Goal: Task Accomplishment & Management: Complete application form

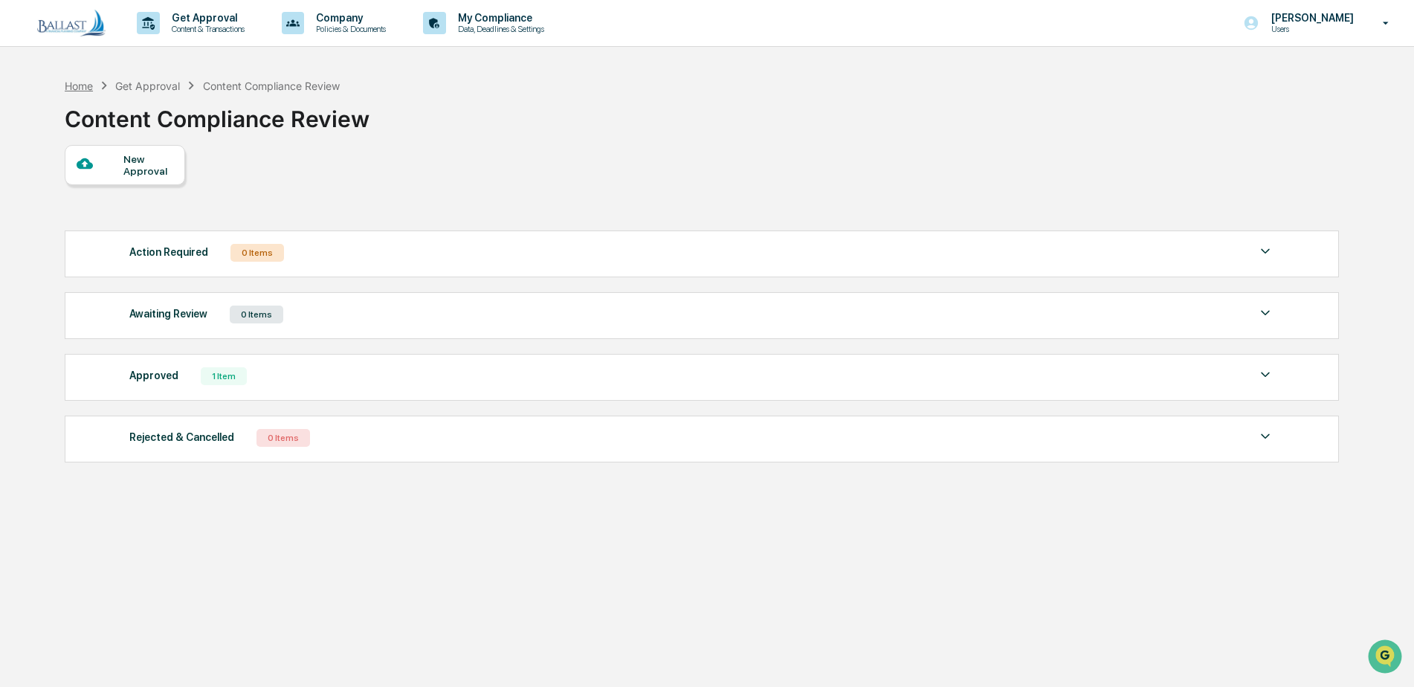
click at [81, 87] on div "Home" at bounding box center [79, 86] width 28 height 13
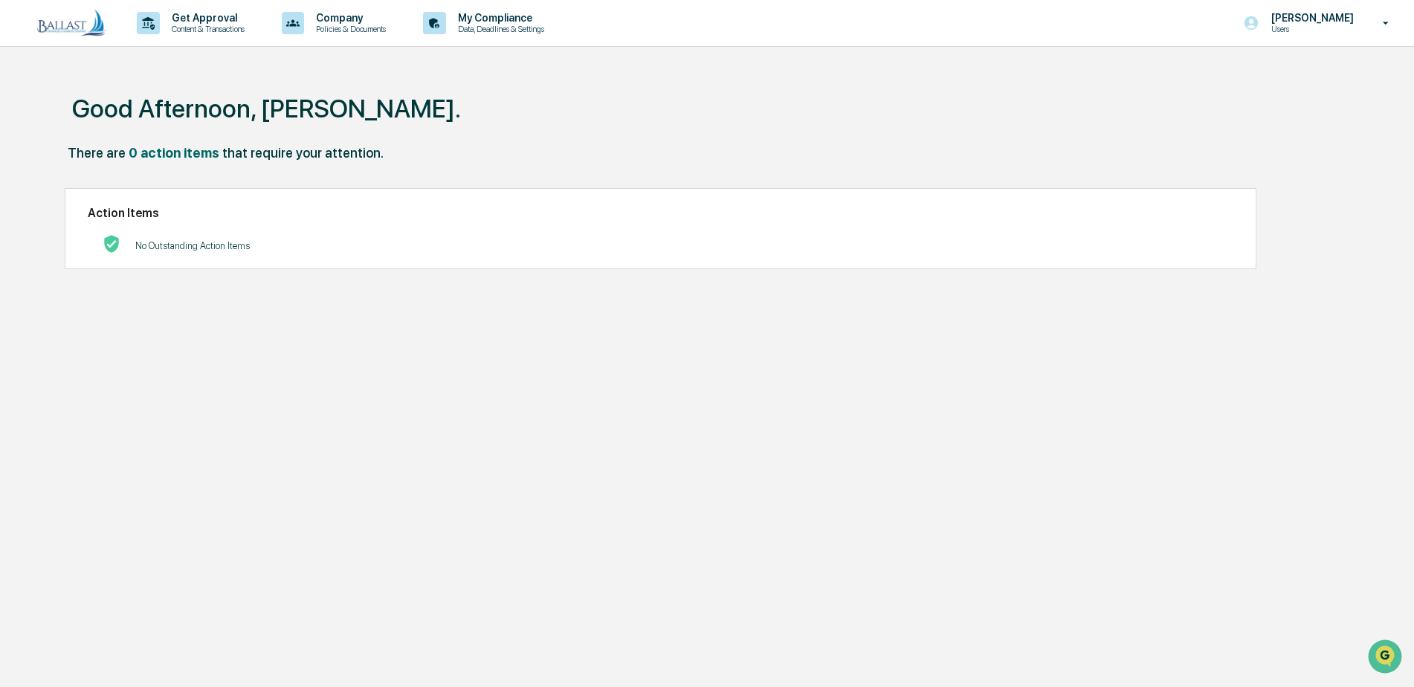
click at [1290, 25] on p "Users" at bounding box center [1310, 29] width 102 height 10
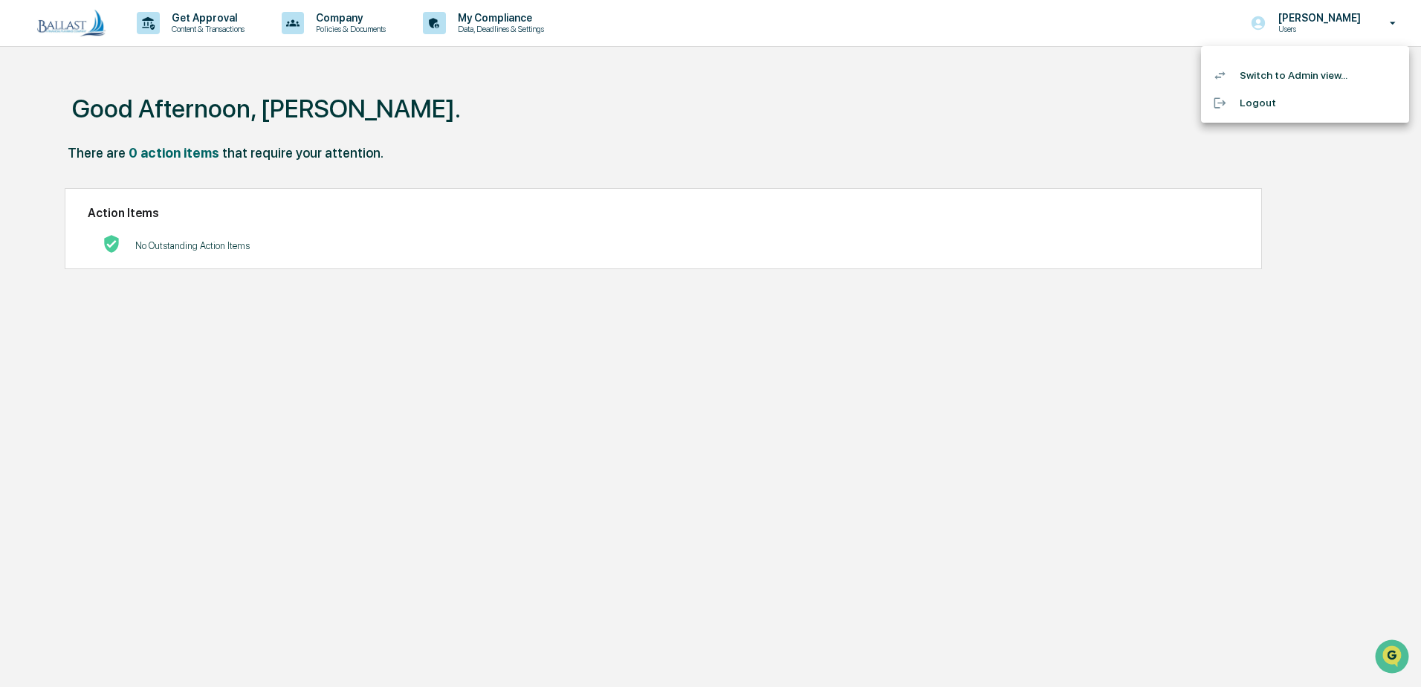
click at [1284, 76] on li "Switch to Admin view..." at bounding box center [1305, 76] width 208 height 28
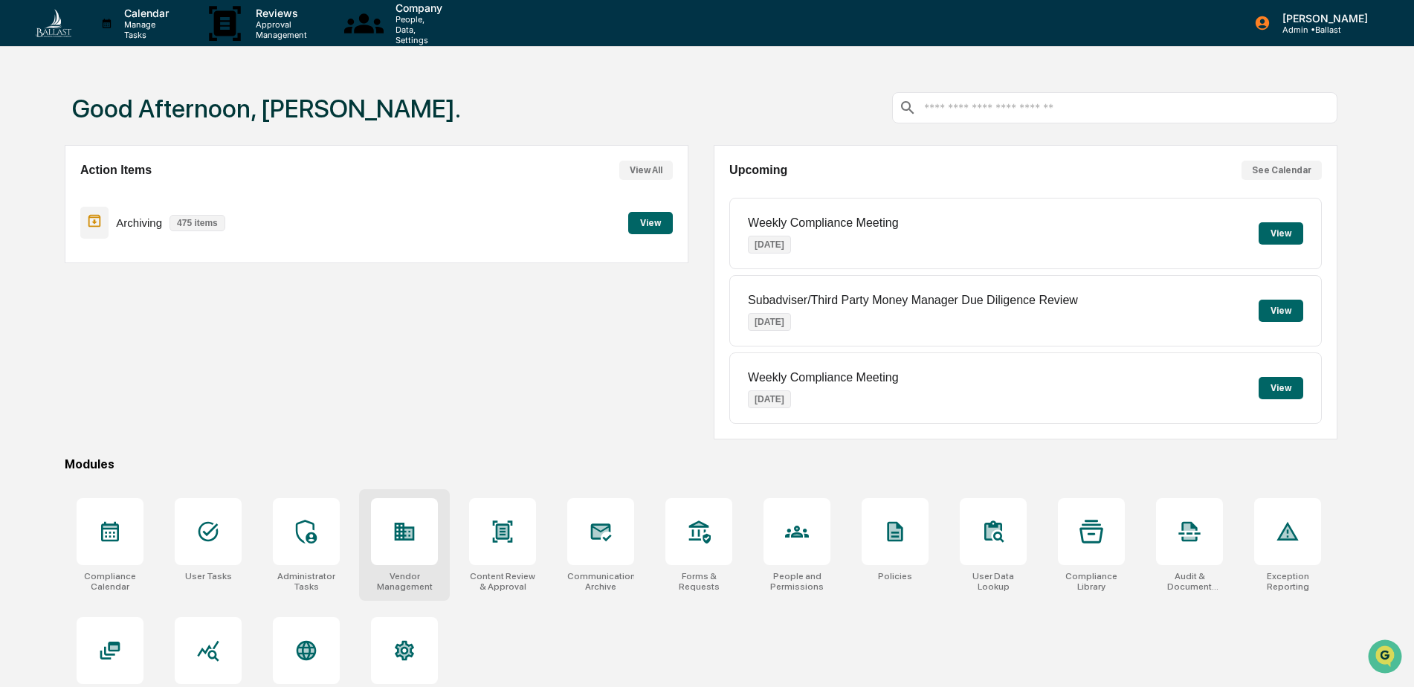
click at [416, 534] on icon at bounding box center [404, 532] width 24 height 24
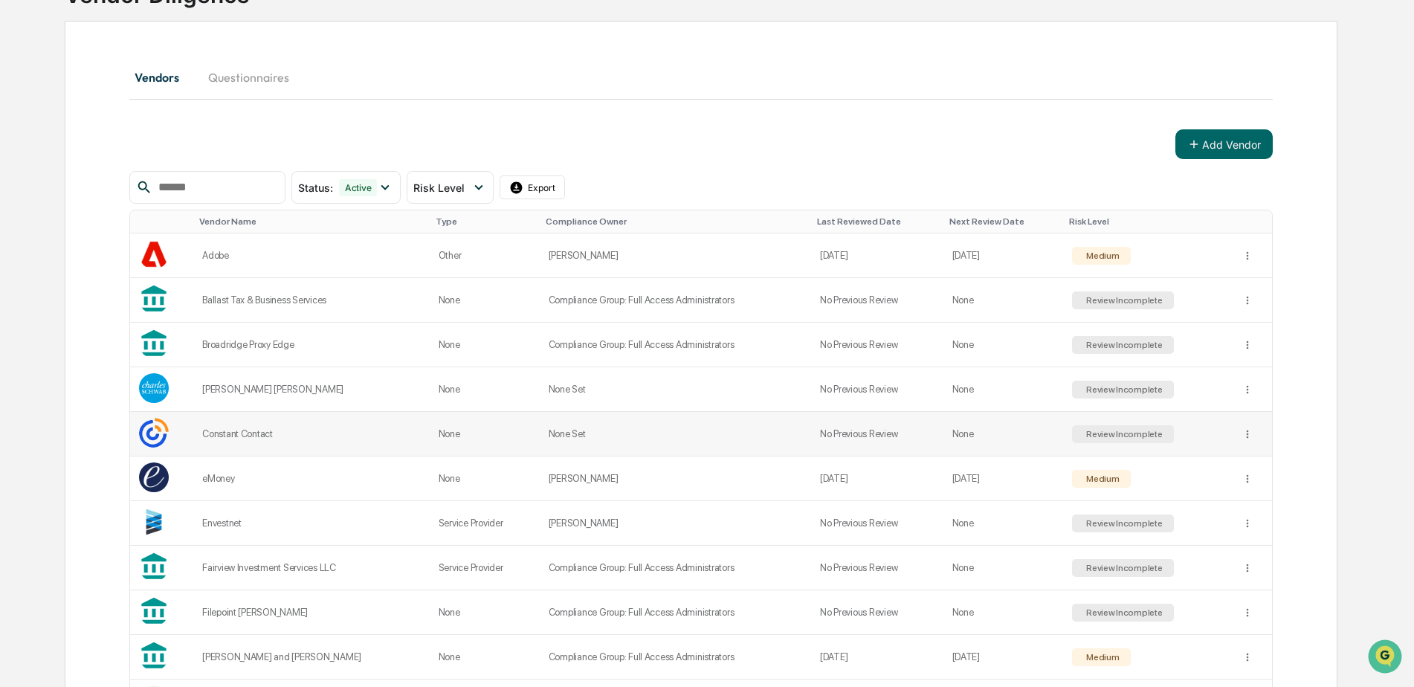
click at [252, 432] on div "Constant Contact" at bounding box center [311, 433] width 219 height 11
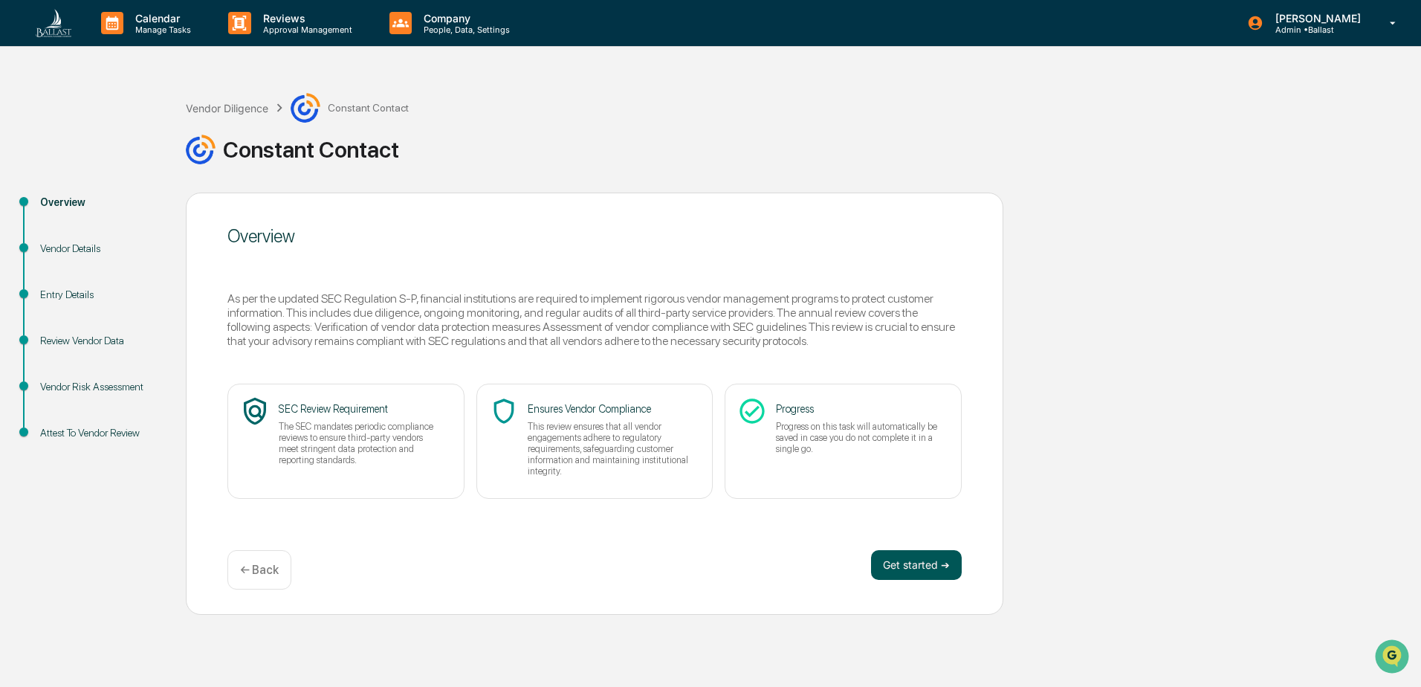
click at [914, 563] on button "Get started ➔" at bounding box center [916, 565] width 91 height 30
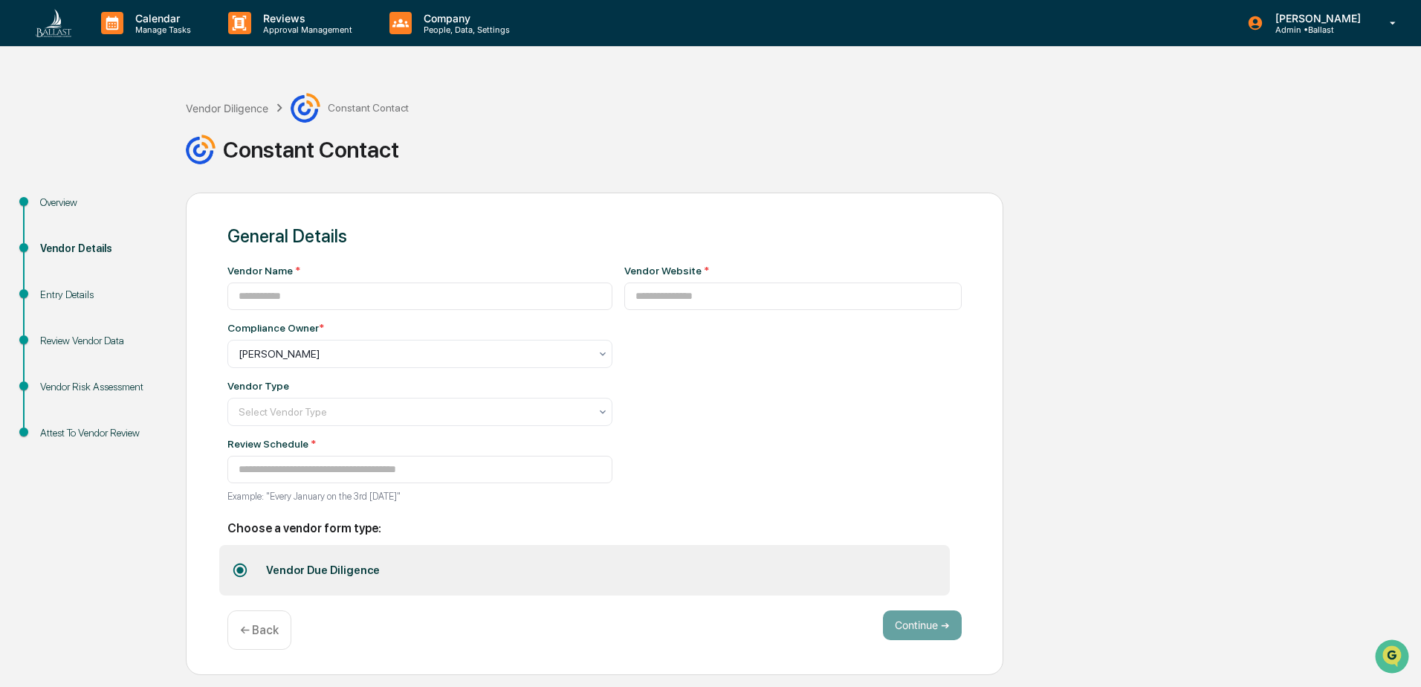
type input "**********"
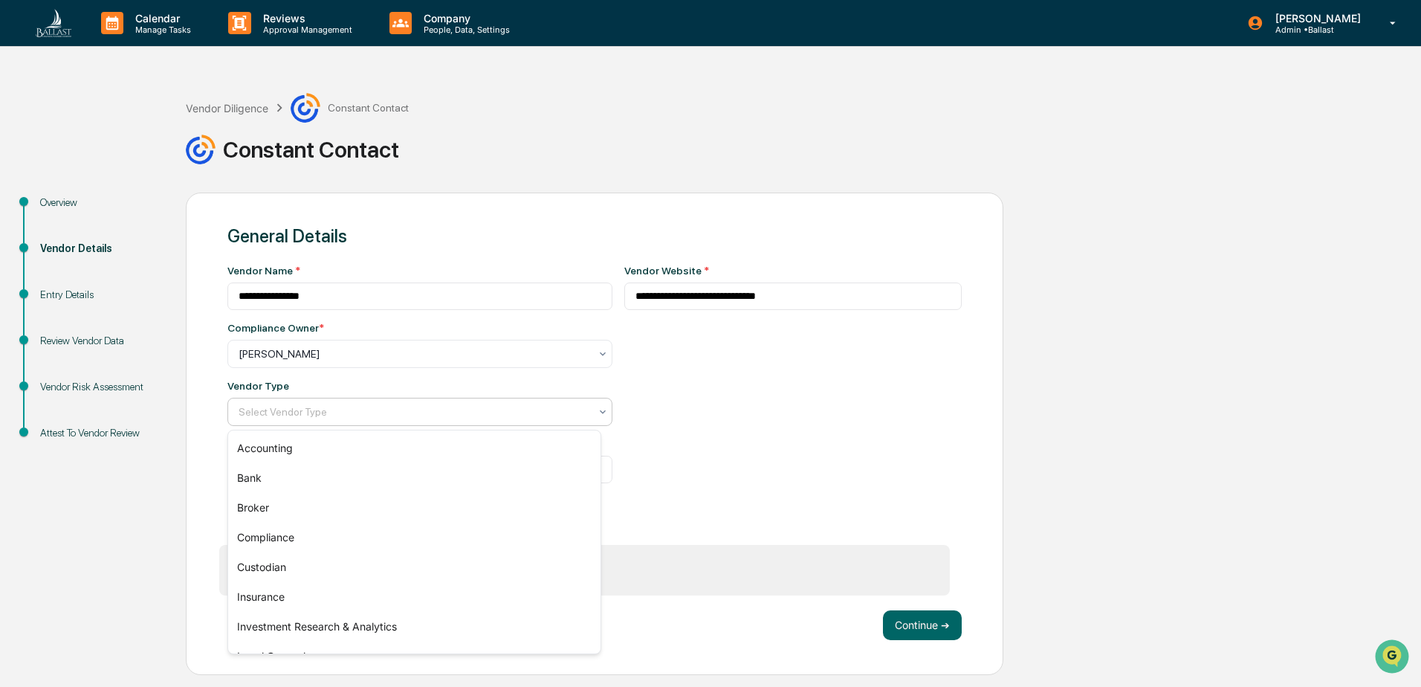
click at [548, 419] on div at bounding box center [414, 411] width 351 height 15
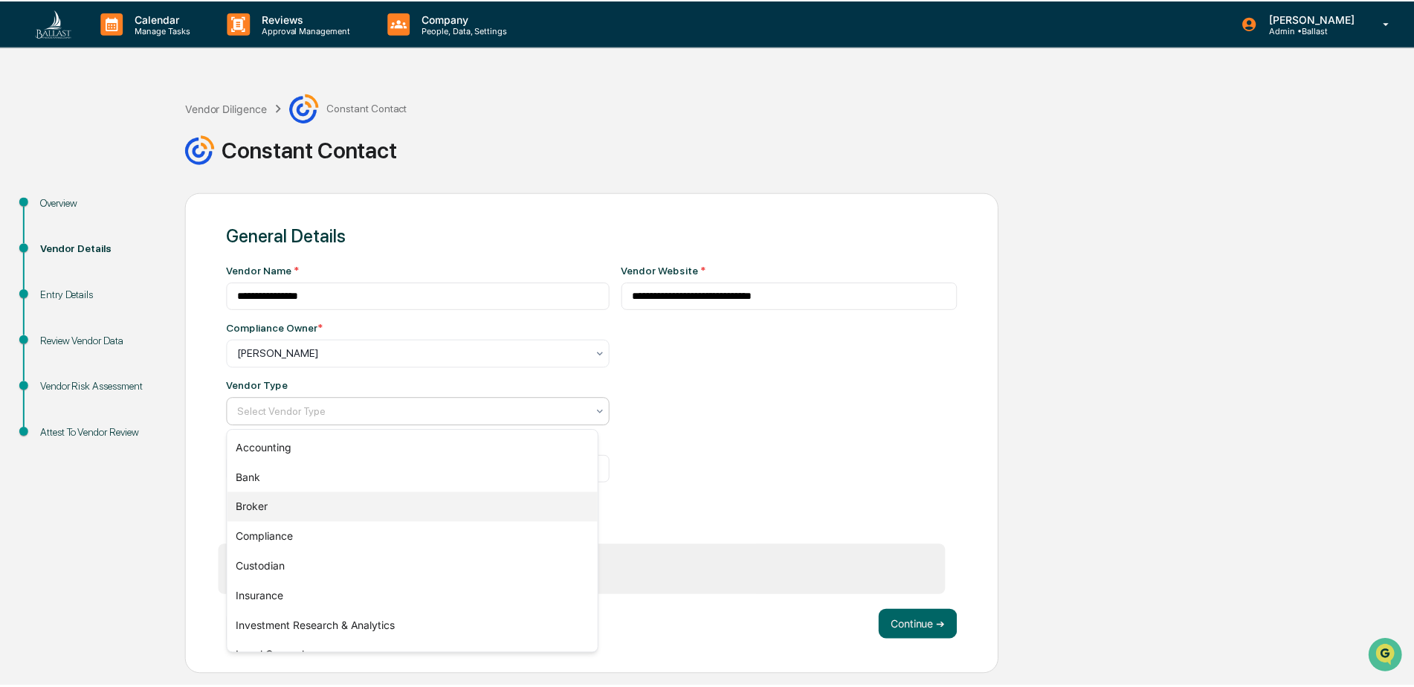
scroll to position [169, 0]
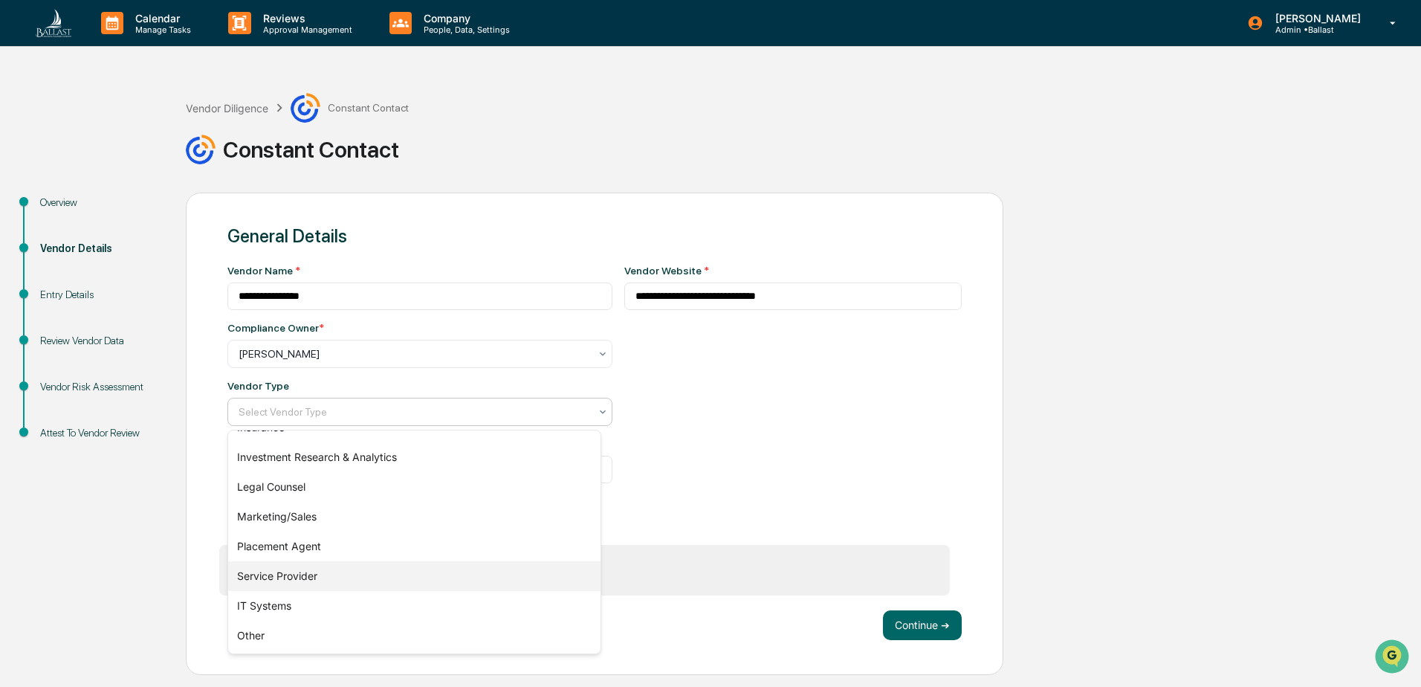
click at [475, 575] on div "Service Provider" at bounding box center [414, 576] width 372 height 30
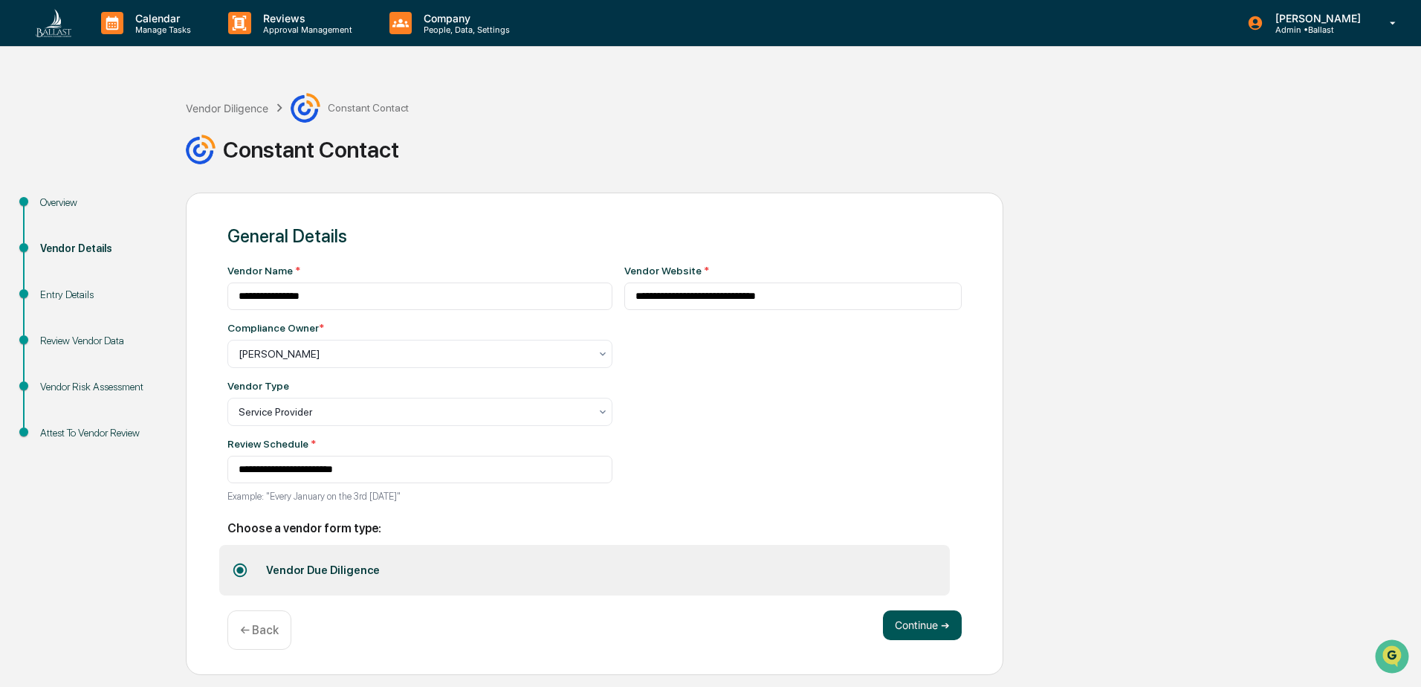
click at [908, 625] on button "Continue ➔" at bounding box center [922, 625] width 79 height 30
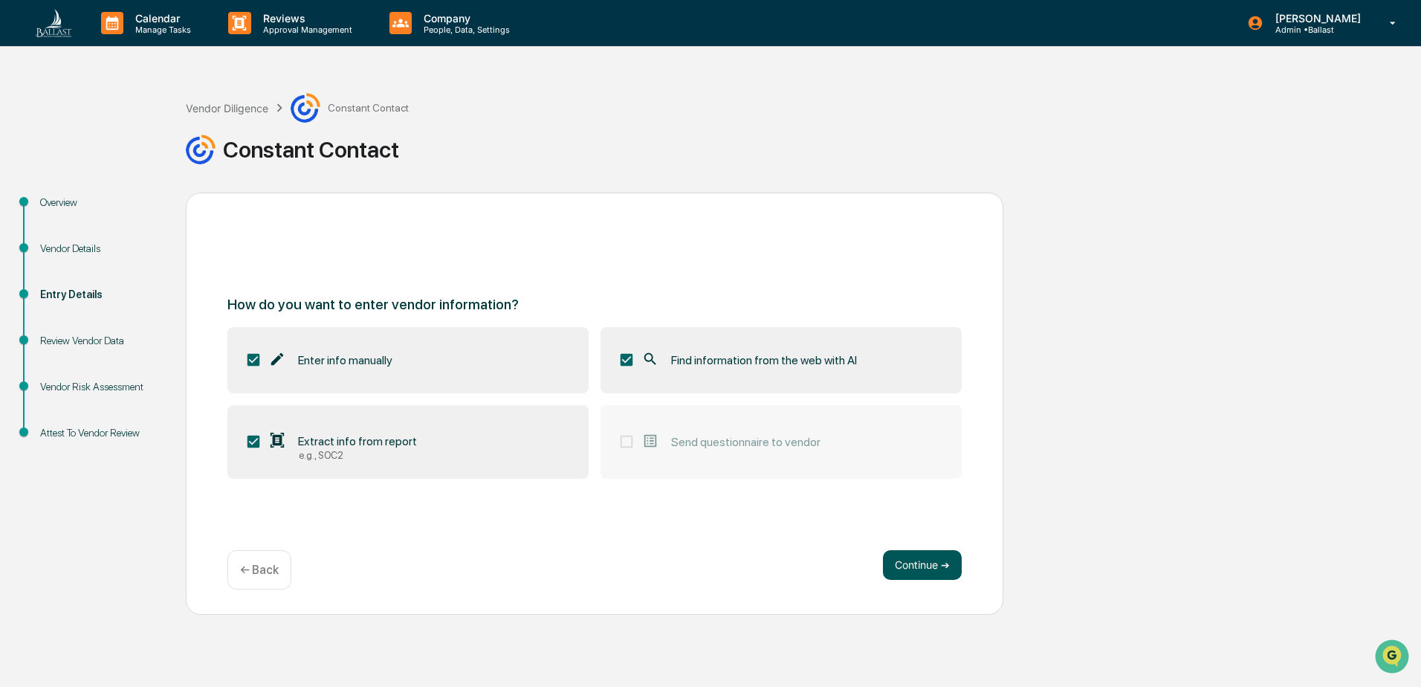
click at [928, 563] on button "Continue ➔" at bounding box center [922, 565] width 79 height 30
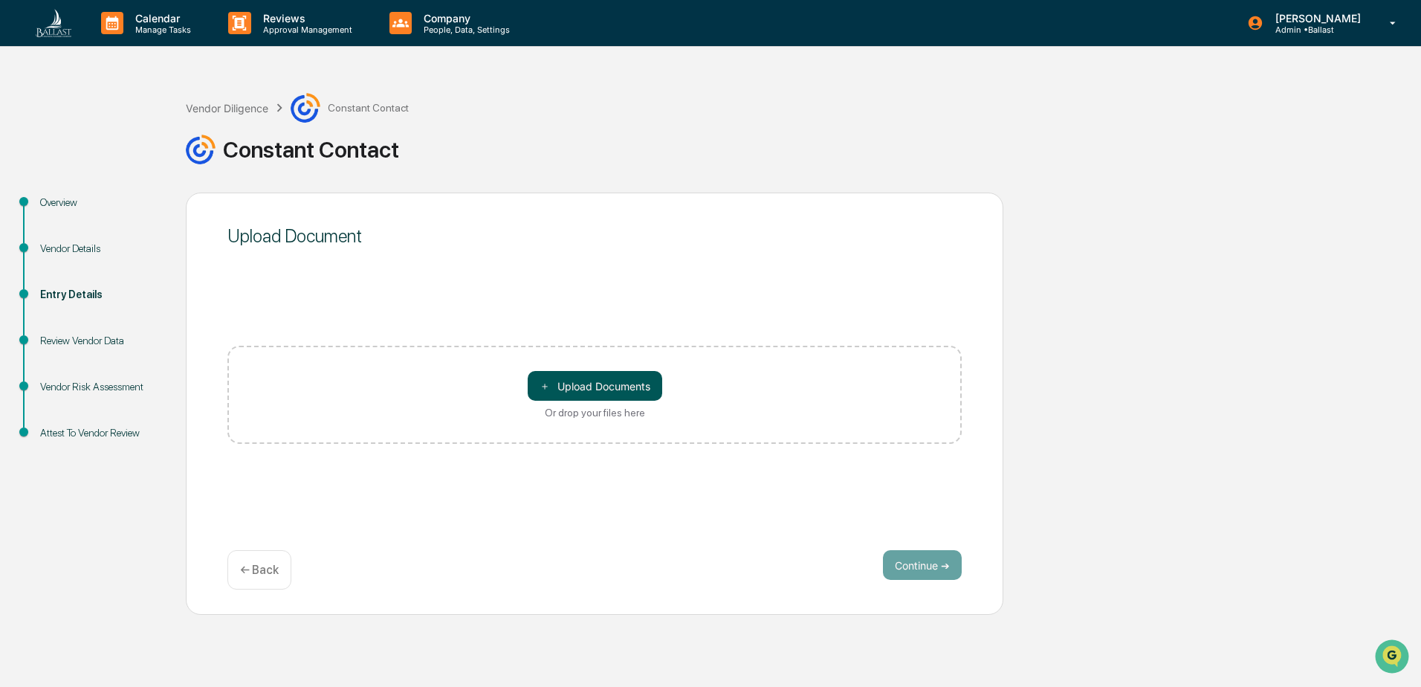
click at [618, 389] on button "＋ Upload Documents" at bounding box center [595, 386] width 135 height 30
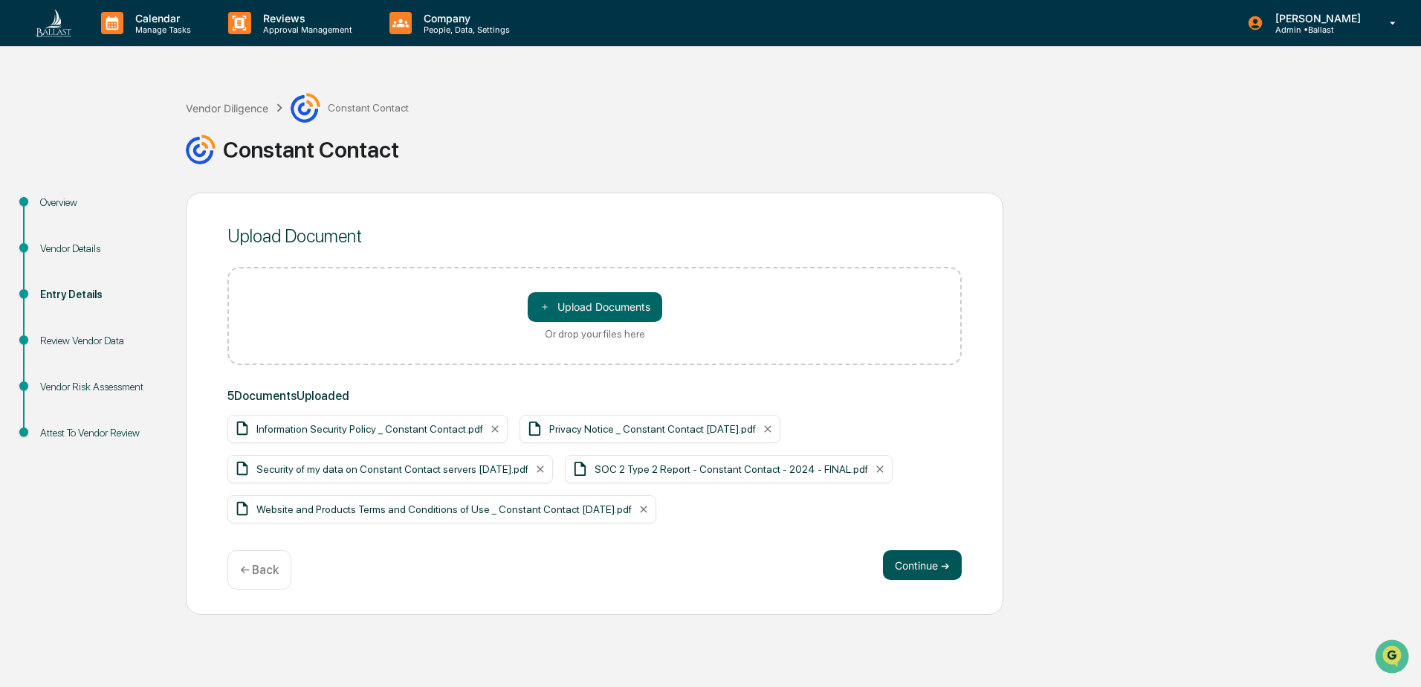
click at [927, 563] on button "Continue ➔" at bounding box center [922, 565] width 79 height 30
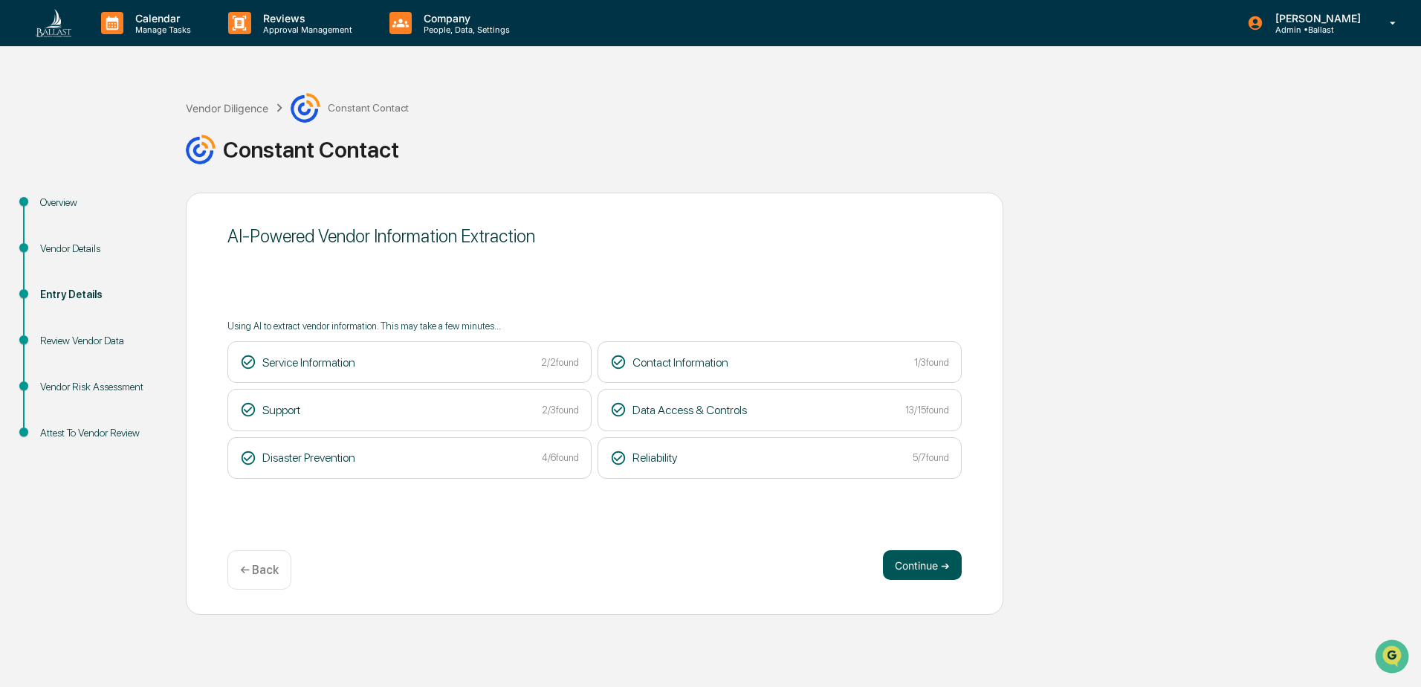
click at [912, 562] on button "Continue ➔" at bounding box center [922, 565] width 79 height 30
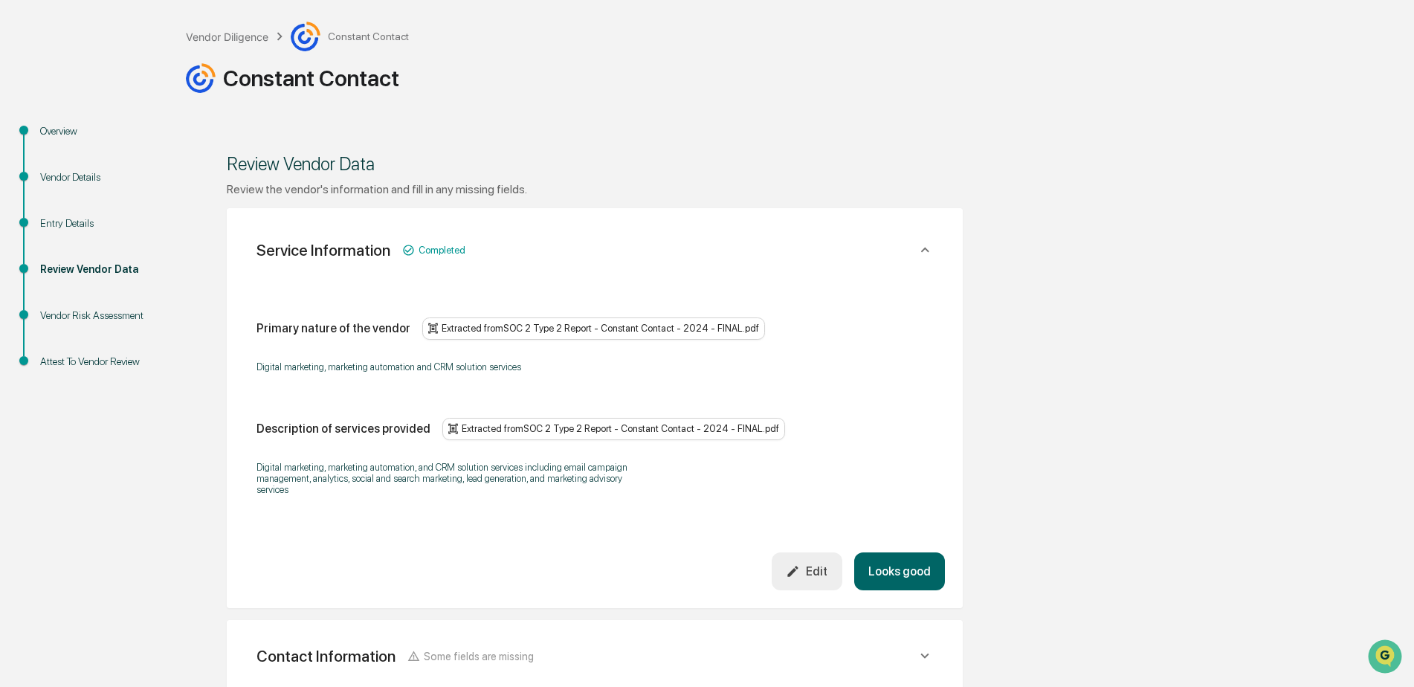
scroll to position [124, 0]
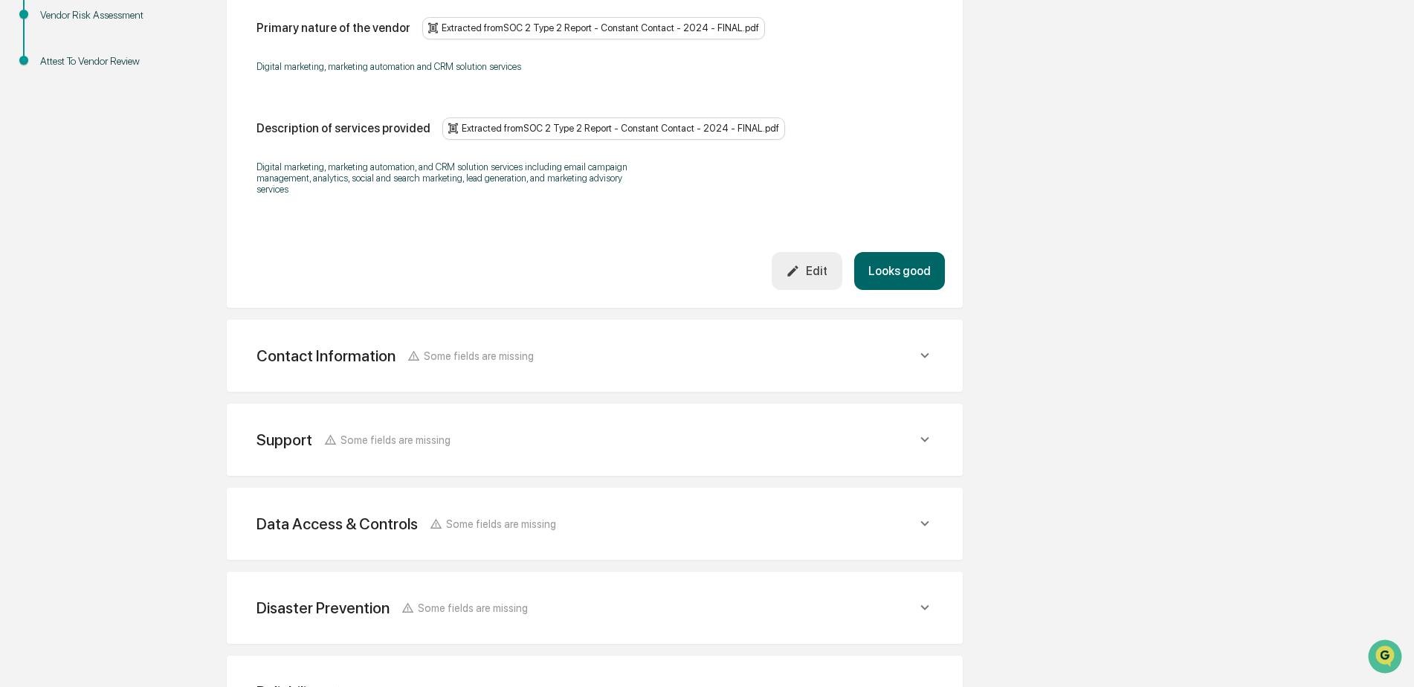
click at [904, 271] on button "Looks good" at bounding box center [899, 271] width 91 height 38
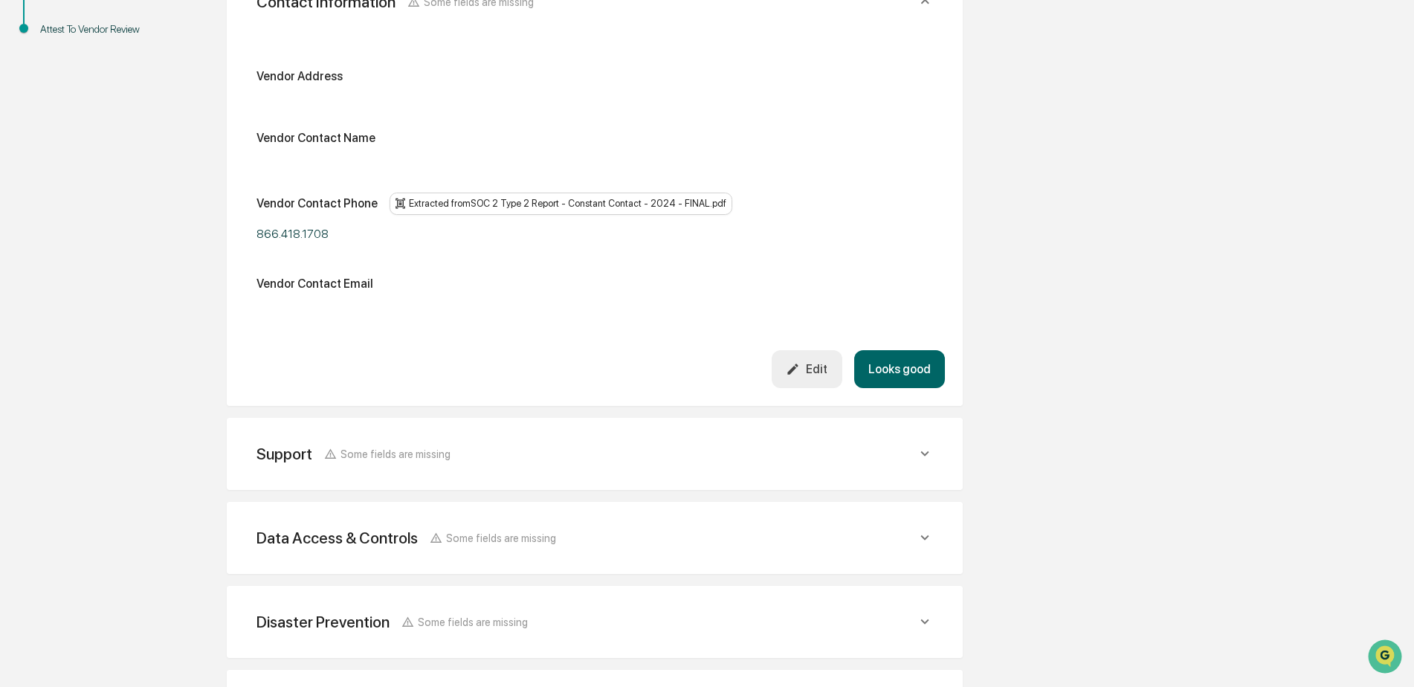
scroll to position [527, 0]
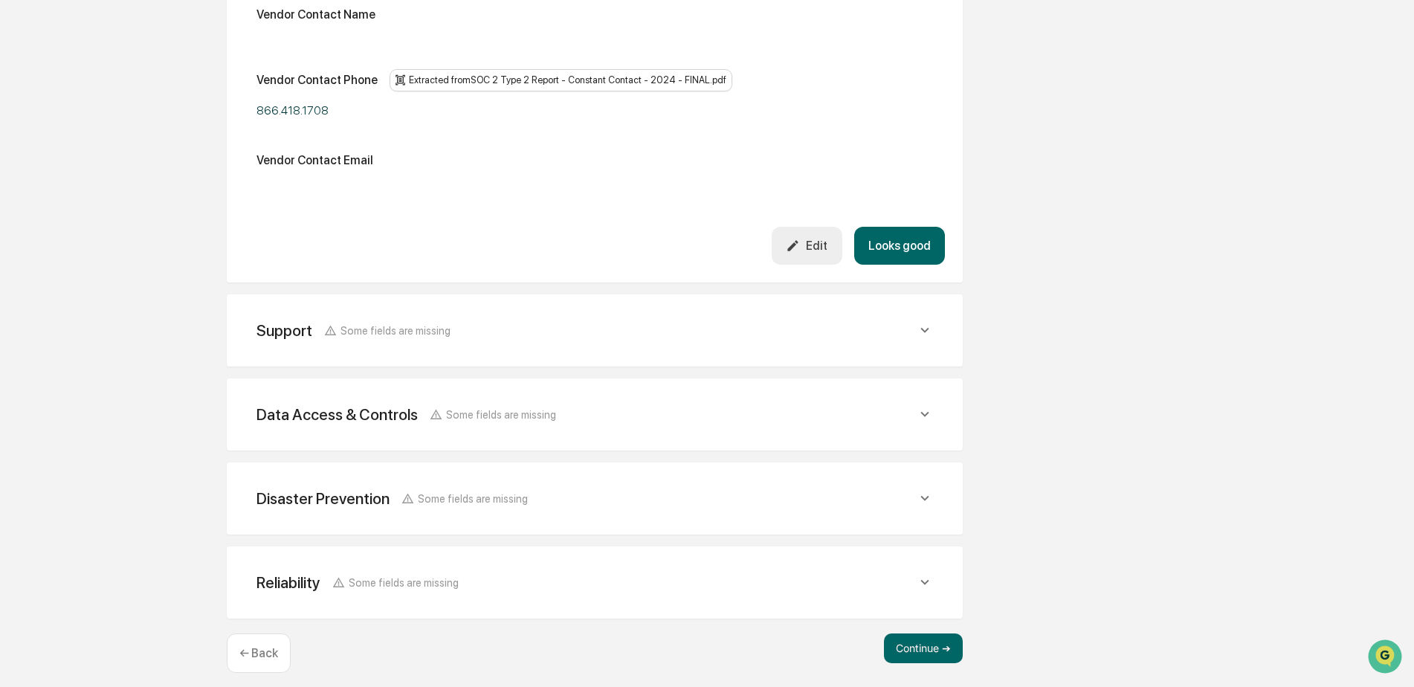
click at [897, 242] on button "Looks good" at bounding box center [899, 246] width 91 height 38
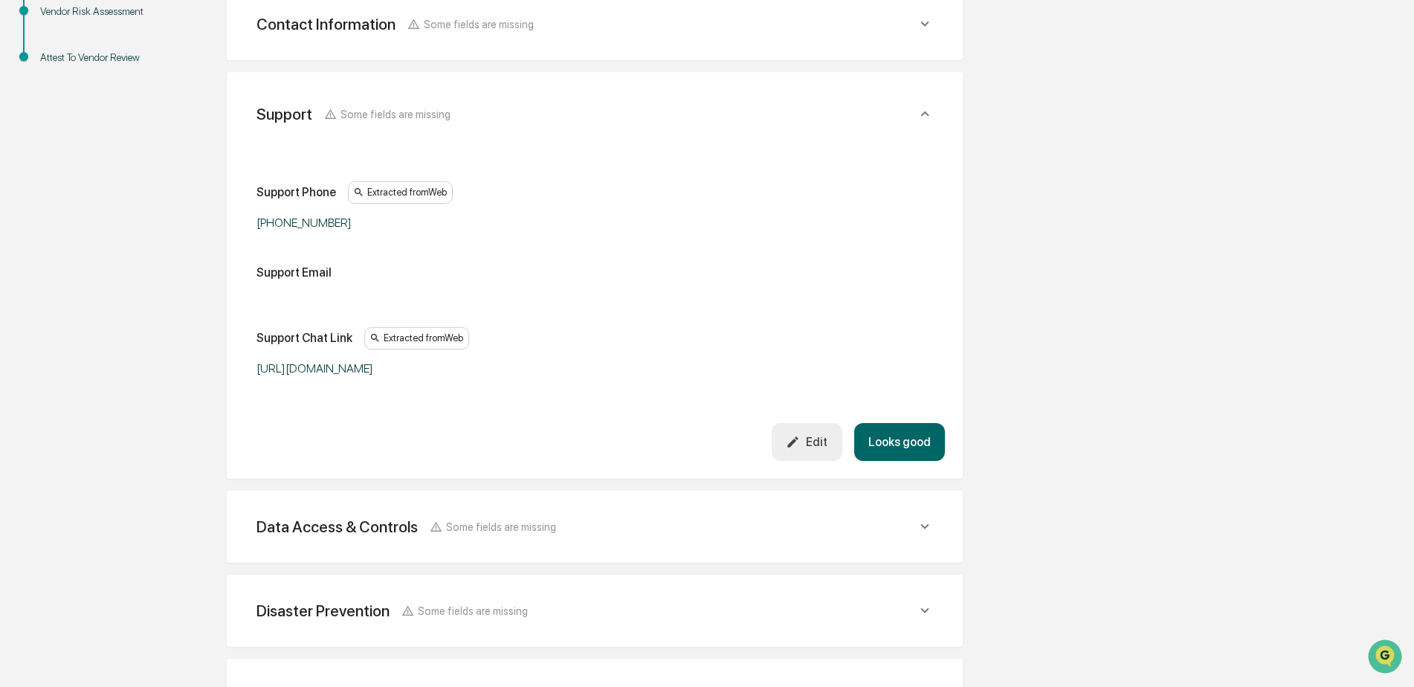
scroll to position [363, 0]
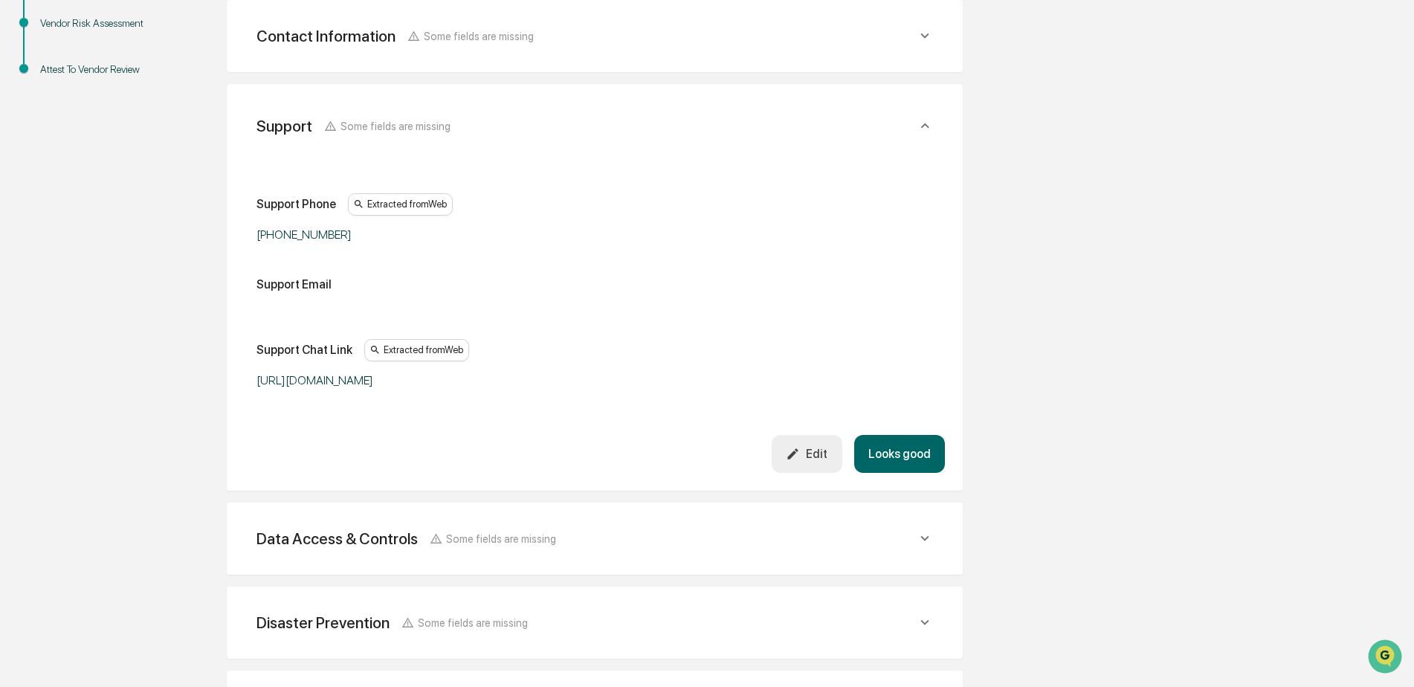
click at [900, 453] on button "Looks good" at bounding box center [899, 454] width 91 height 38
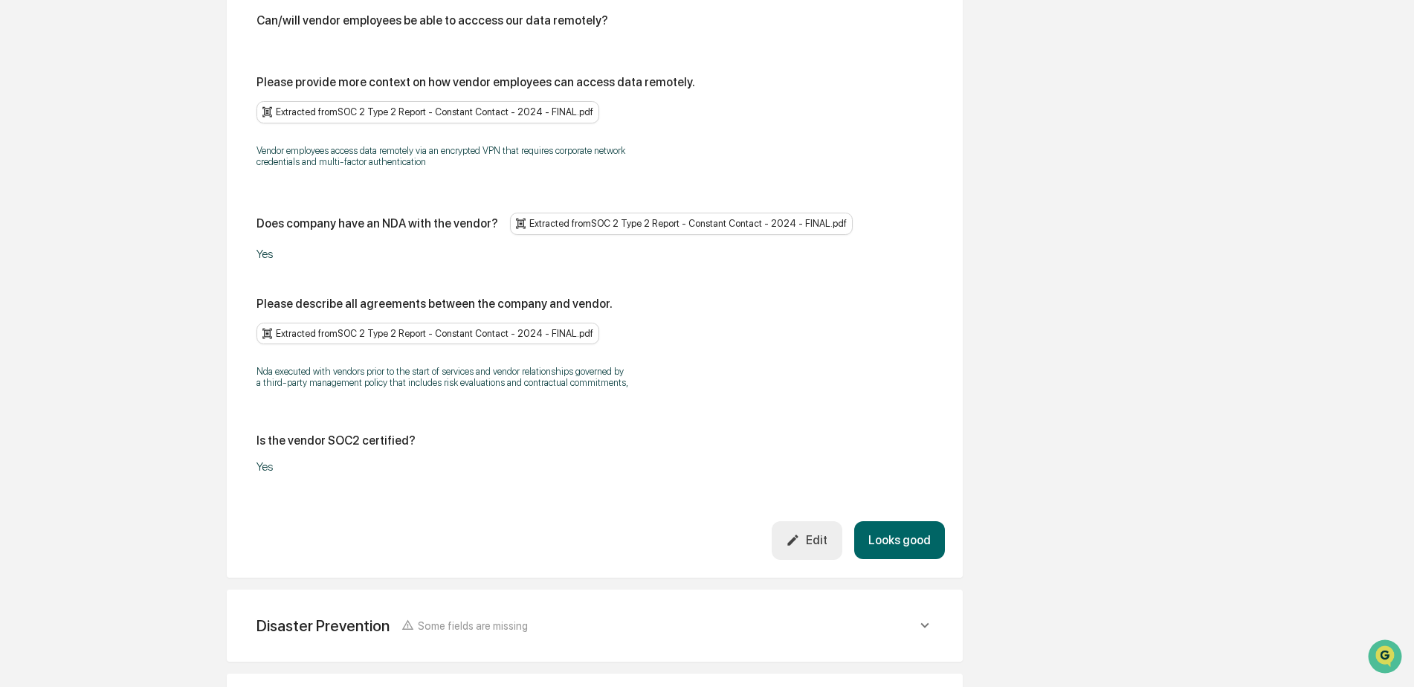
scroll to position [1898, 0]
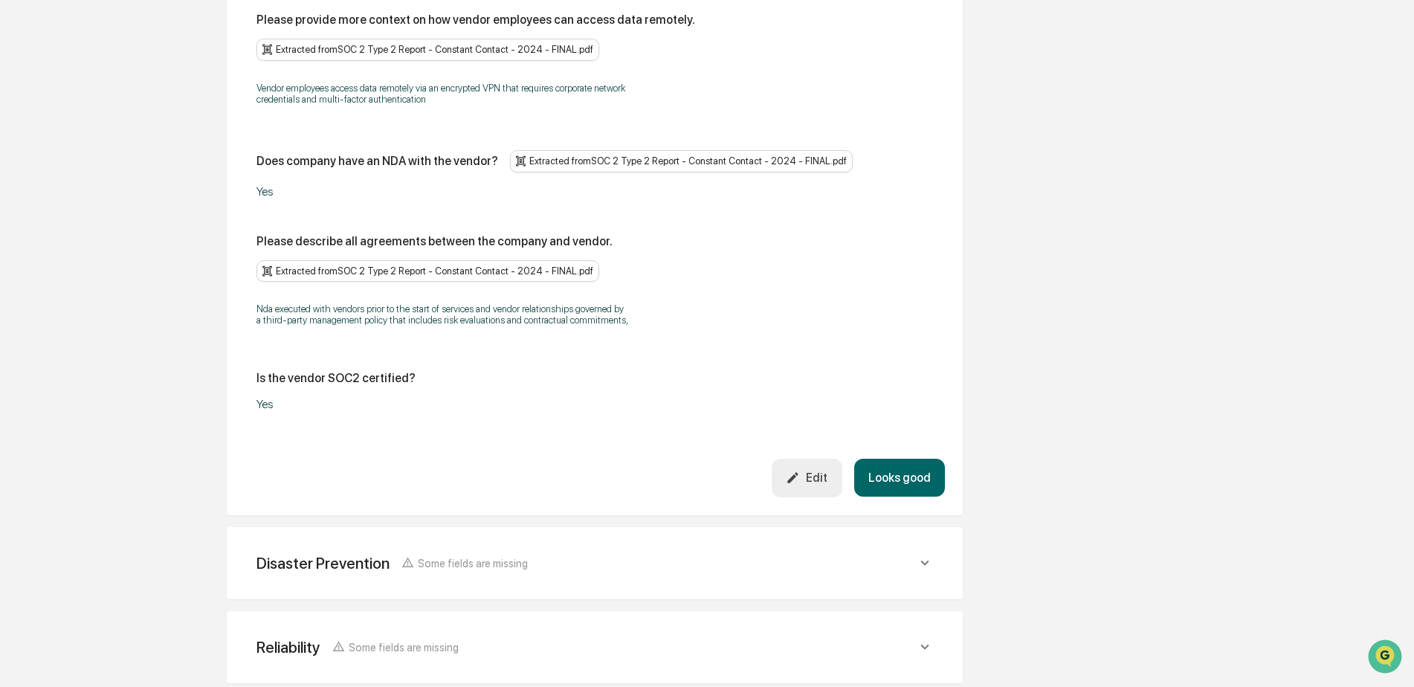
click at [824, 470] on div "Edit" at bounding box center [807, 477] width 42 height 14
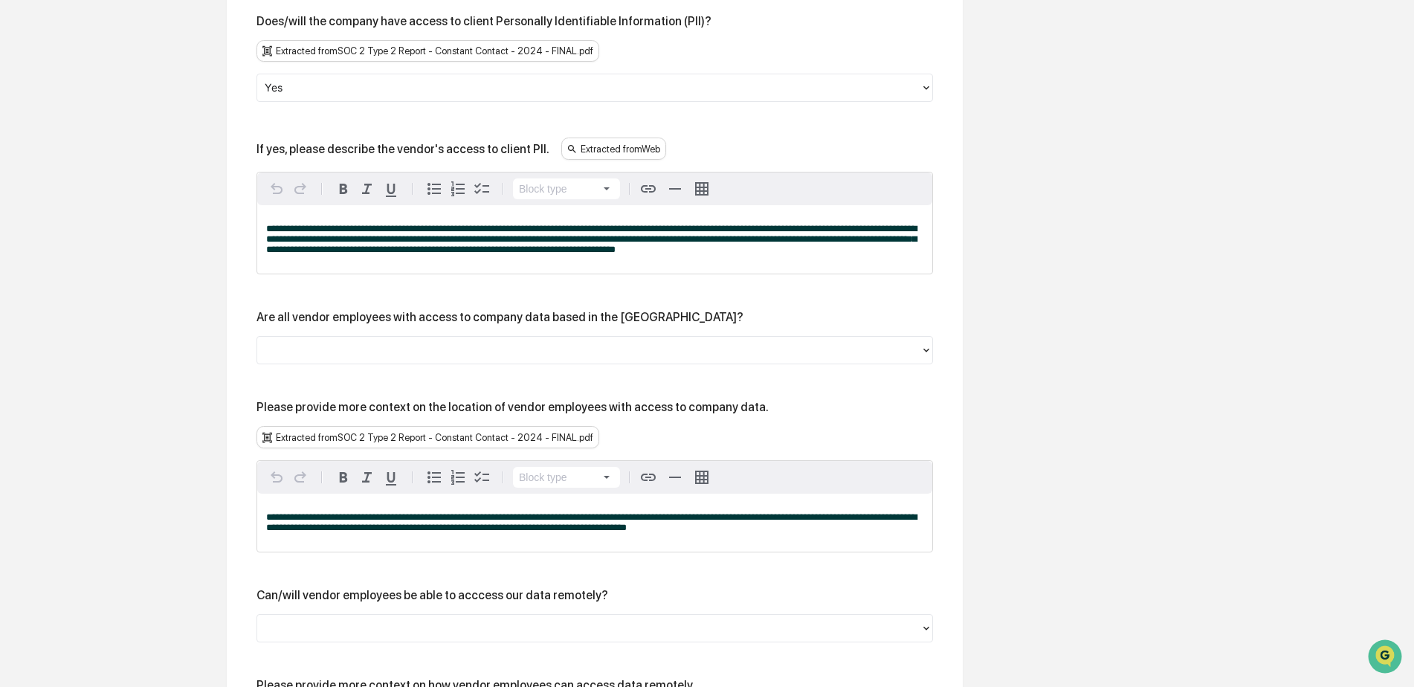
scroll to position [1526, 0]
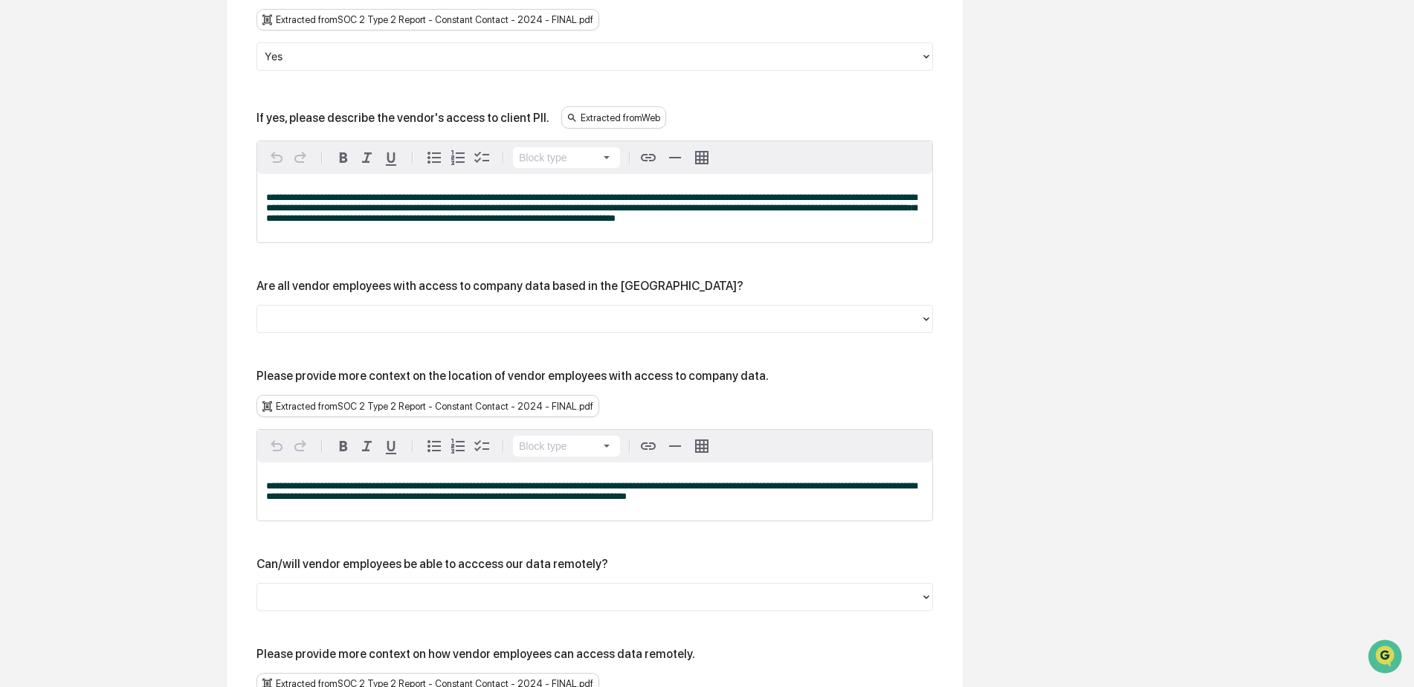
click at [519, 311] on div at bounding box center [589, 319] width 648 height 17
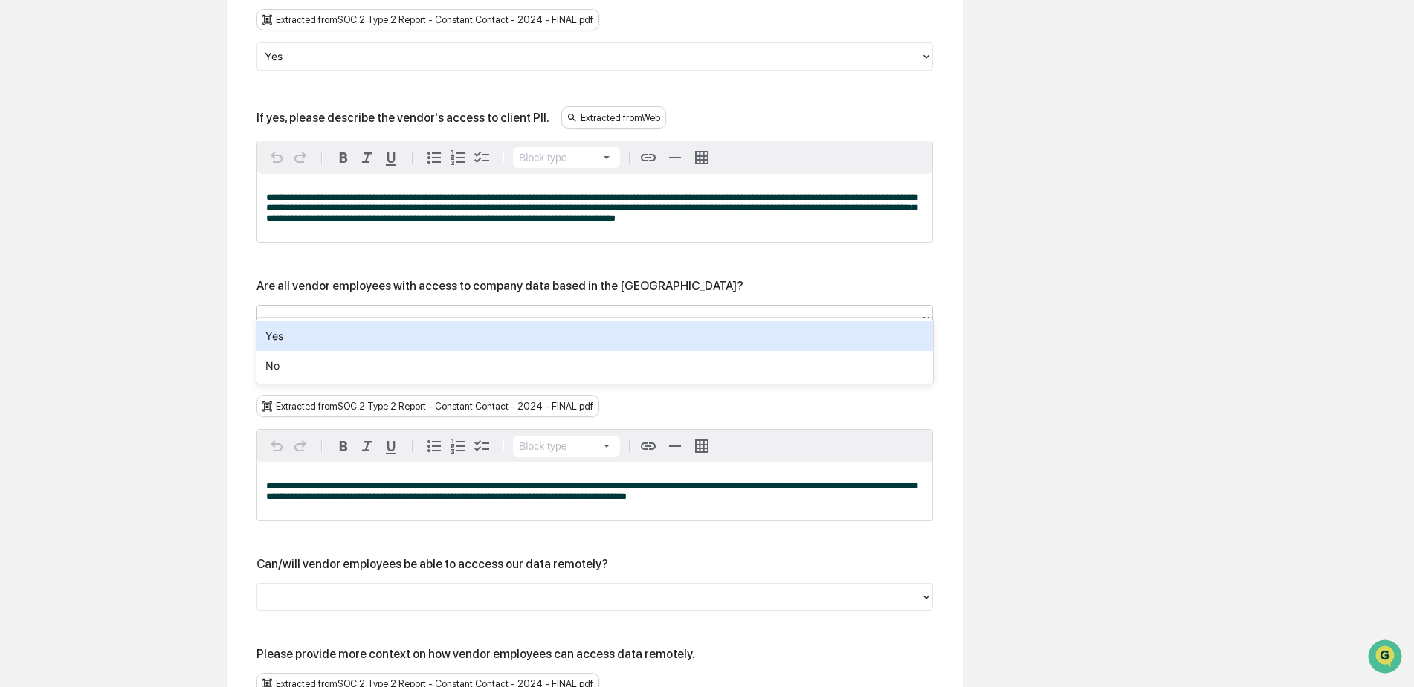
click at [500, 340] on div "Yes" at bounding box center [594, 336] width 676 height 30
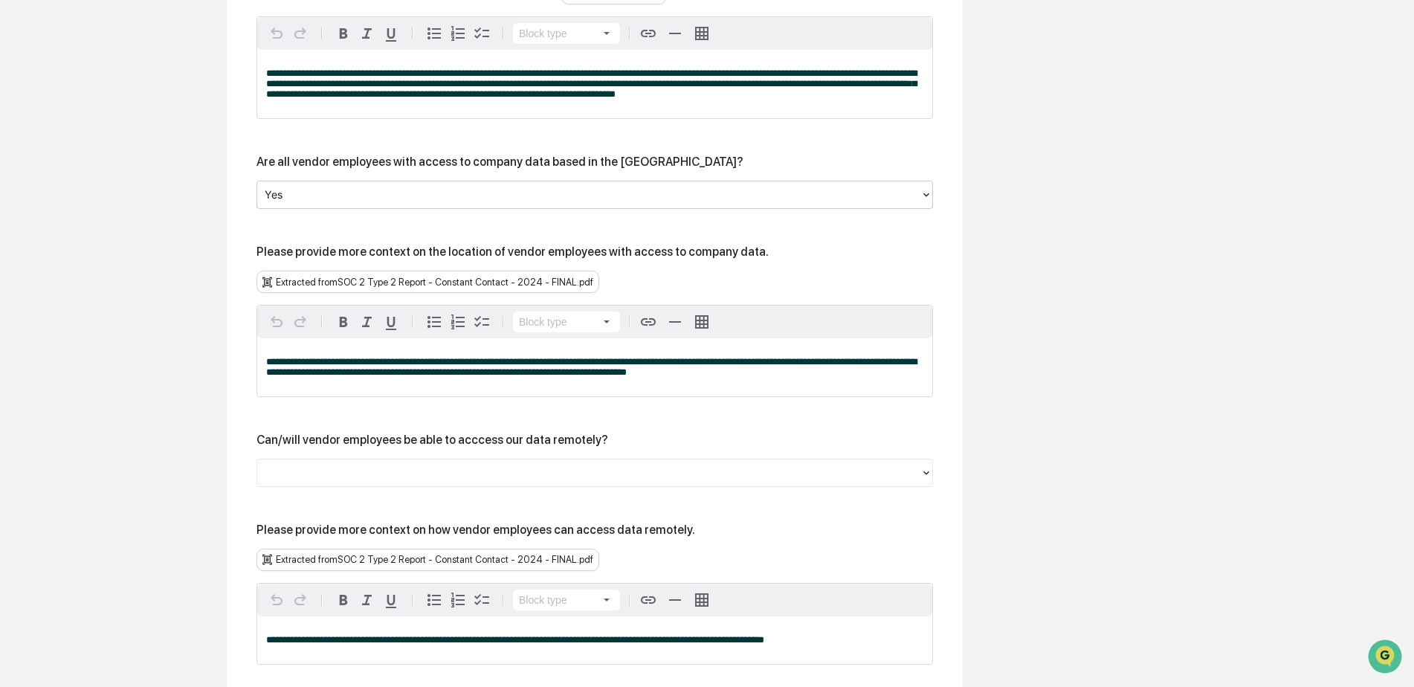
scroll to position [1773, 0]
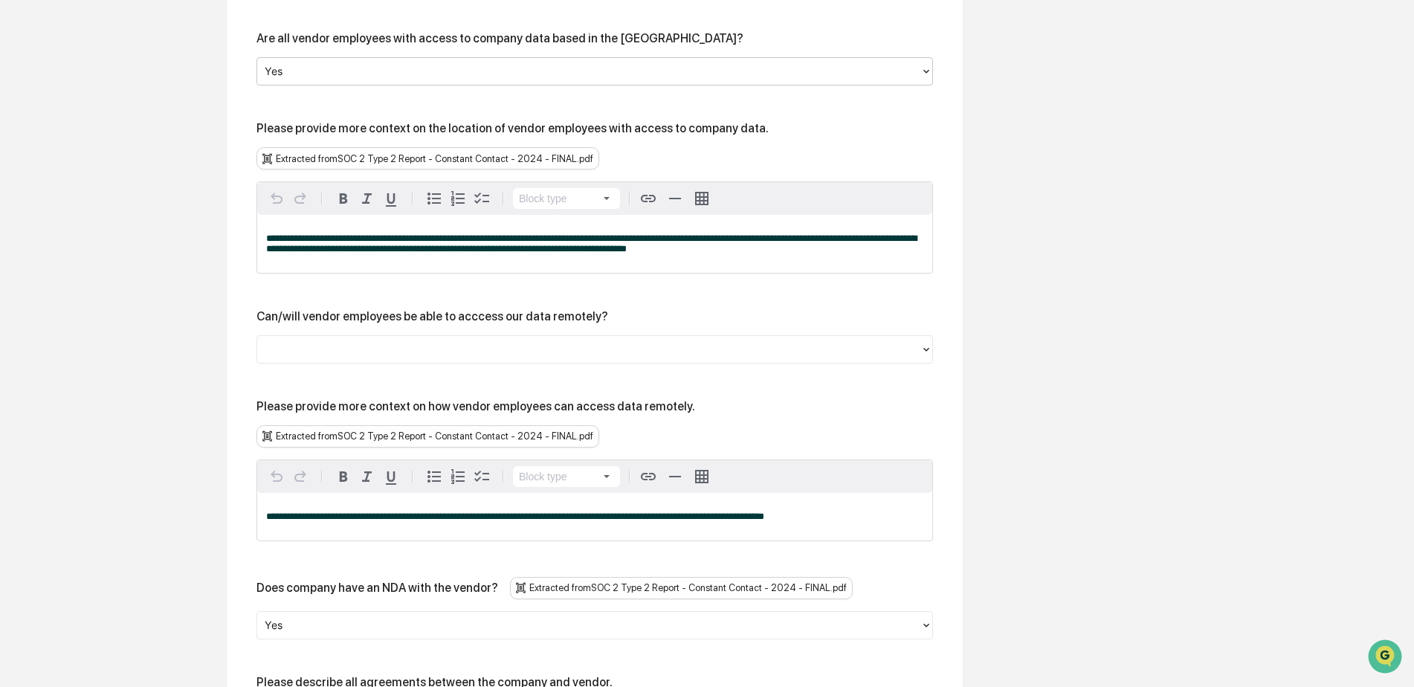
click at [500, 341] on div at bounding box center [589, 349] width 648 height 17
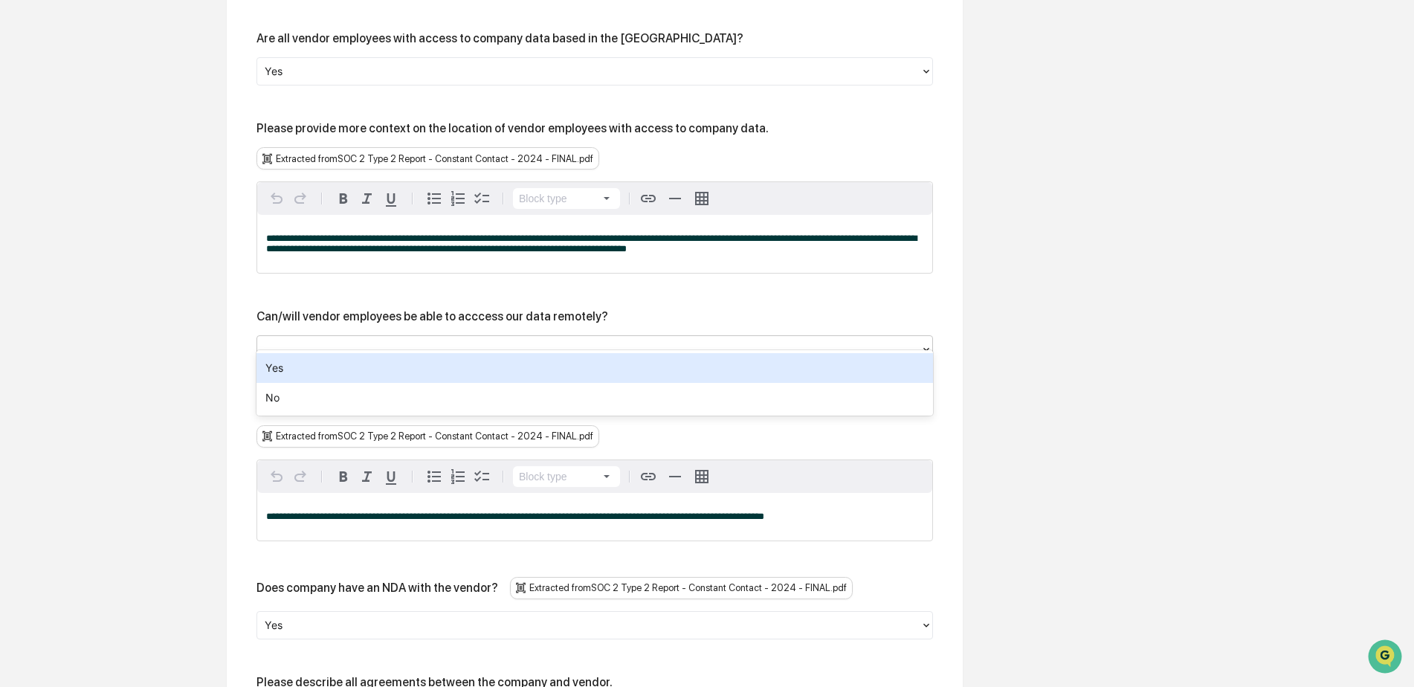
click at [494, 369] on div "Yes" at bounding box center [594, 368] width 676 height 30
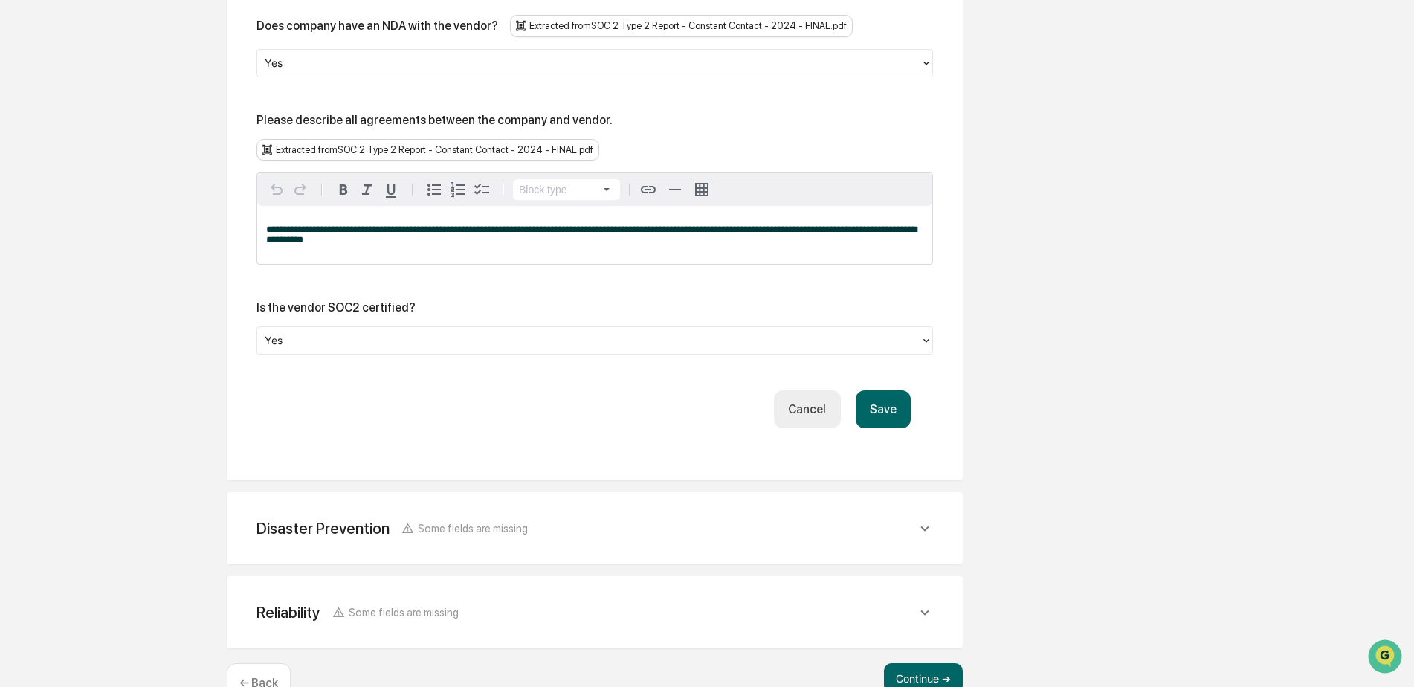
scroll to position [2336, 0]
click at [887, 389] on button "Save" at bounding box center [882, 408] width 55 height 38
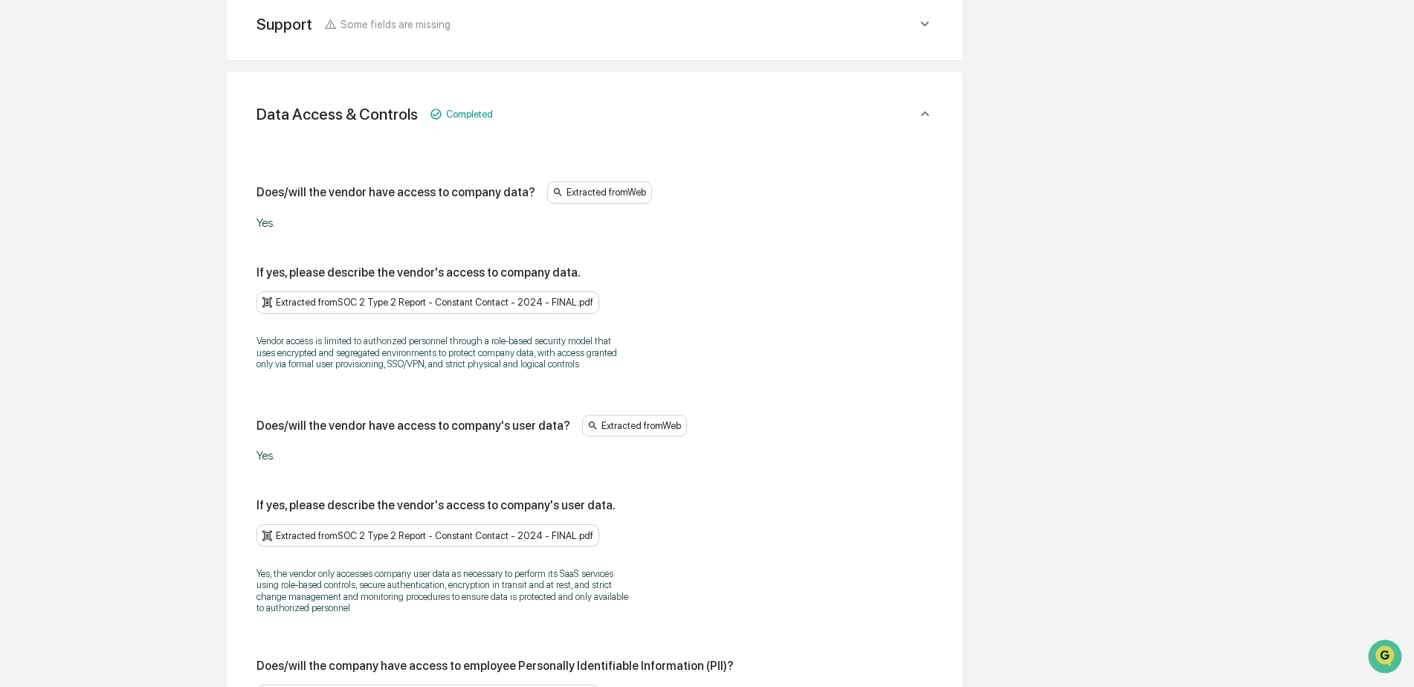
scroll to position [1926, 0]
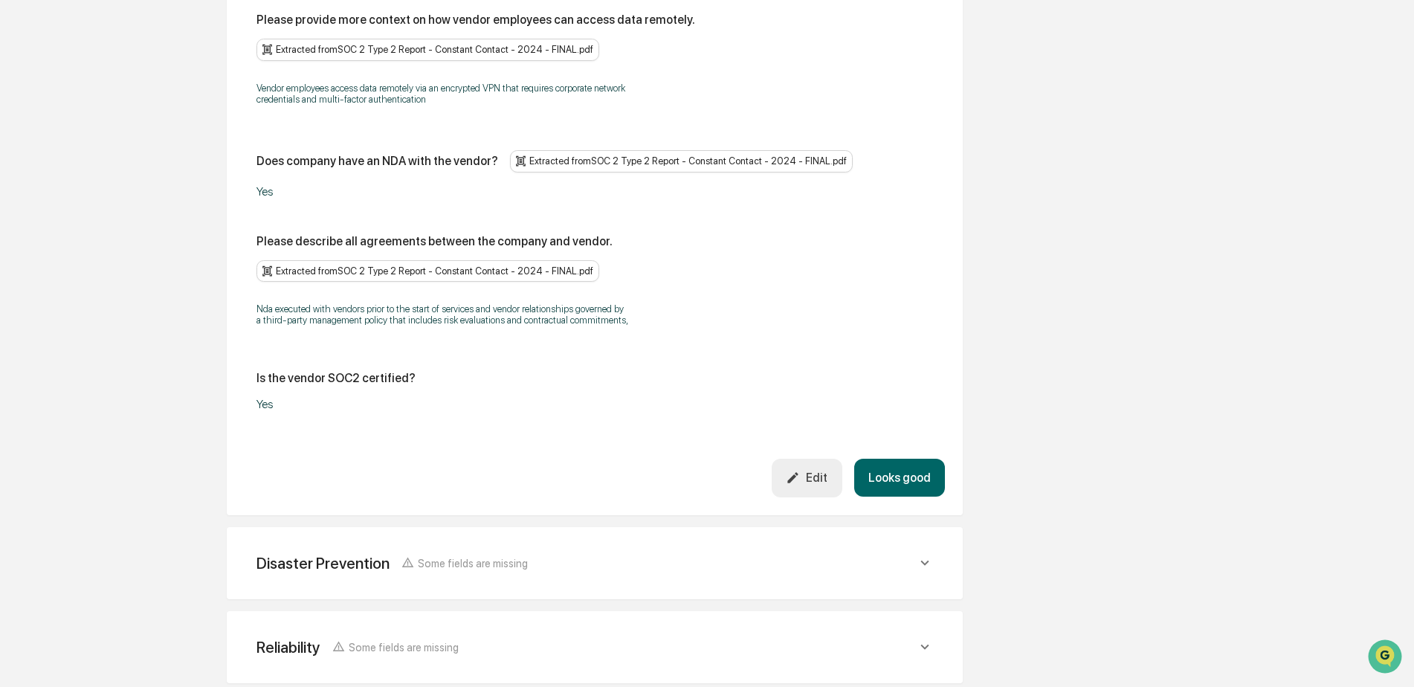
click at [914, 459] on button "Looks good" at bounding box center [899, 478] width 91 height 38
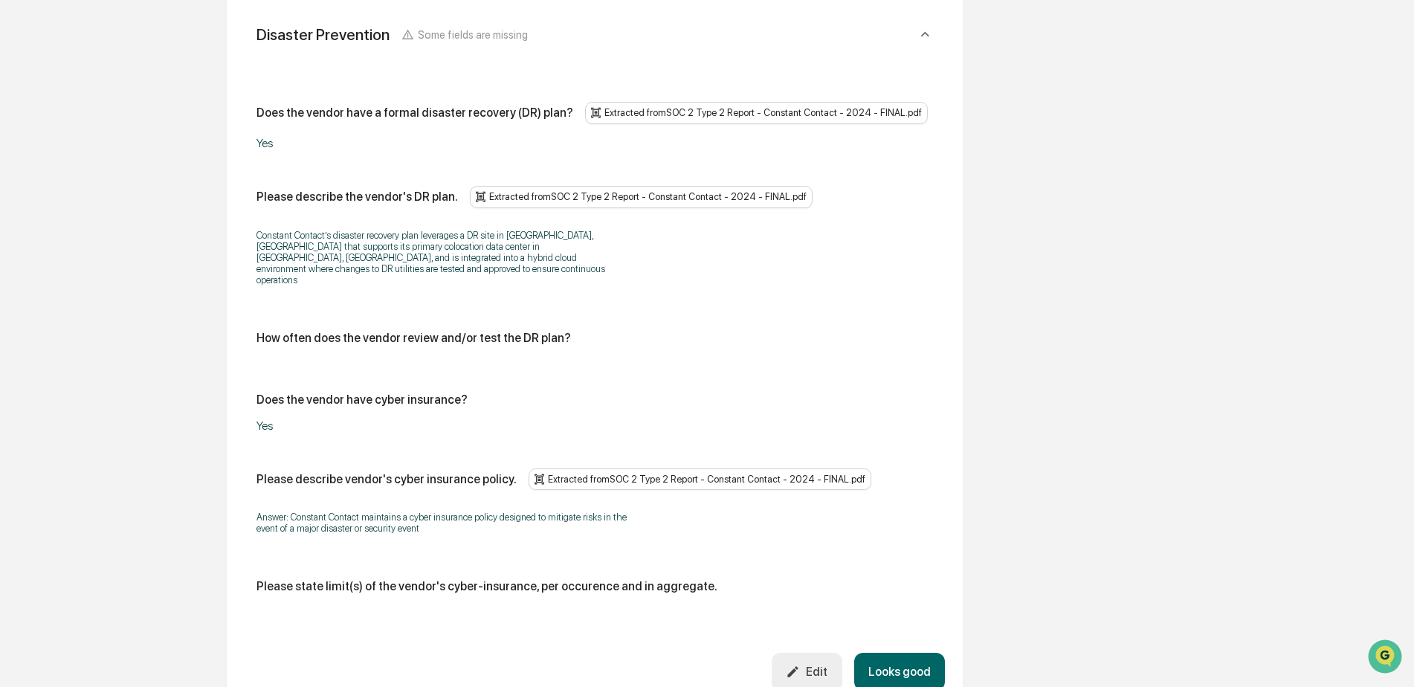
scroll to position [656, 0]
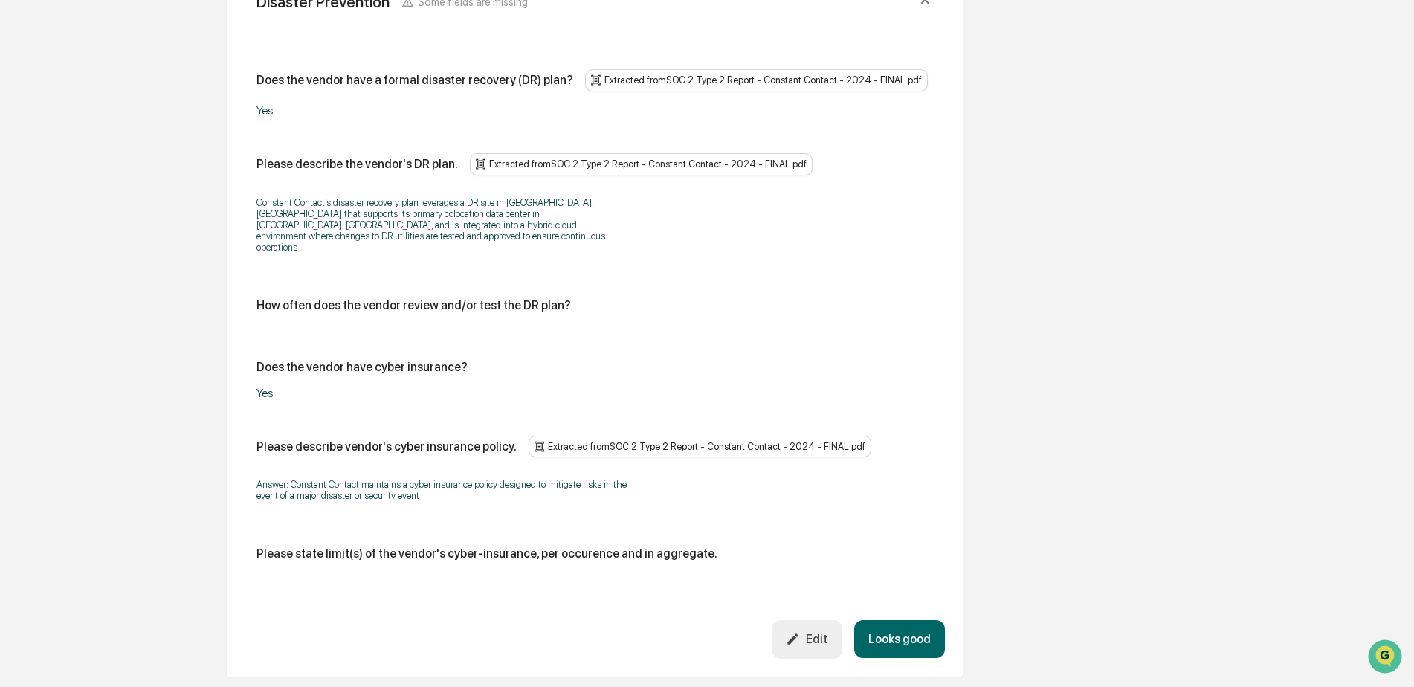
click at [800, 632] on icon "button" at bounding box center [793, 639] width 14 height 14
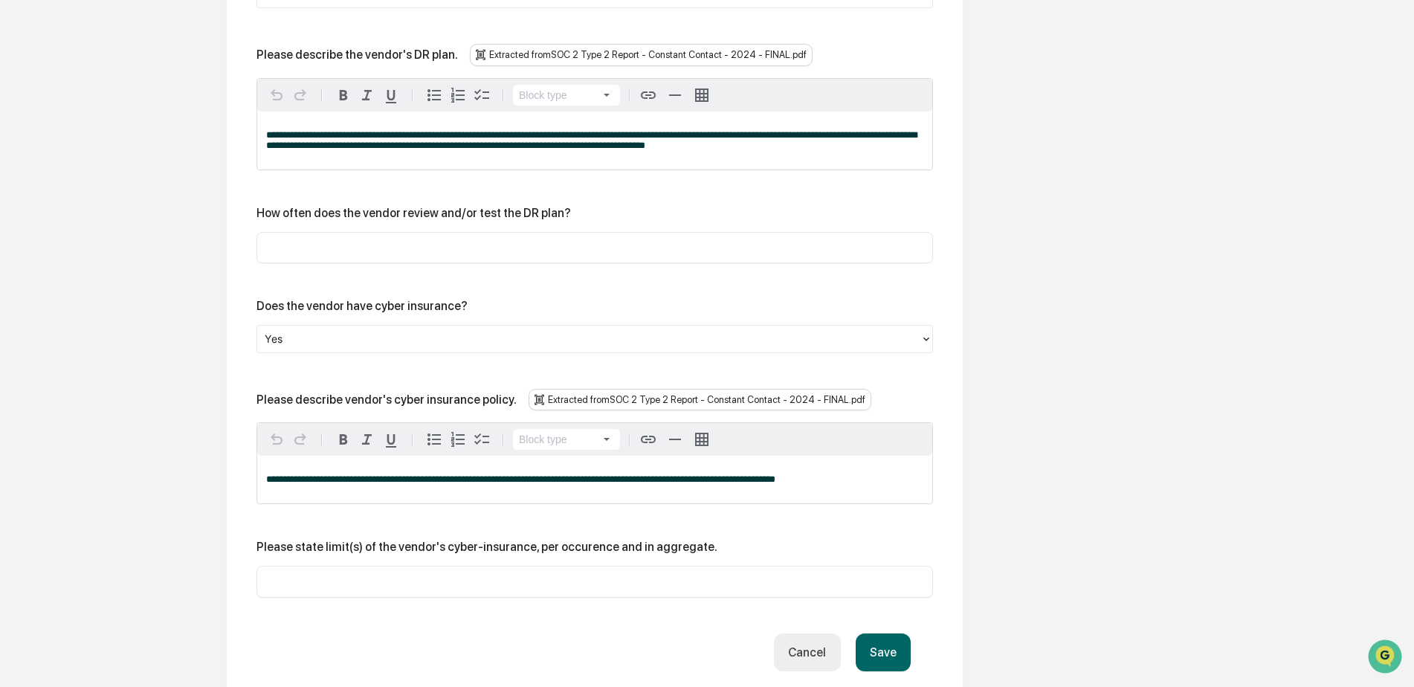
scroll to position [903, 0]
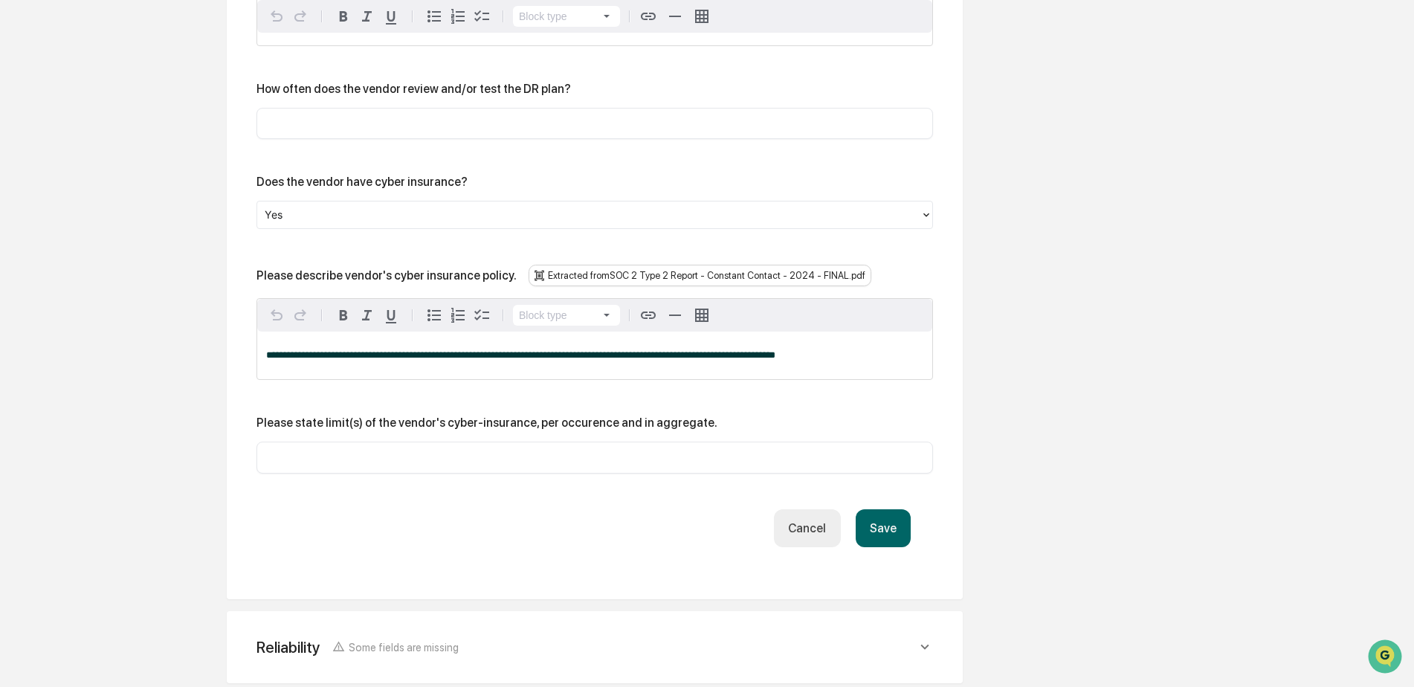
click at [888, 535] on button "Save" at bounding box center [882, 528] width 55 height 38
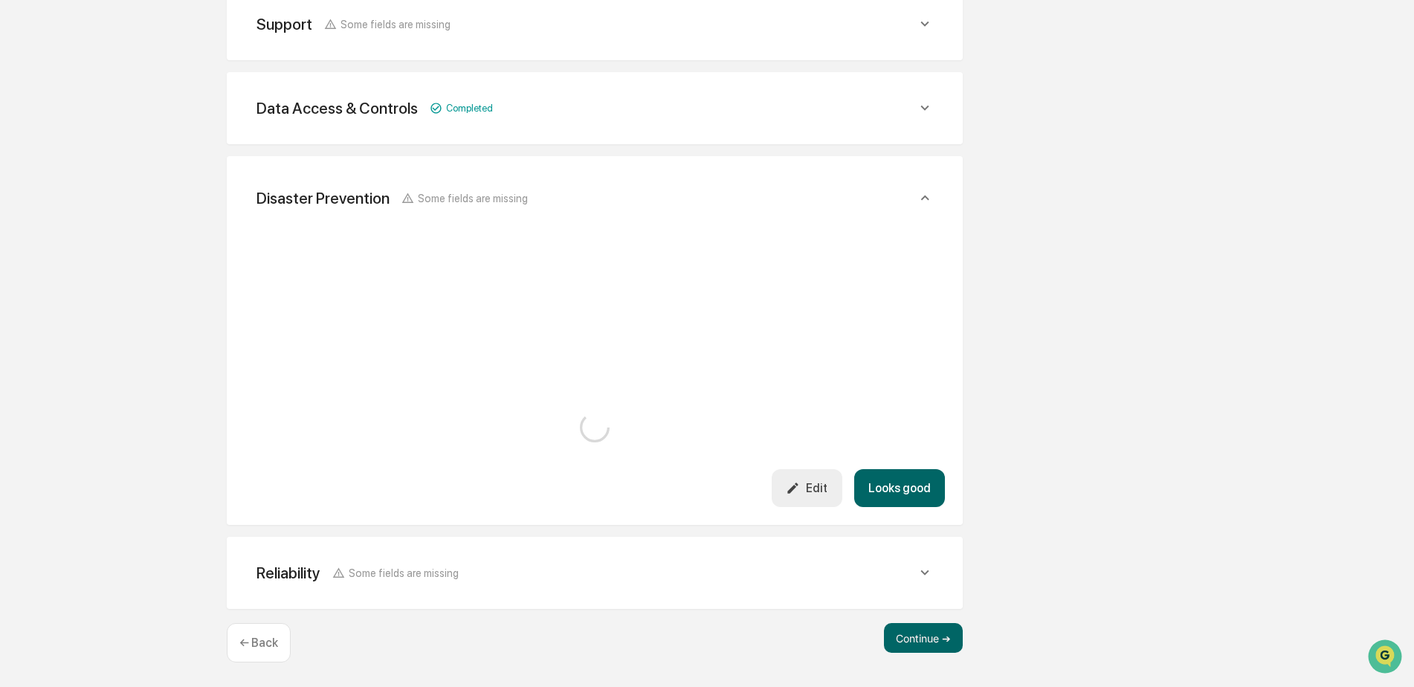
scroll to position [796, 0]
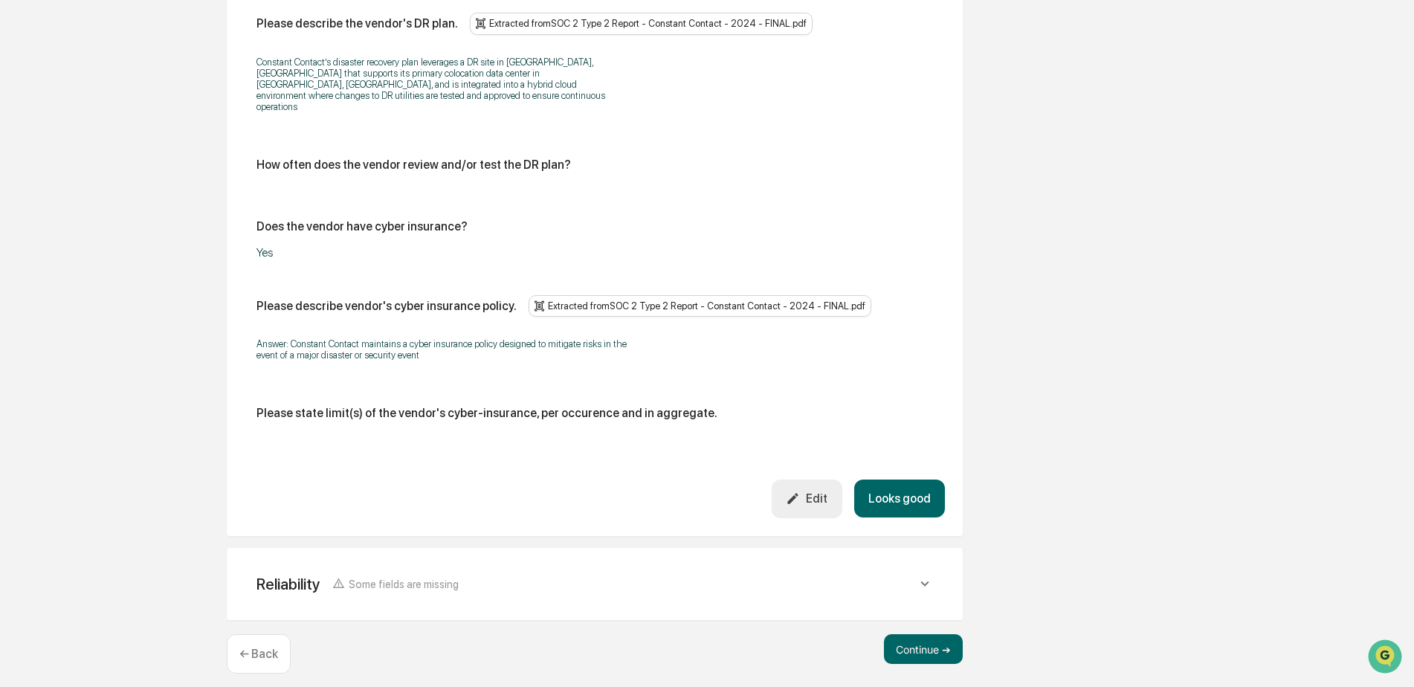
click at [917, 575] on icon at bounding box center [924, 583] width 16 height 16
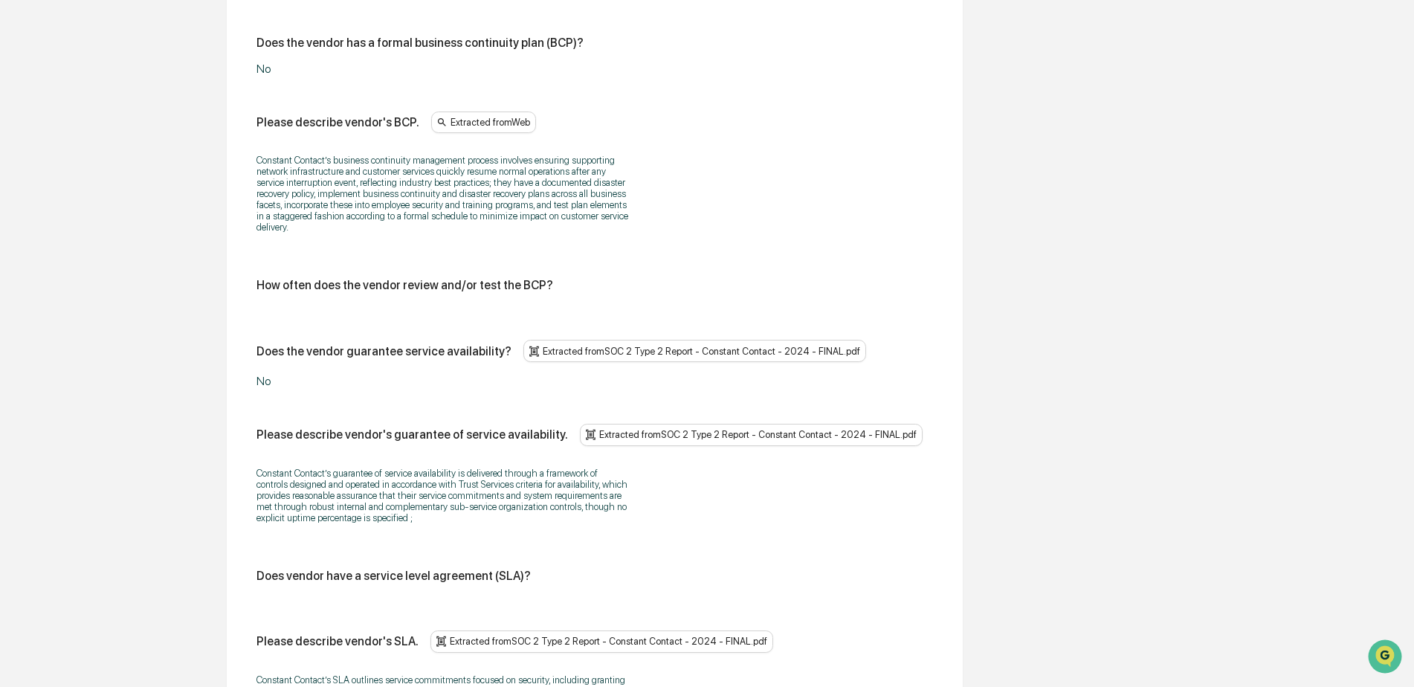
scroll to position [1539, 0]
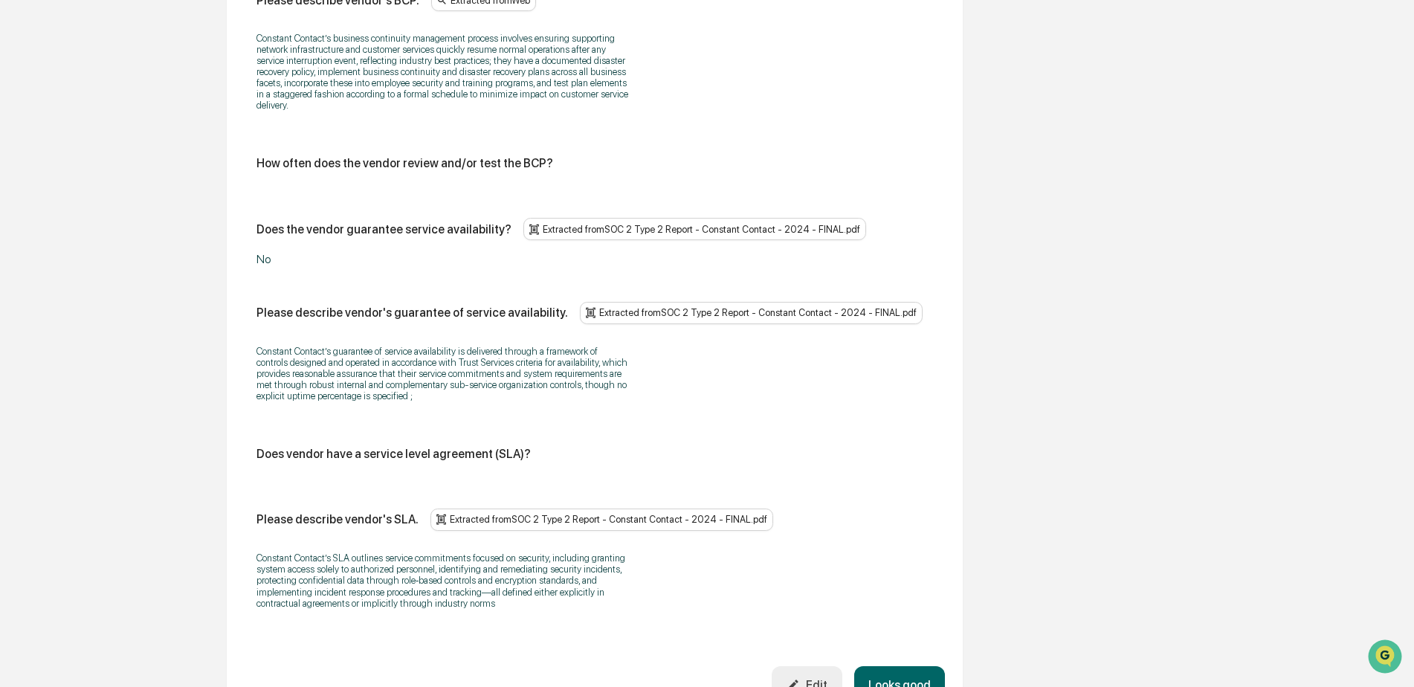
click at [800, 678] on icon "button" at bounding box center [793, 685] width 14 height 14
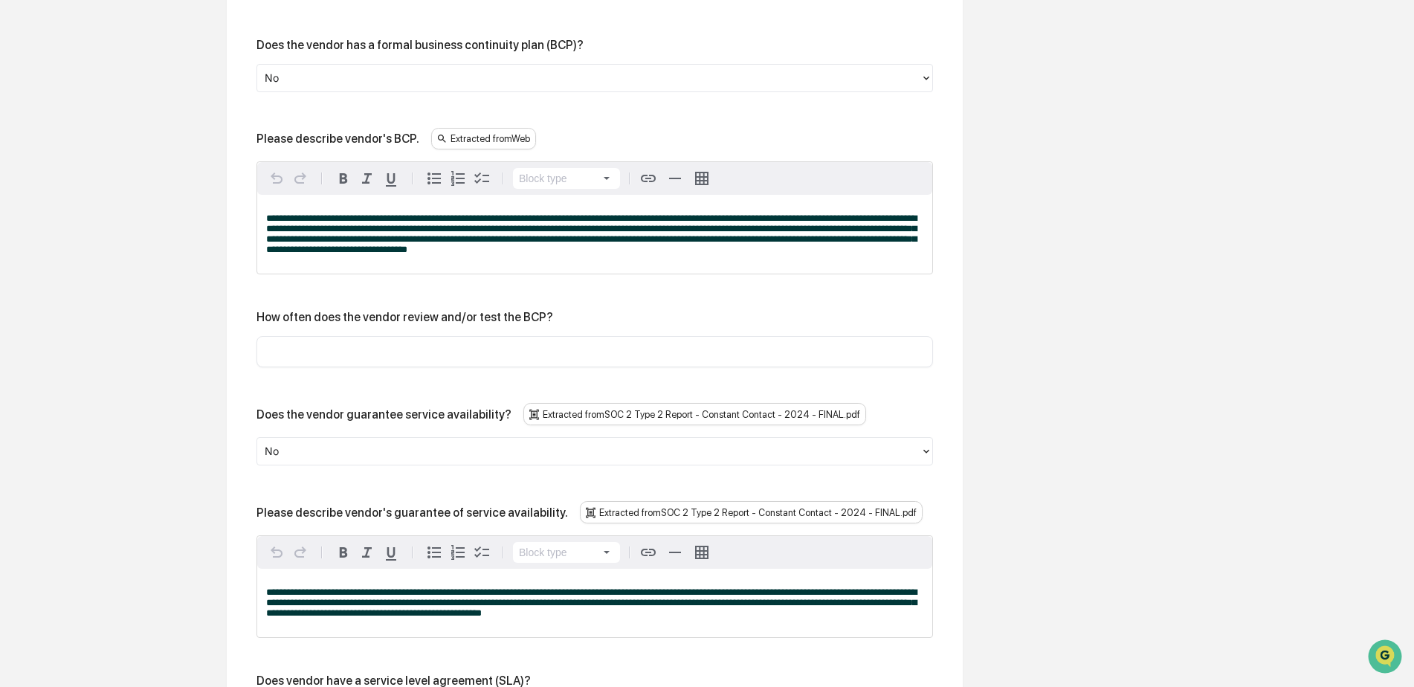
scroll to position [1292, 0]
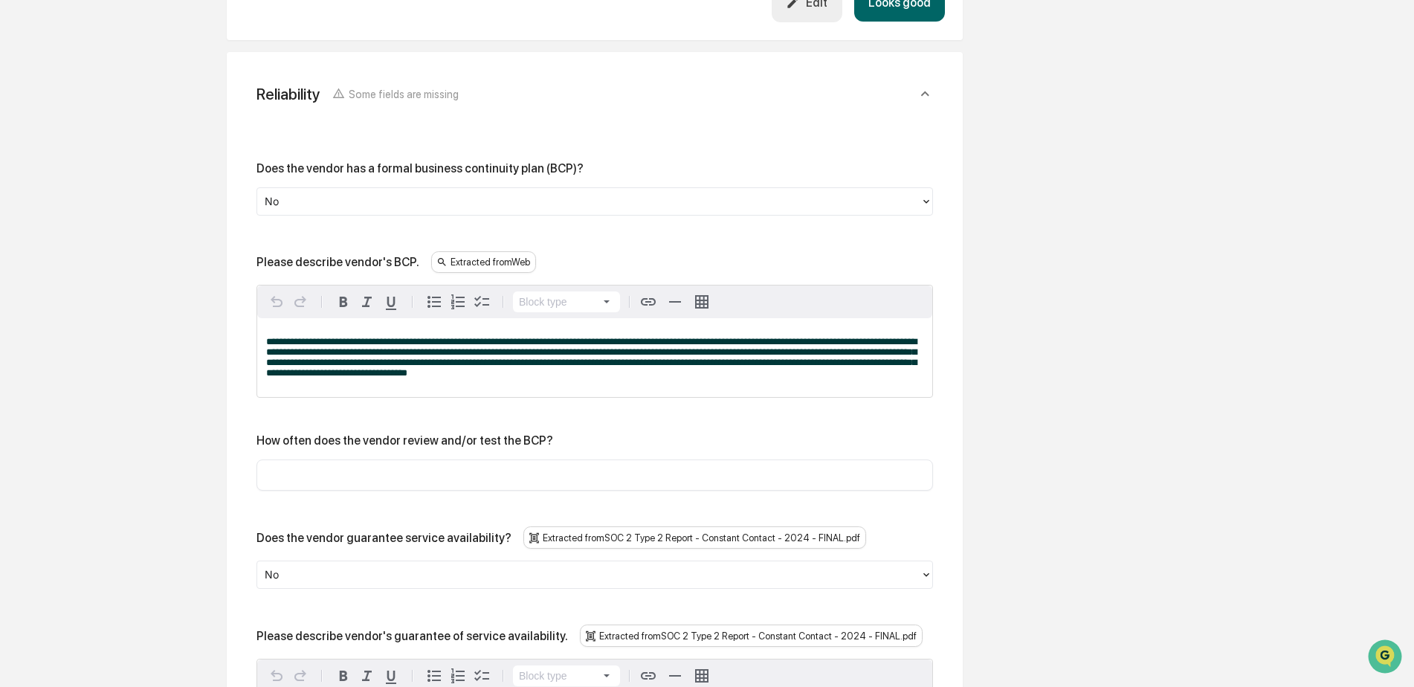
click at [395, 193] on div at bounding box center [589, 201] width 648 height 17
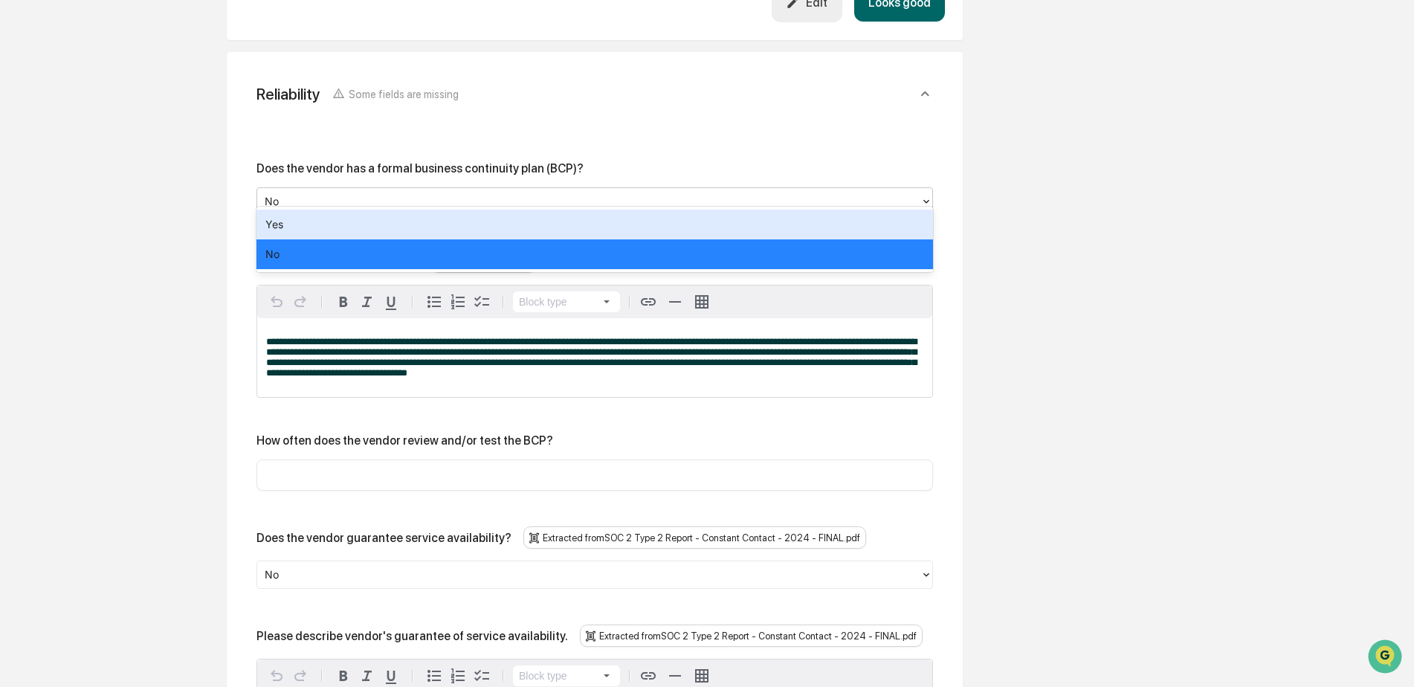
click at [375, 223] on div "Yes" at bounding box center [594, 225] width 676 height 30
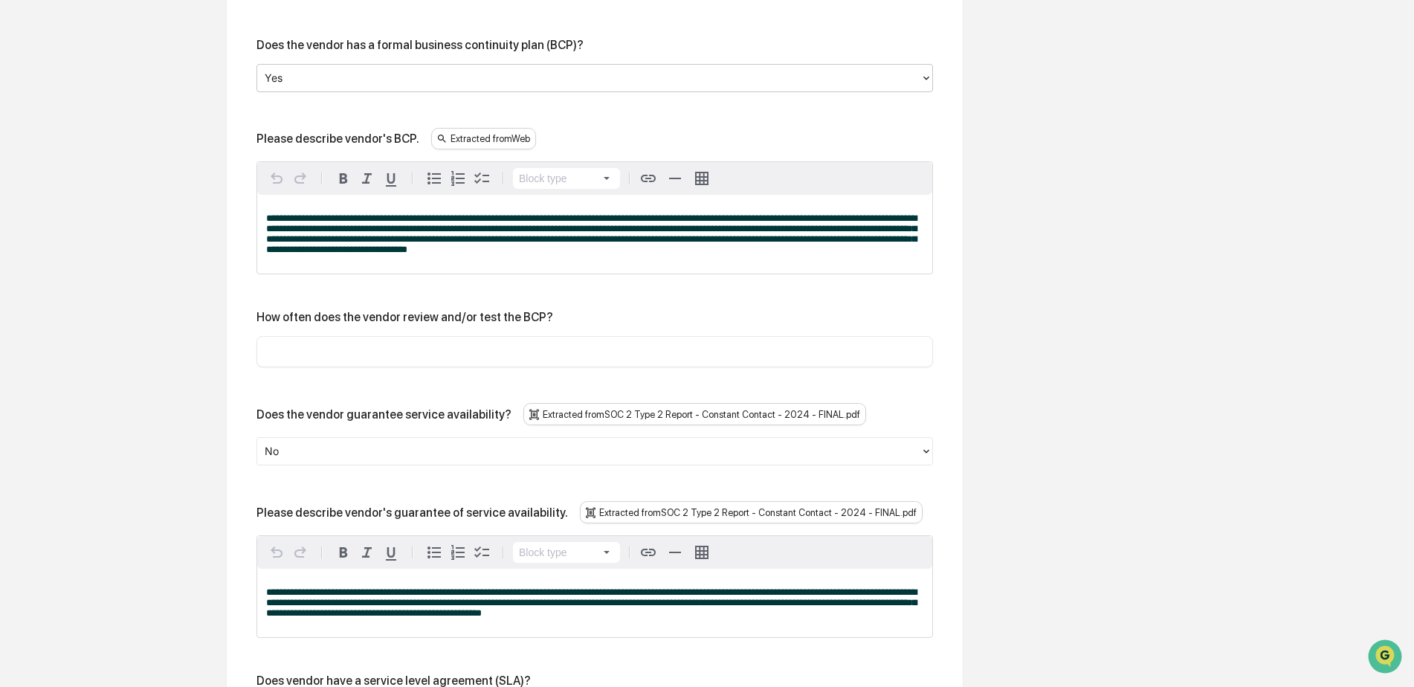
scroll to position [1539, 0]
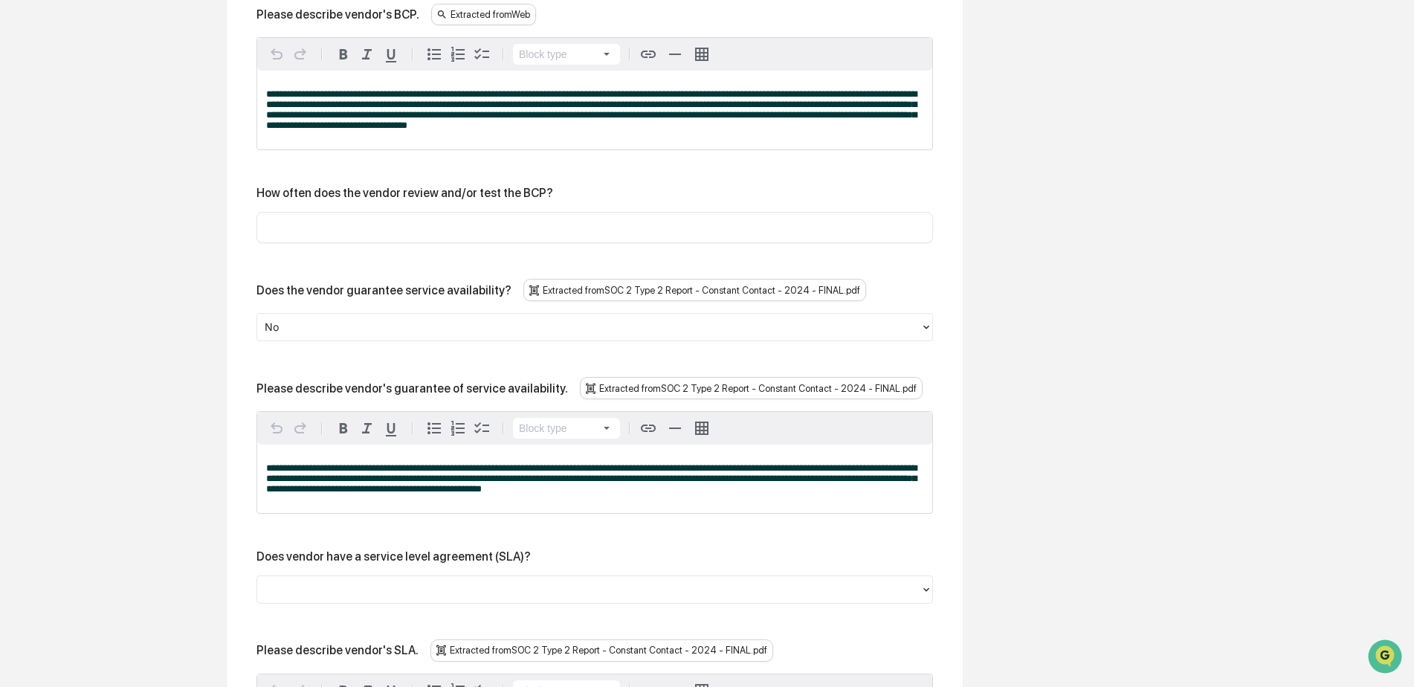
click at [421, 323] on div at bounding box center [589, 327] width 648 height 17
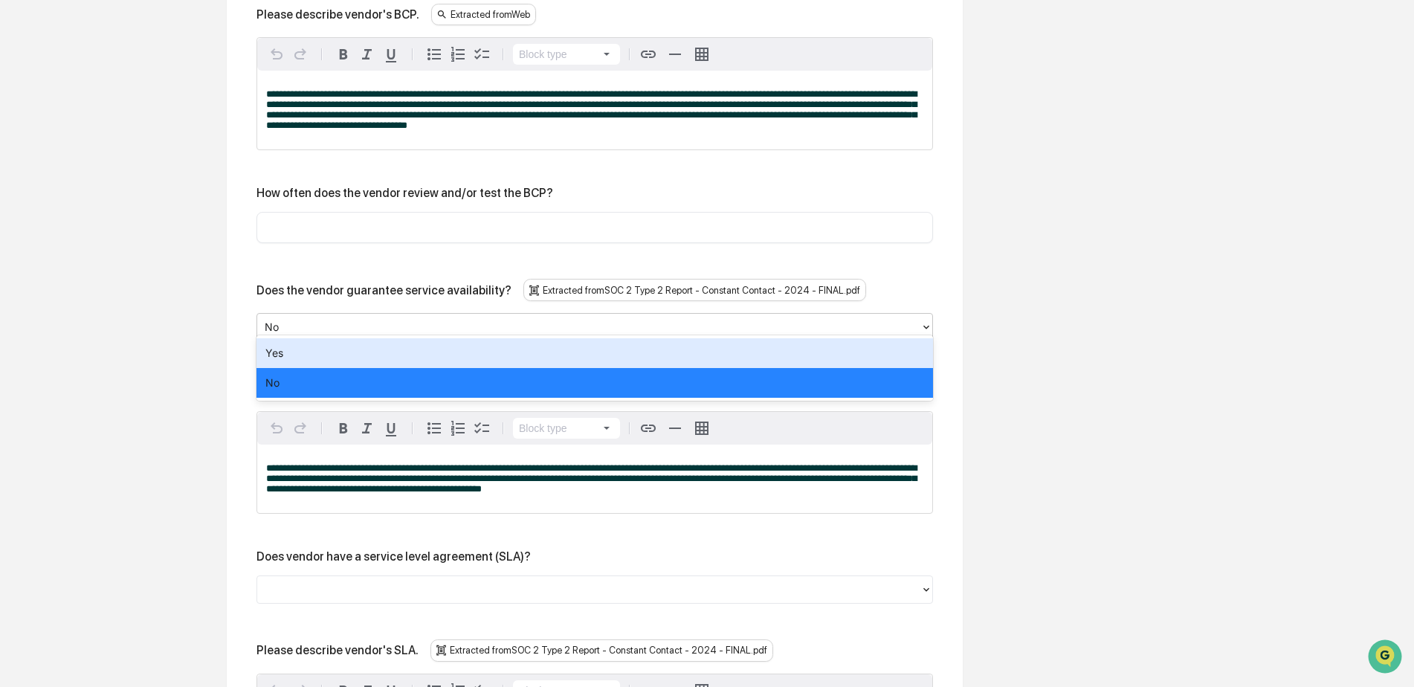
click at [410, 357] on div "Yes" at bounding box center [594, 353] width 676 height 30
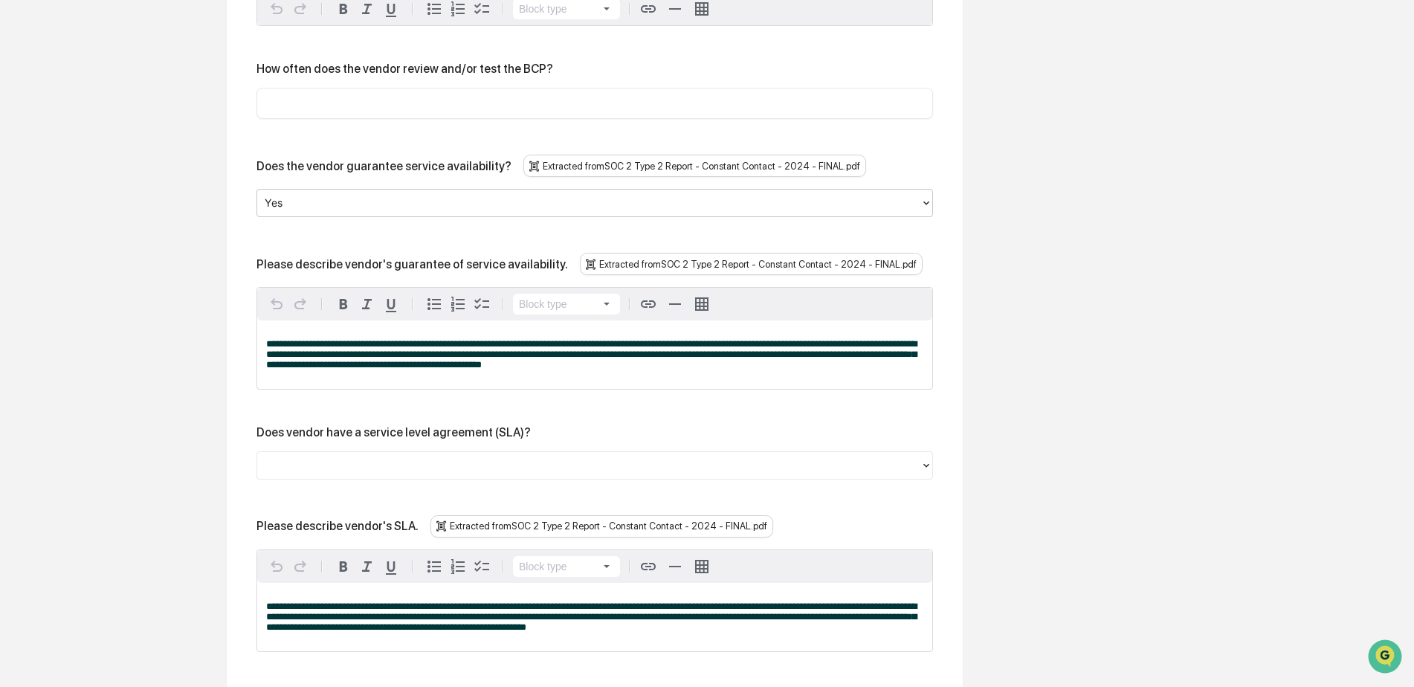
scroll to position [1787, 0]
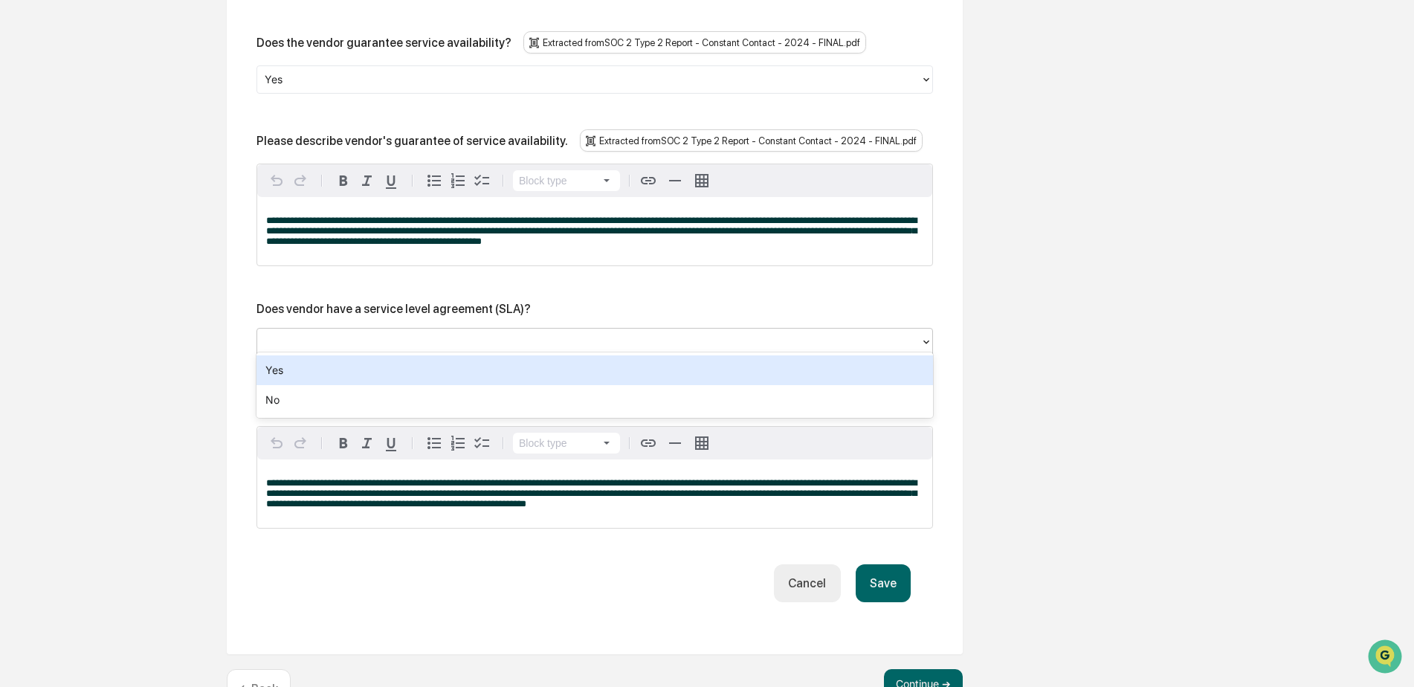
click at [413, 334] on div at bounding box center [589, 342] width 648 height 17
click at [404, 372] on div "Yes" at bounding box center [594, 370] width 676 height 30
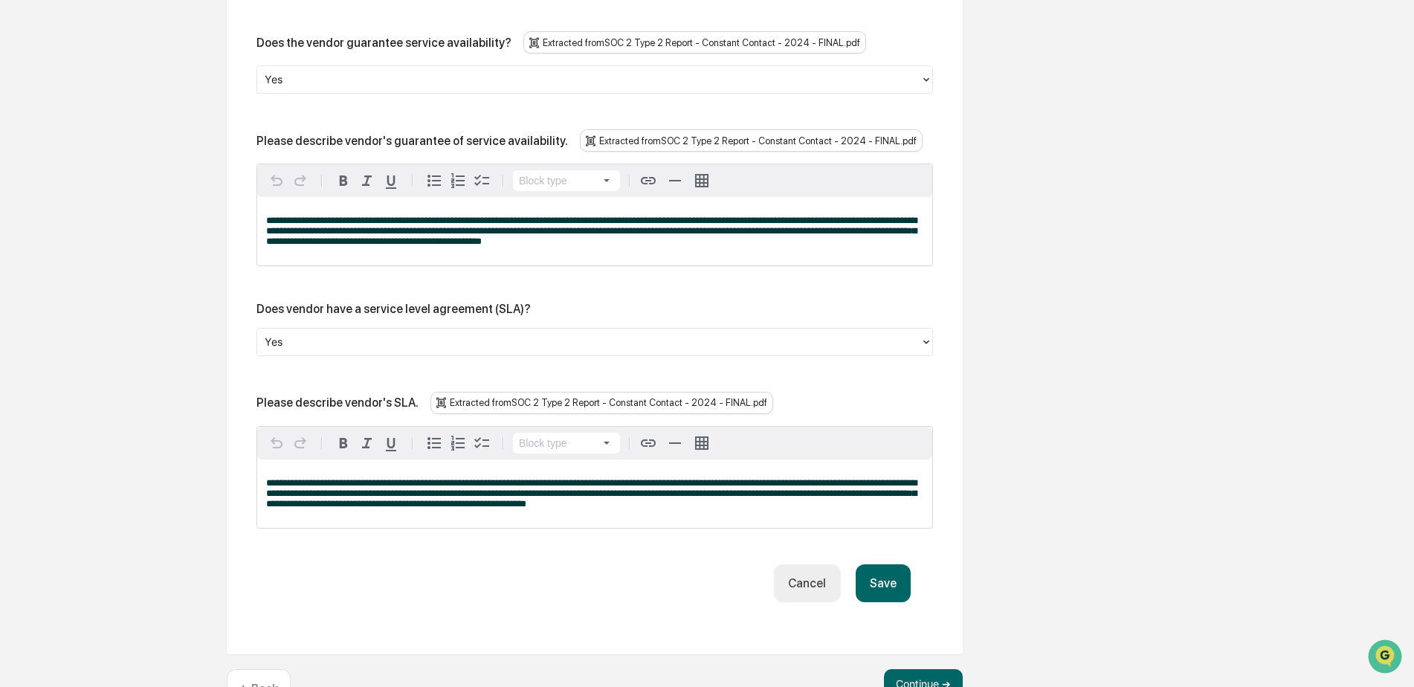
click at [884, 584] on button "Save" at bounding box center [882, 583] width 55 height 38
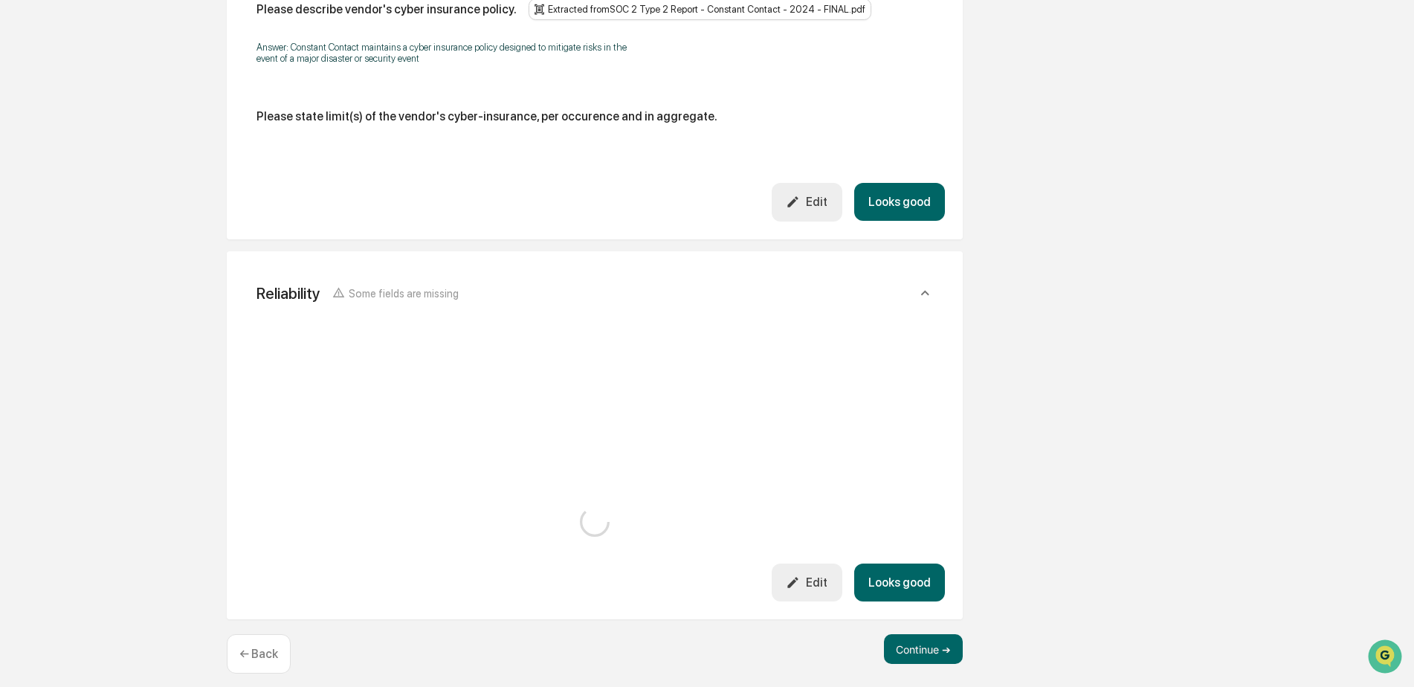
scroll to position [1648, 0]
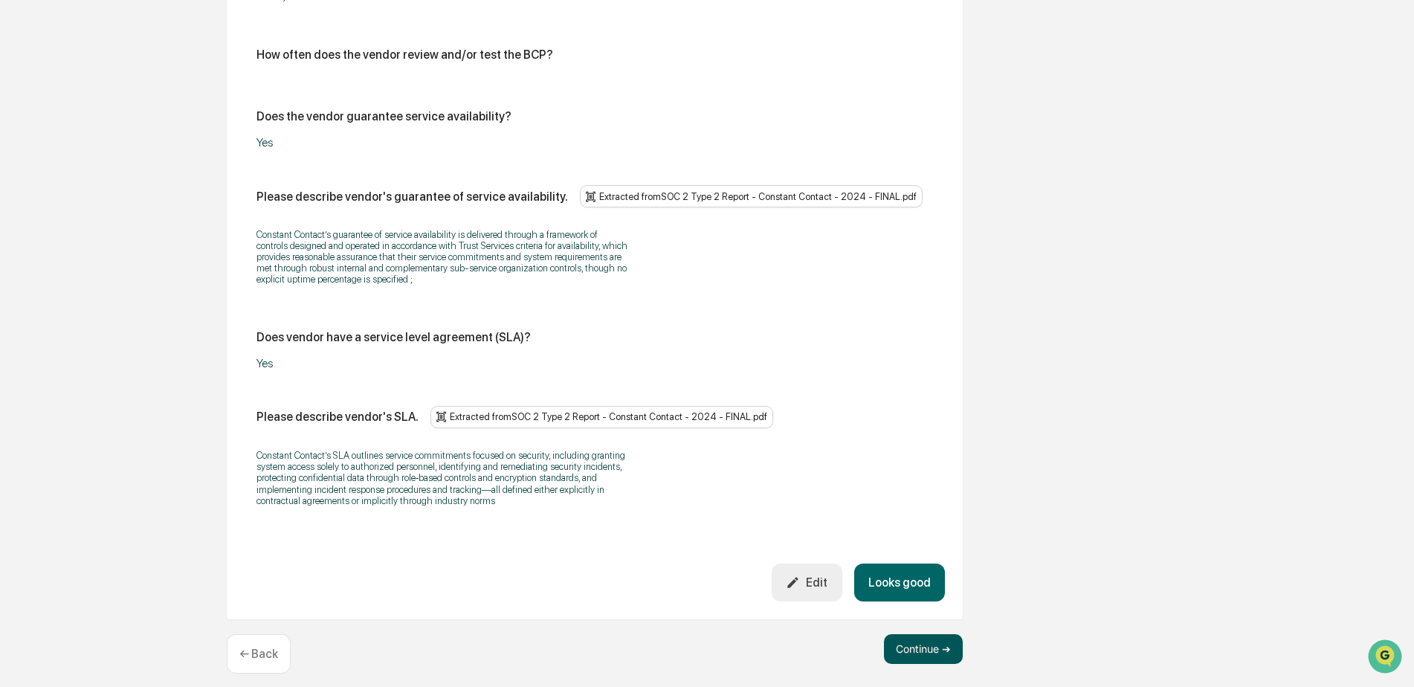
click at [917, 636] on button "Continue ➔" at bounding box center [923, 649] width 79 height 30
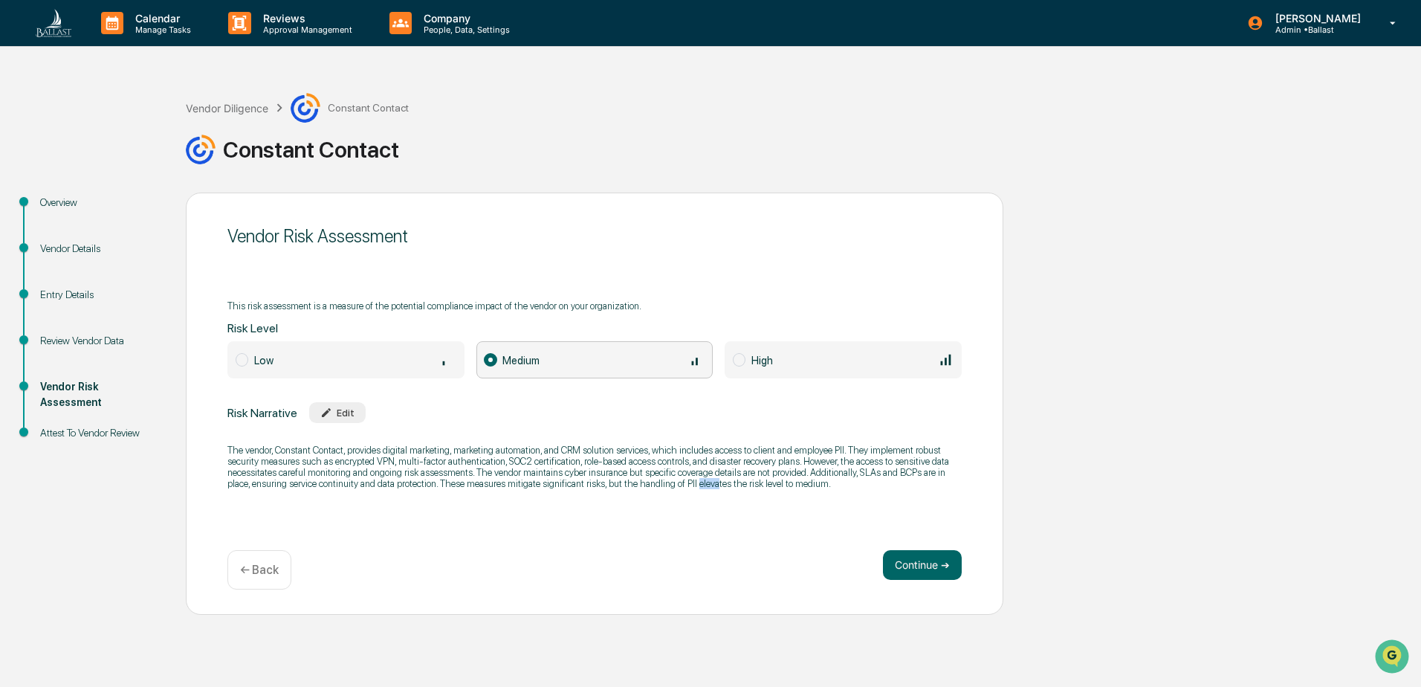
drag, startPoint x: 690, startPoint y: 486, endPoint x: 711, endPoint y: 486, distance: 21.6
click at [711, 486] on p "The vendor, Constant Contact, provides digital marketing, marketing automation,…" at bounding box center [594, 466] width 734 height 45
click at [338, 412] on div "Edit" at bounding box center [337, 412] width 34 height 11
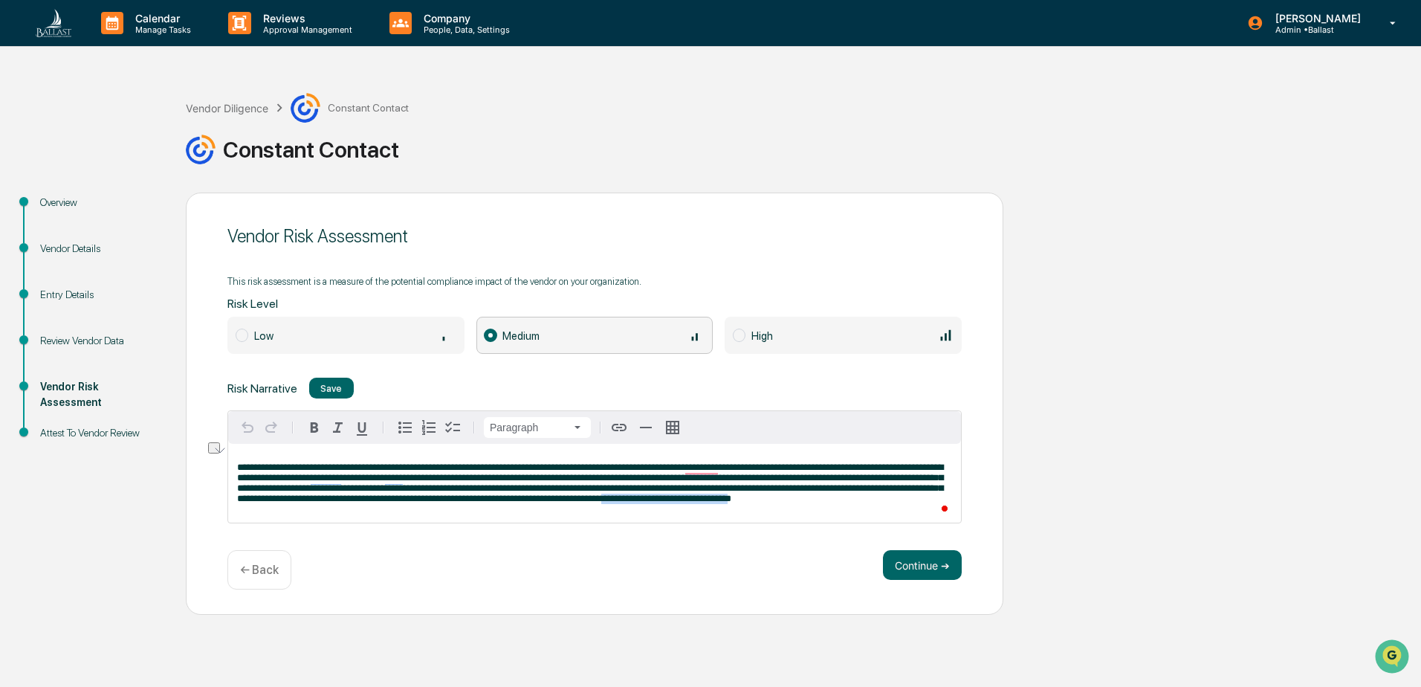
drag, startPoint x: 722, startPoint y: 502, endPoint x: 850, endPoint y: 512, distance: 129.0
click at [850, 512] on div "**********" at bounding box center [594, 483] width 733 height 79
click at [692, 502] on span "**********" at bounding box center [590, 482] width 706 height 41
click at [644, 502] on span "**********" at bounding box center [590, 482] width 706 height 41
click at [643, 502] on span "**********" at bounding box center [590, 482] width 706 height 41
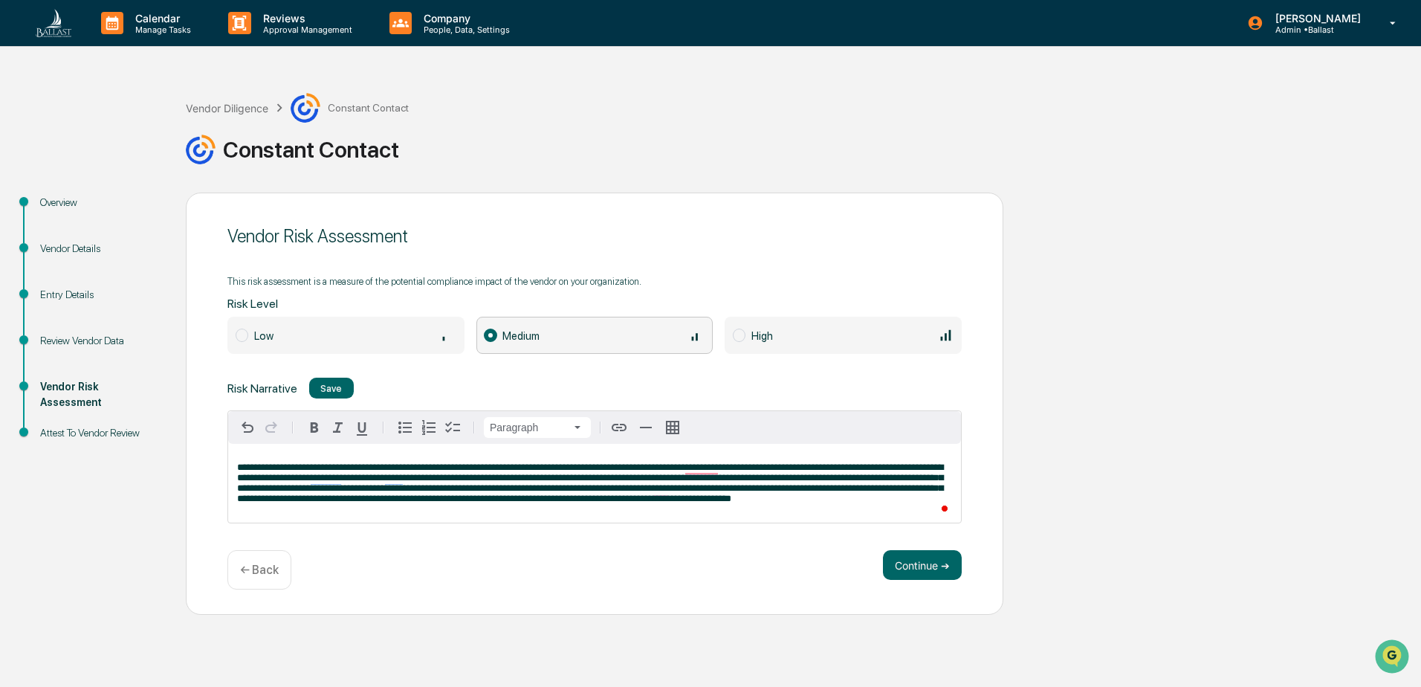
click at [725, 500] on span "**********" at bounding box center [590, 482] width 706 height 41
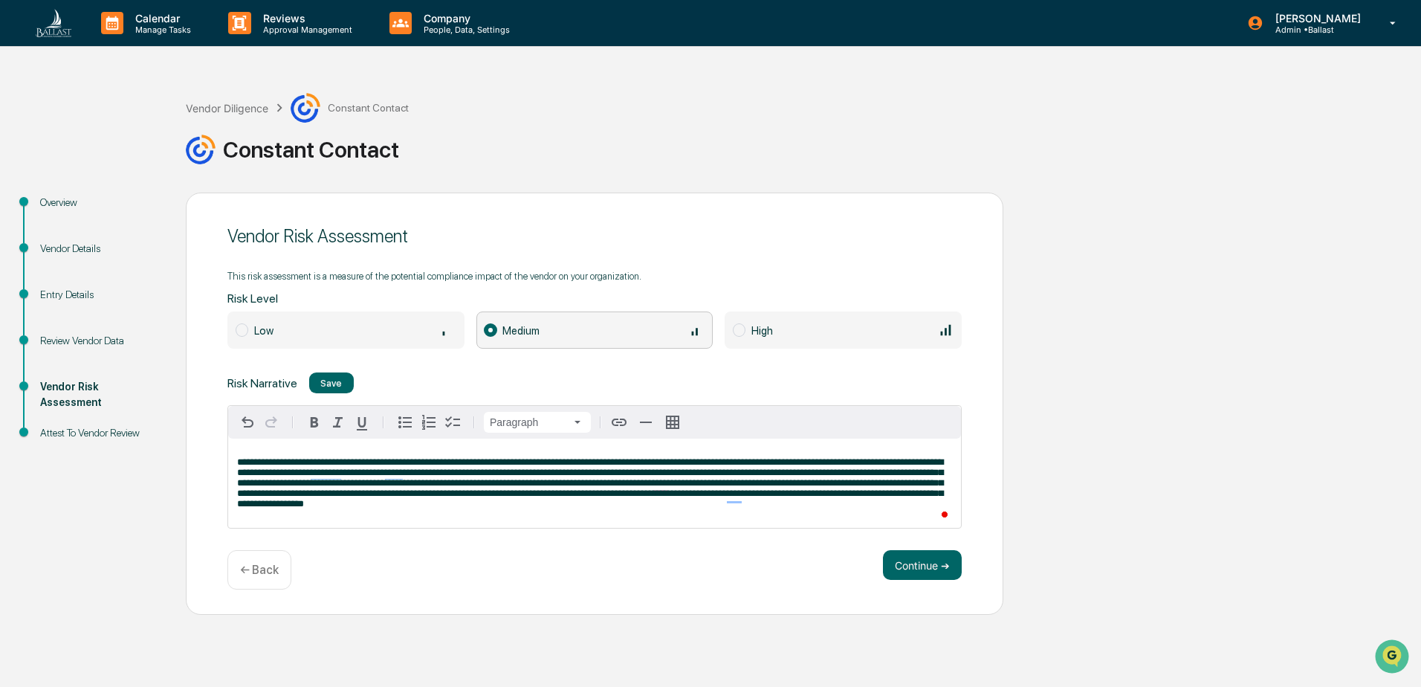
click at [329, 326] on div "Low" at bounding box center [355, 330] width 202 height 16
click at [914, 566] on button "Continue ➔" at bounding box center [922, 565] width 79 height 30
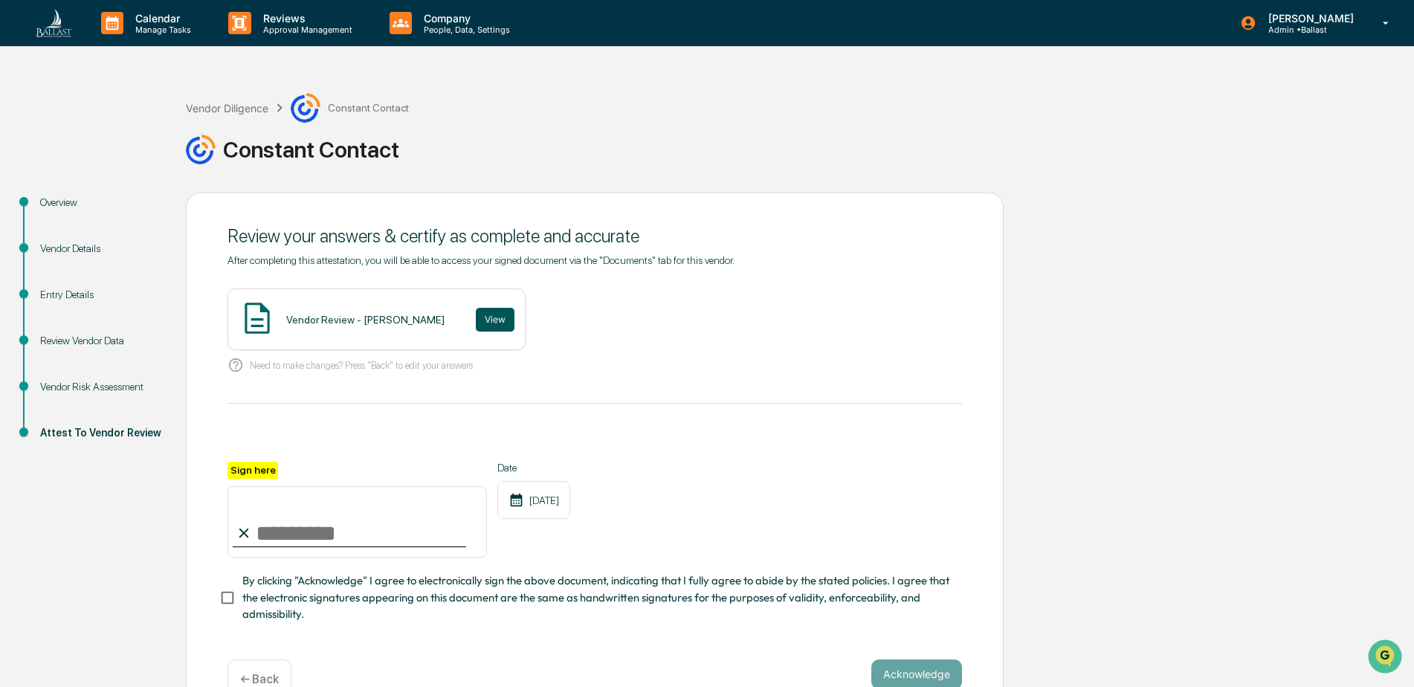
click at [476, 322] on button "View" at bounding box center [495, 320] width 39 height 24
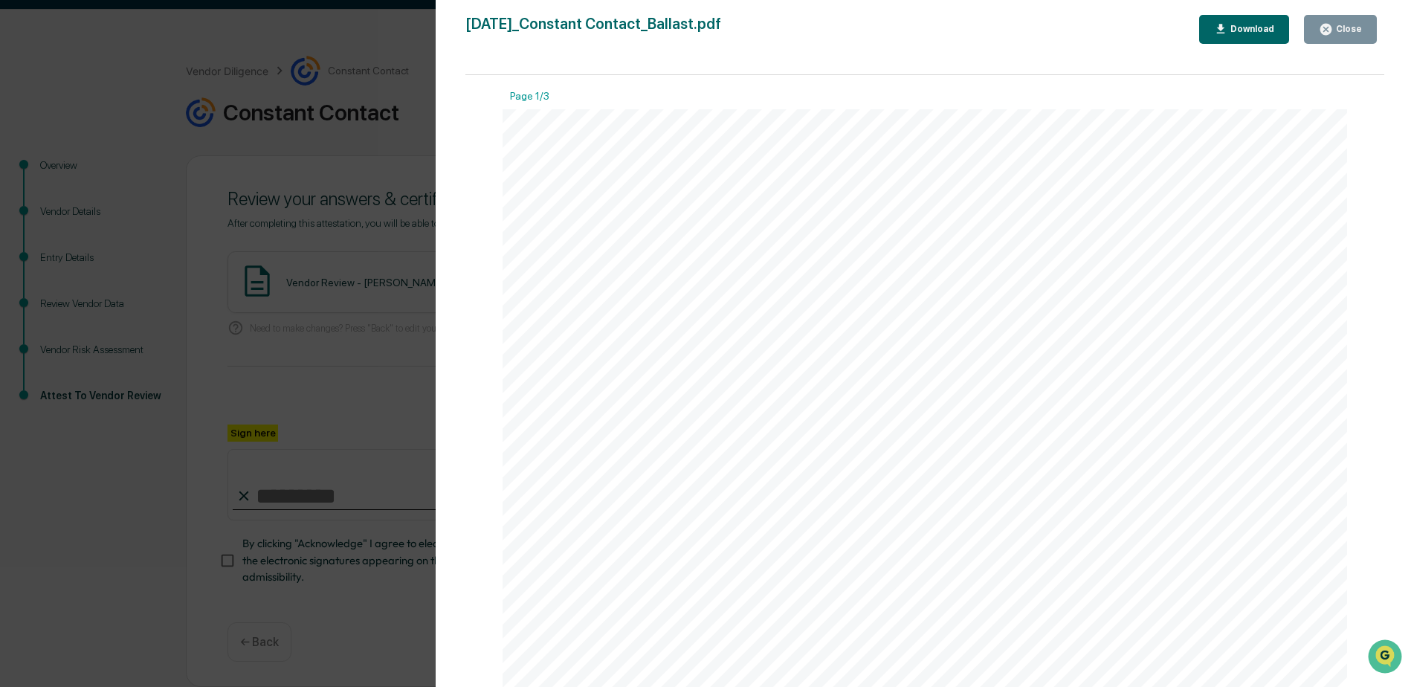
click at [1346, 35] on div "Close" at bounding box center [1340, 29] width 43 height 14
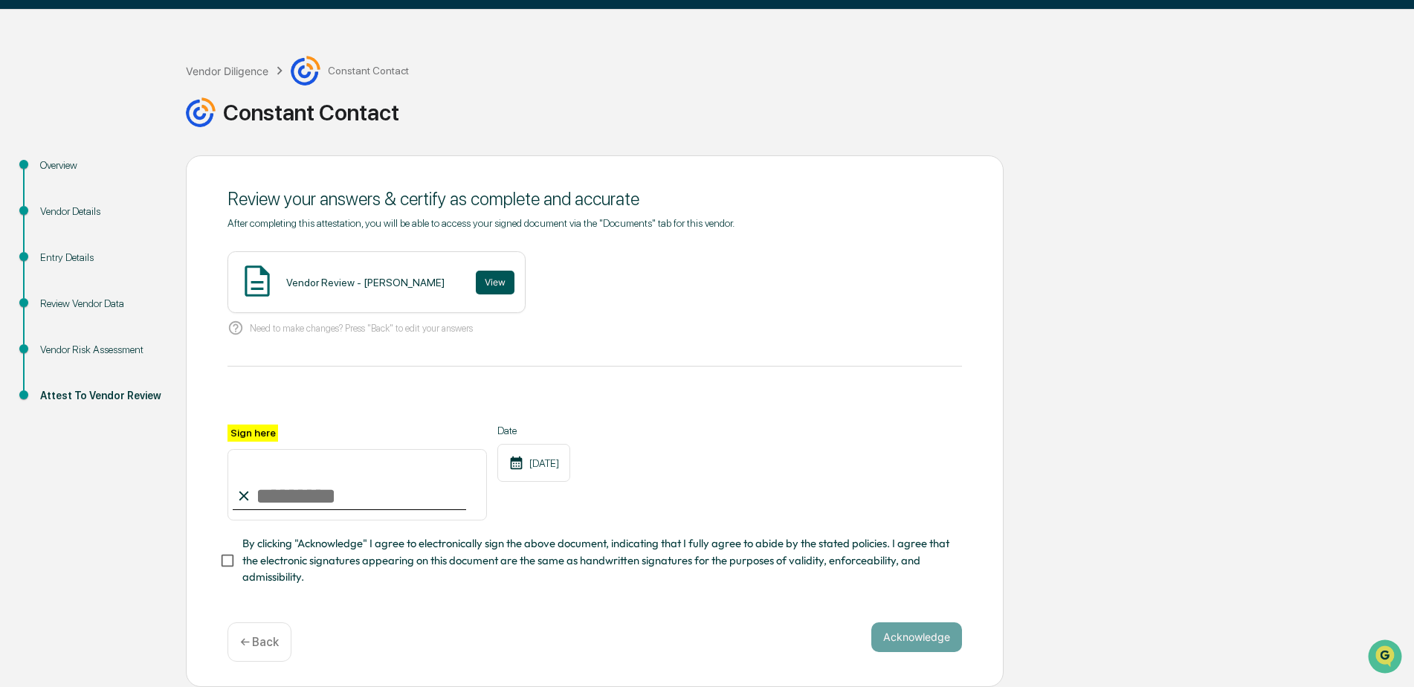
click at [485, 282] on button "View" at bounding box center [495, 283] width 39 height 24
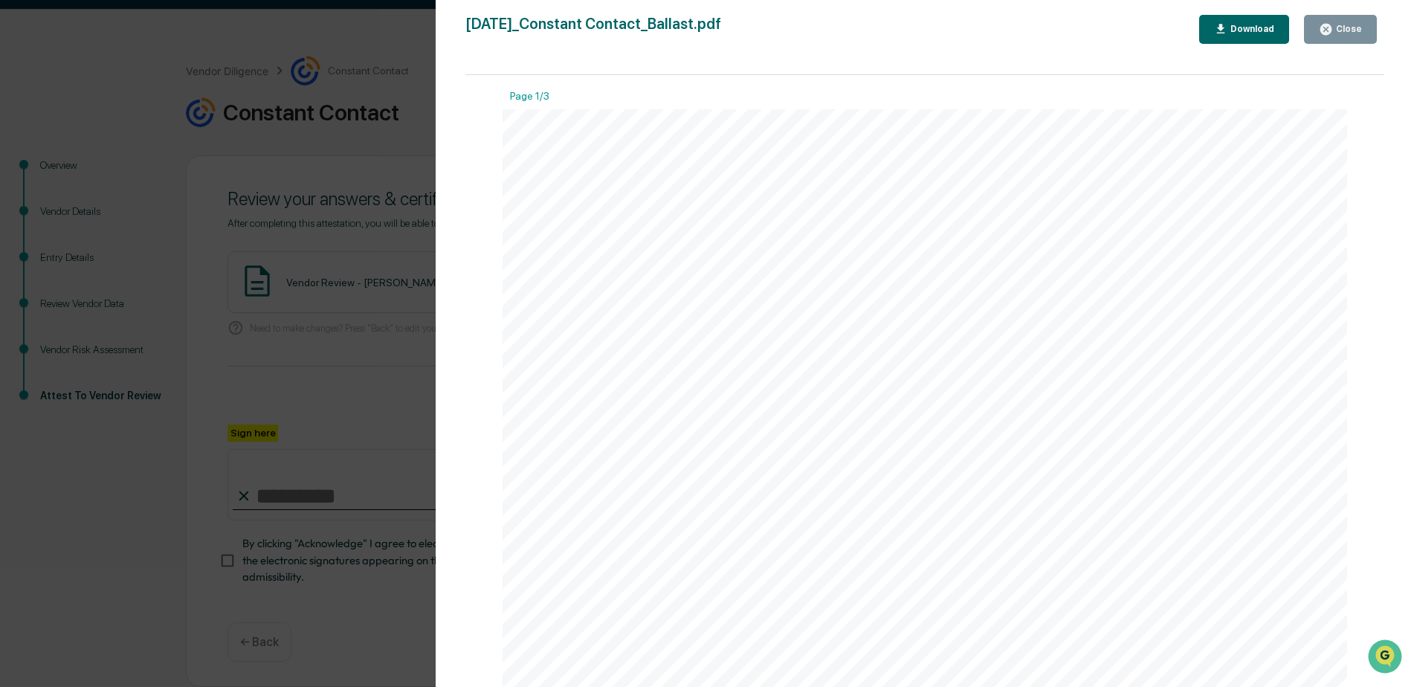
click at [1251, 33] on div "Download" at bounding box center [1250, 29] width 47 height 10
click at [1374, 37] on button "Close" at bounding box center [1340, 29] width 73 height 29
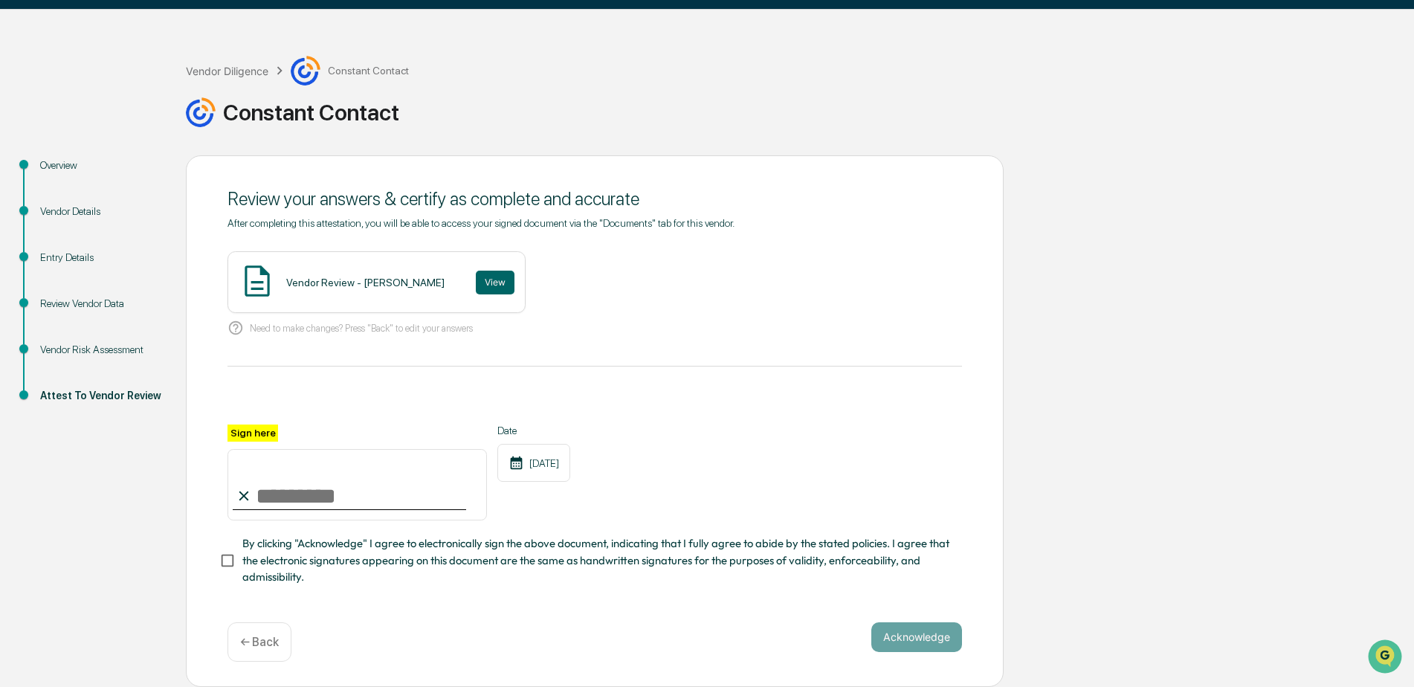
click at [312, 494] on input "Sign here" at bounding box center [356, 484] width 259 height 71
type input "**********"
click at [913, 636] on button "Acknowledge" at bounding box center [916, 637] width 91 height 30
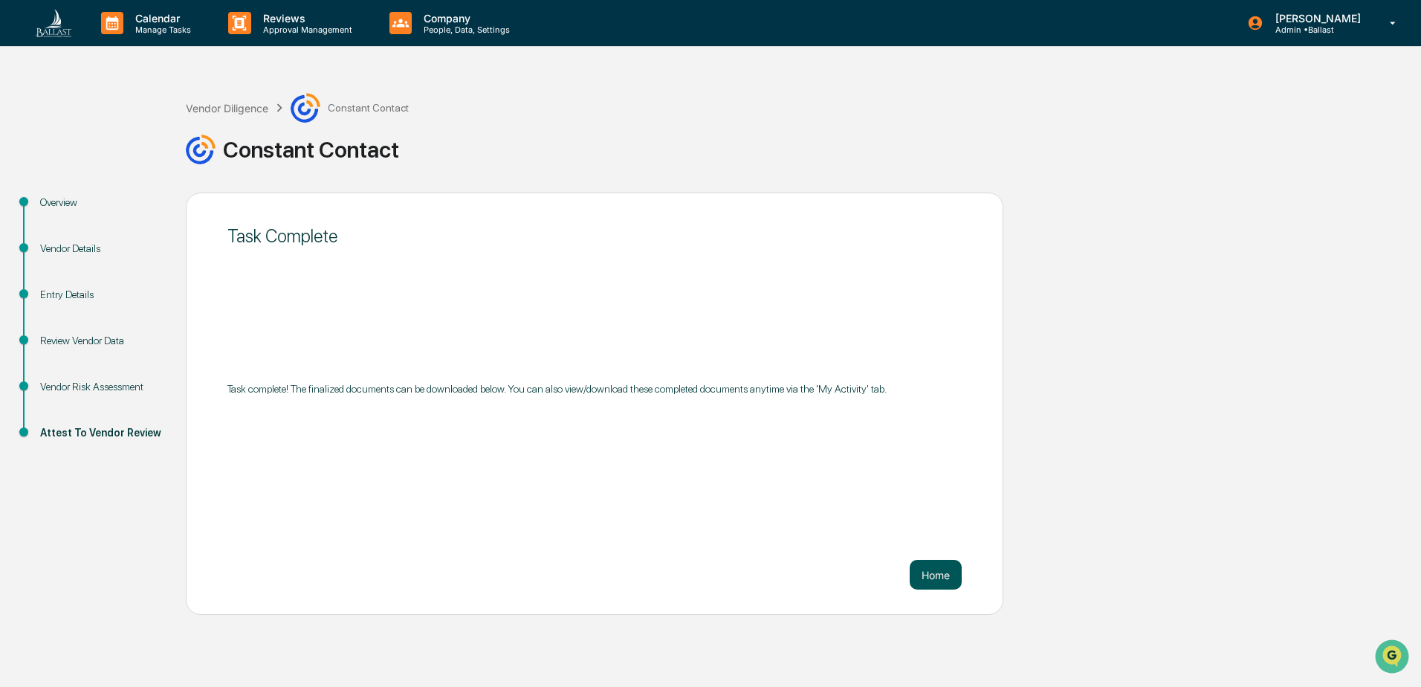
click at [935, 570] on button "Home" at bounding box center [936, 575] width 52 height 30
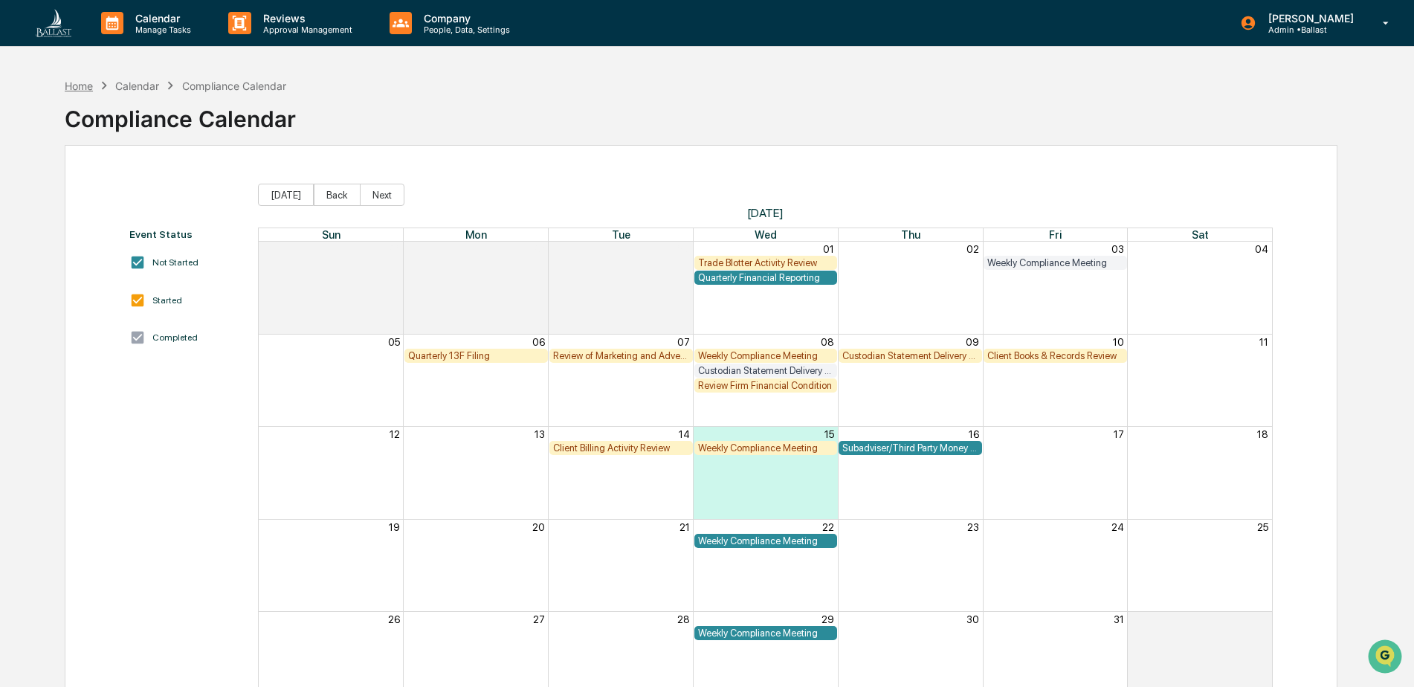
click at [77, 86] on div "Home" at bounding box center [79, 86] width 28 height 13
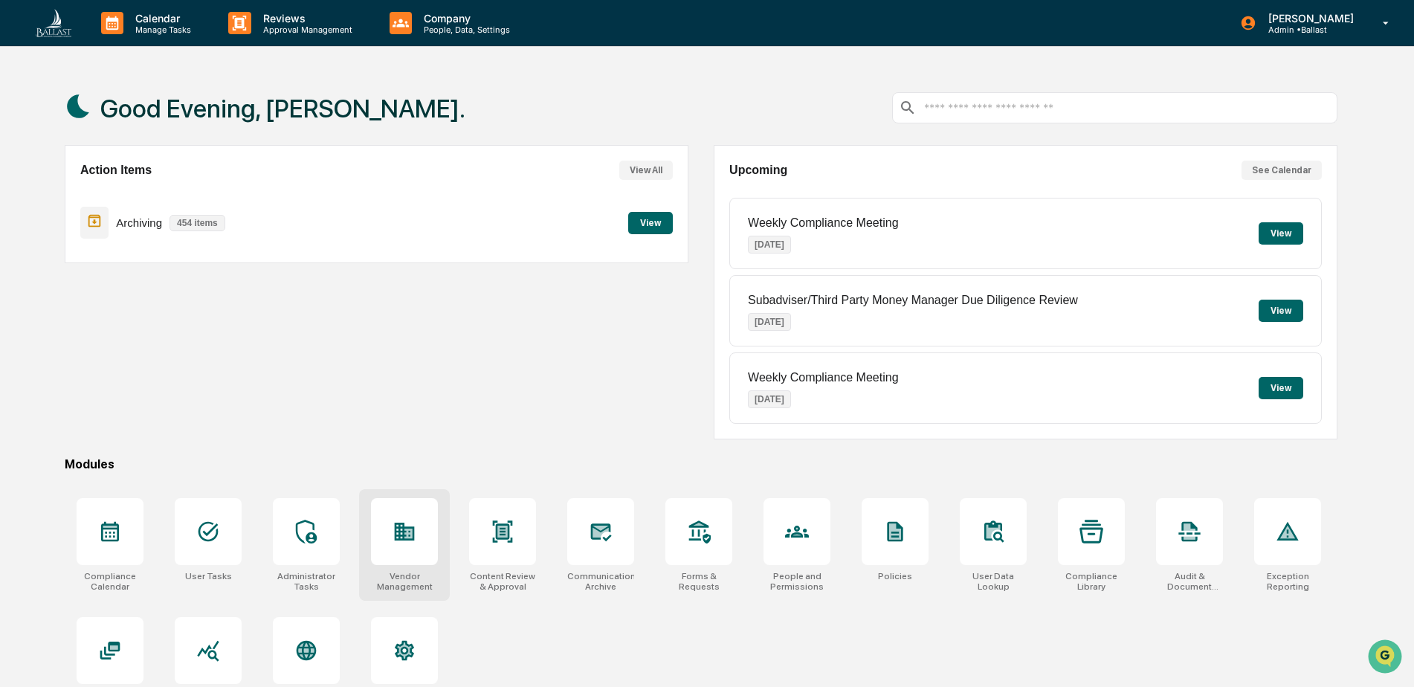
click at [410, 548] on div at bounding box center [404, 531] width 67 height 67
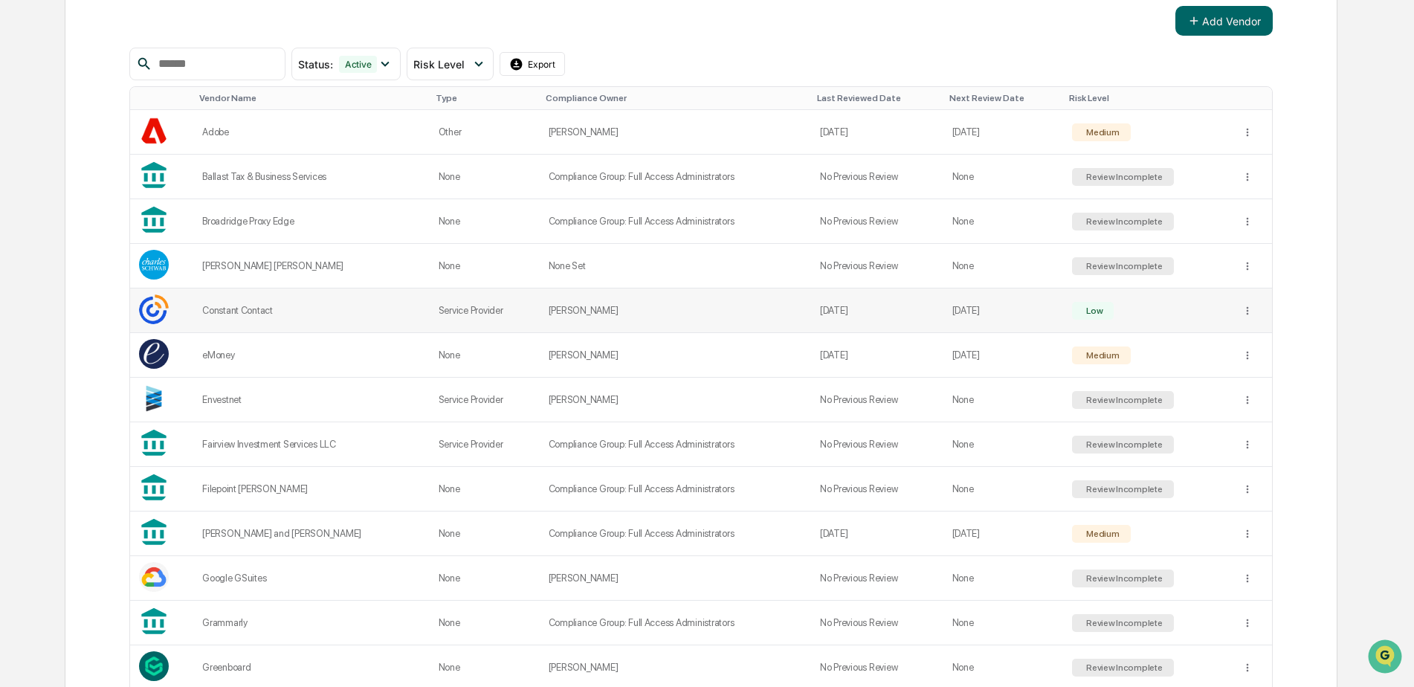
click at [493, 309] on td "Service Provider" at bounding box center [485, 310] width 110 height 45
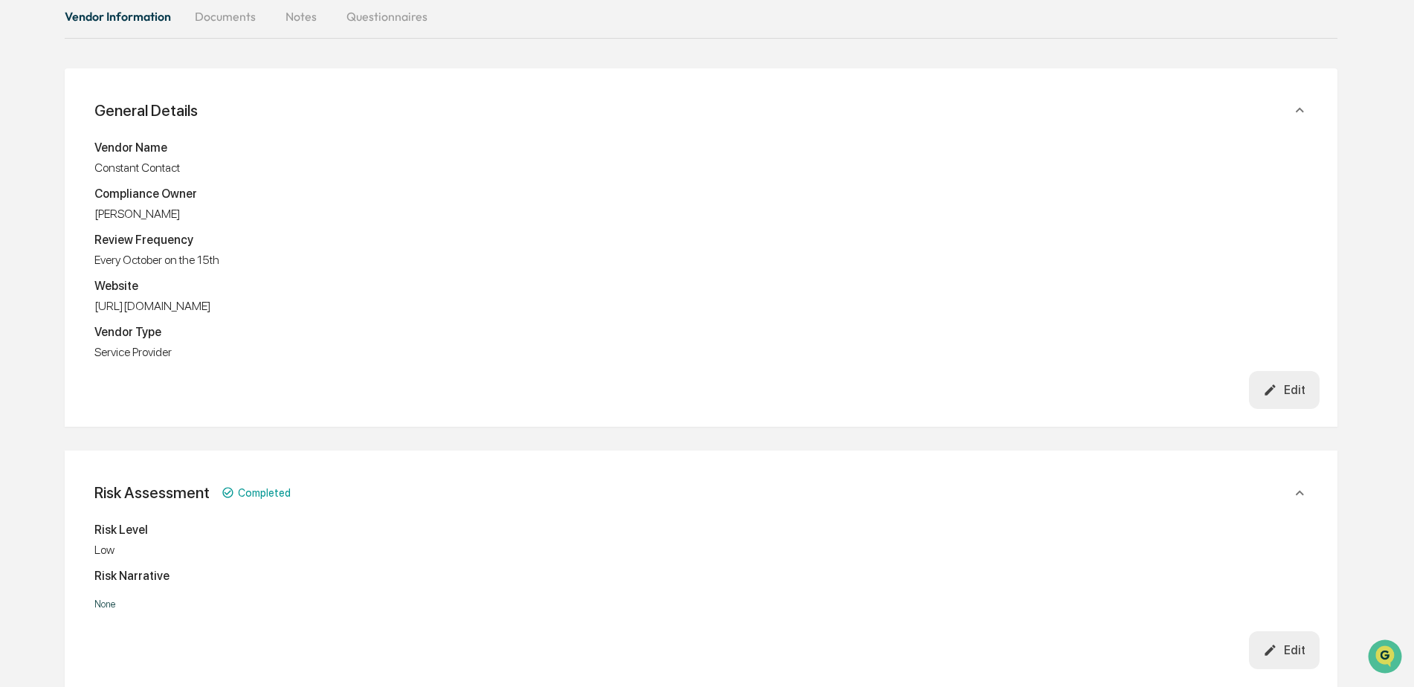
scroll to position [248, 0]
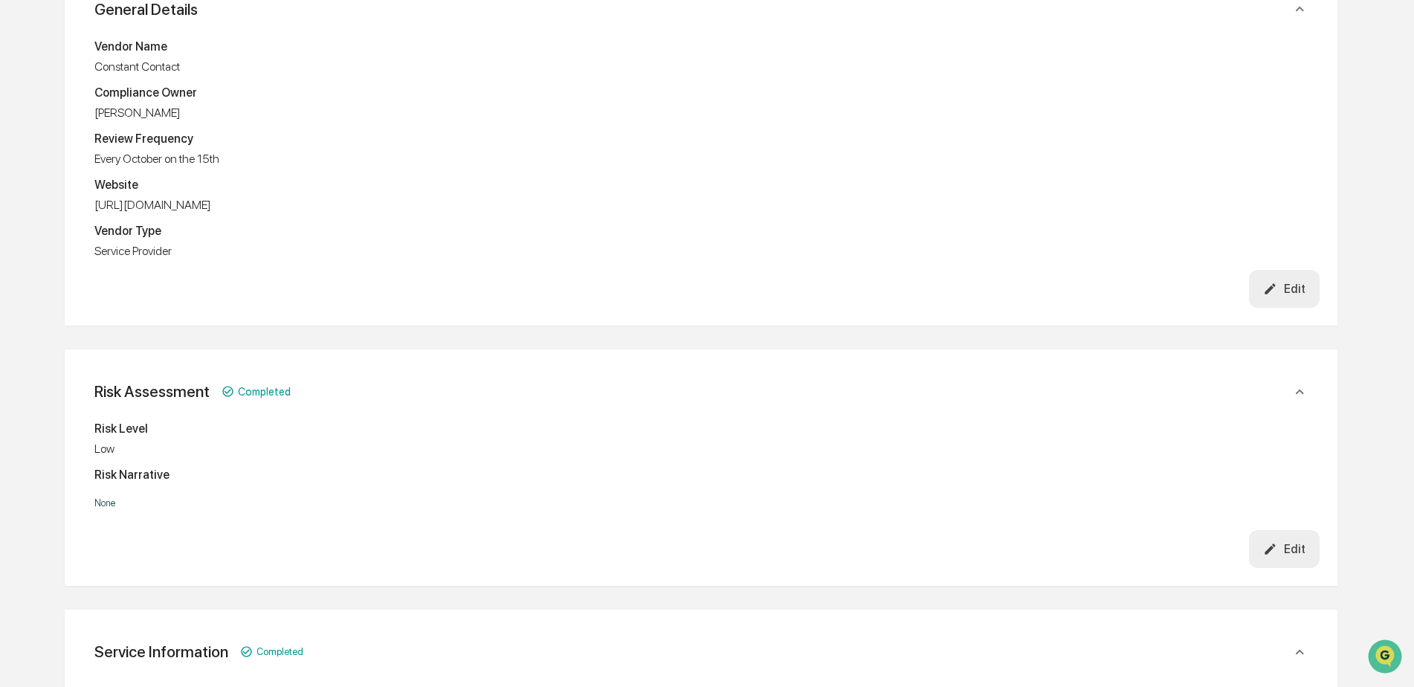
click at [1275, 545] on icon "button" at bounding box center [1270, 549] width 10 height 10
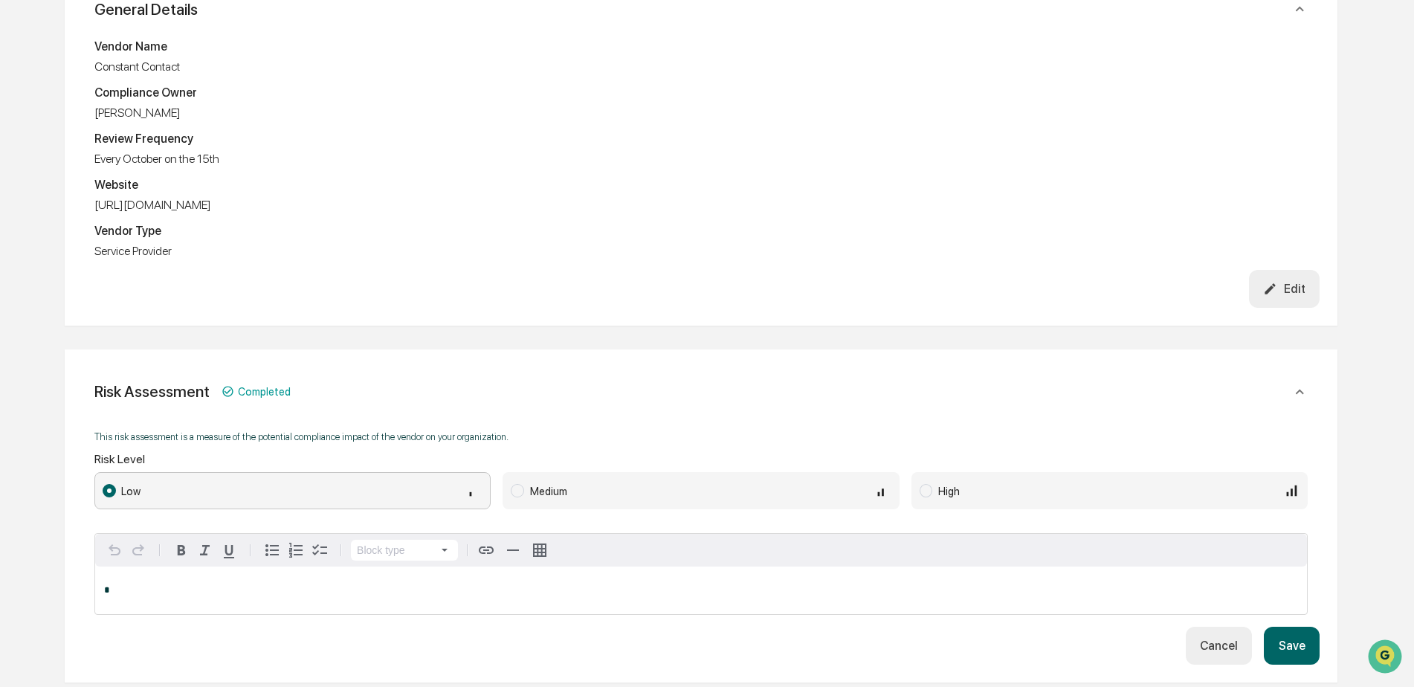
click at [514, 490] on span at bounding box center [517, 490] width 13 height 13
click at [1295, 641] on button "Save" at bounding box center [1291, 646] width 55 height 38
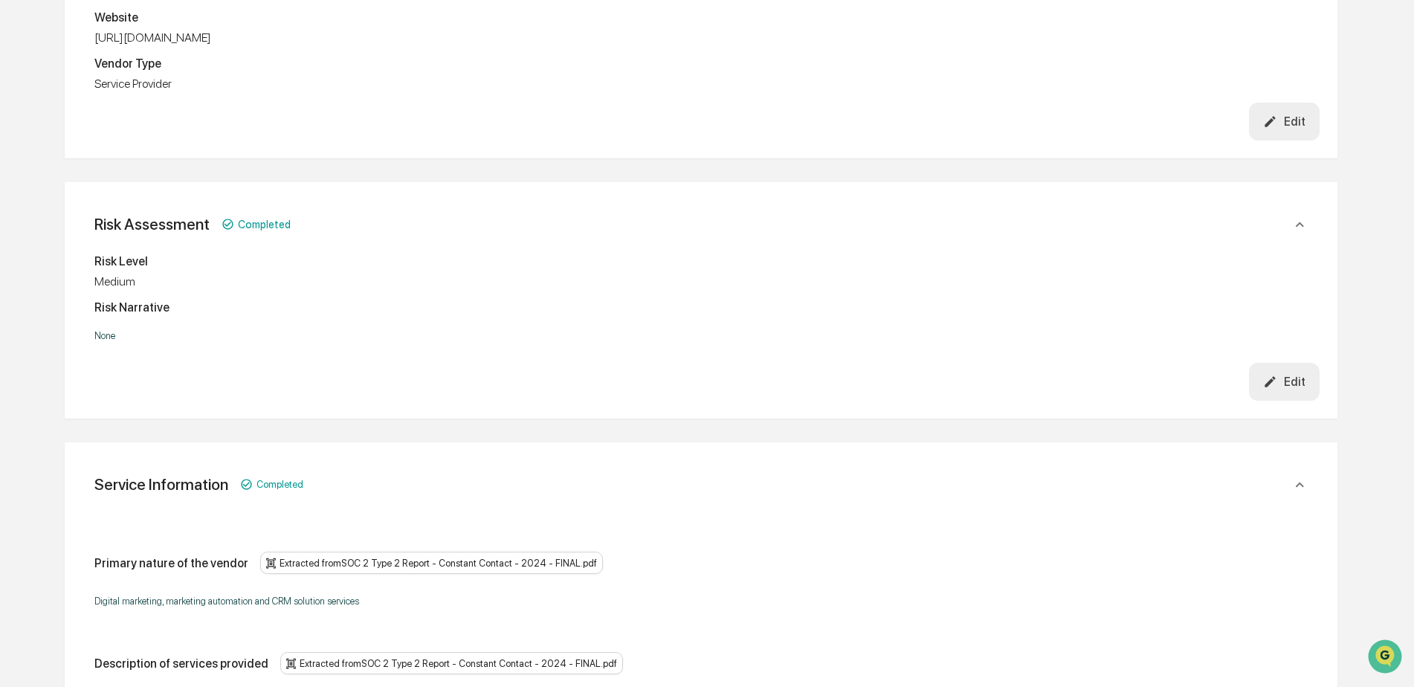
scroll to position [0, 0]
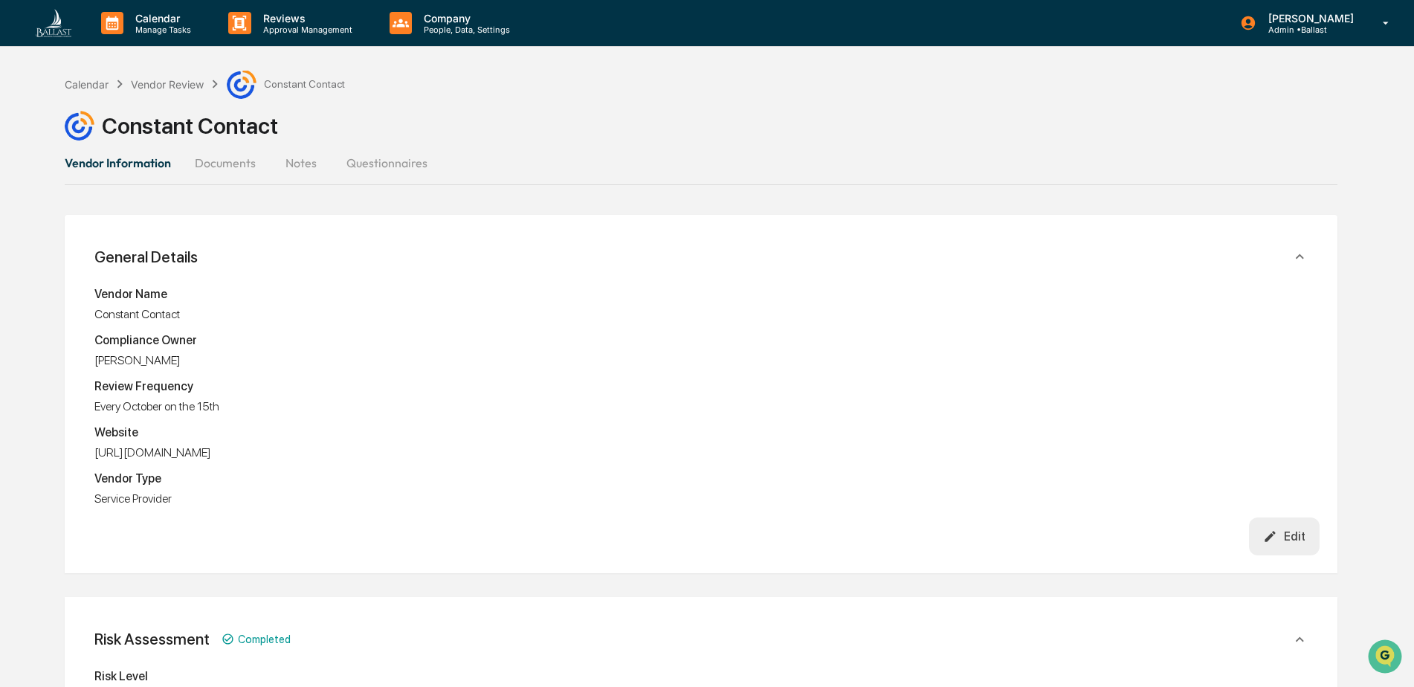
click at [395, 162] on button "Questionnaires" at bounding box center [386, 163] width 105 height 36
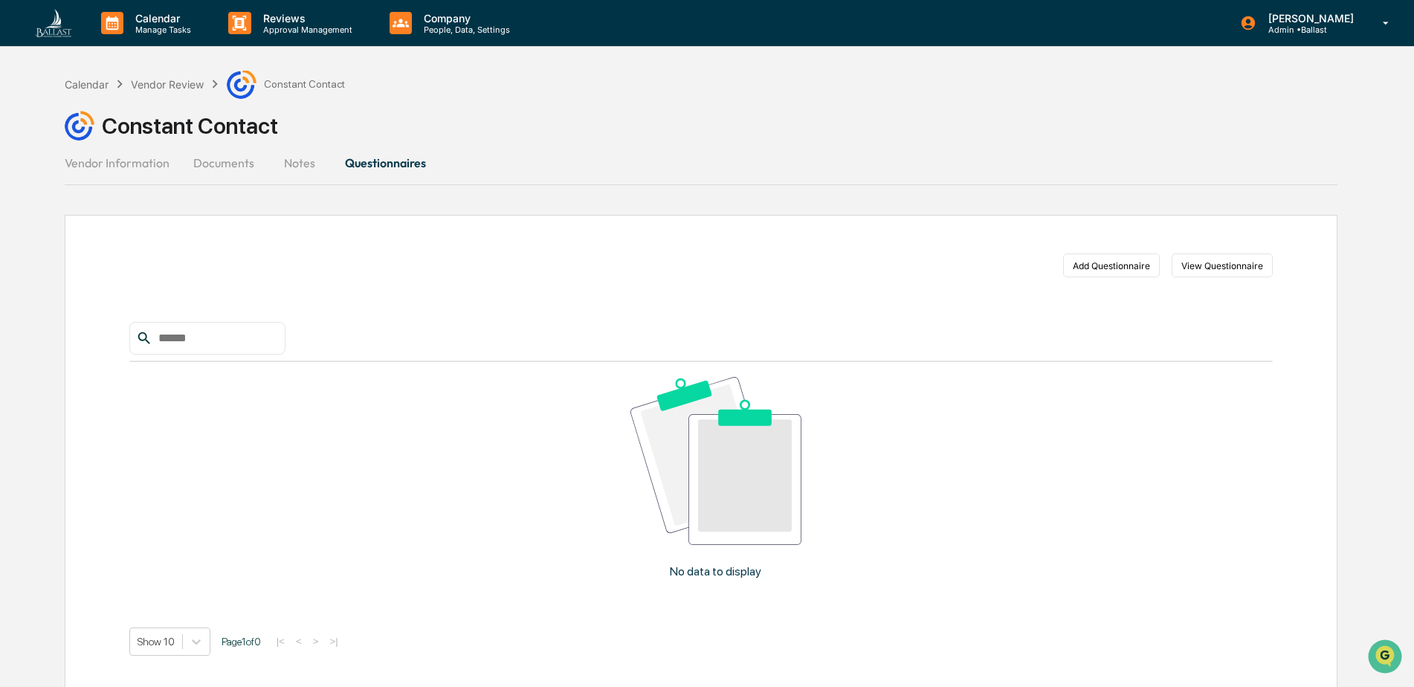
click at [308, 162] on button "Notes" at bounding box center [299, 163] width 67 height 36
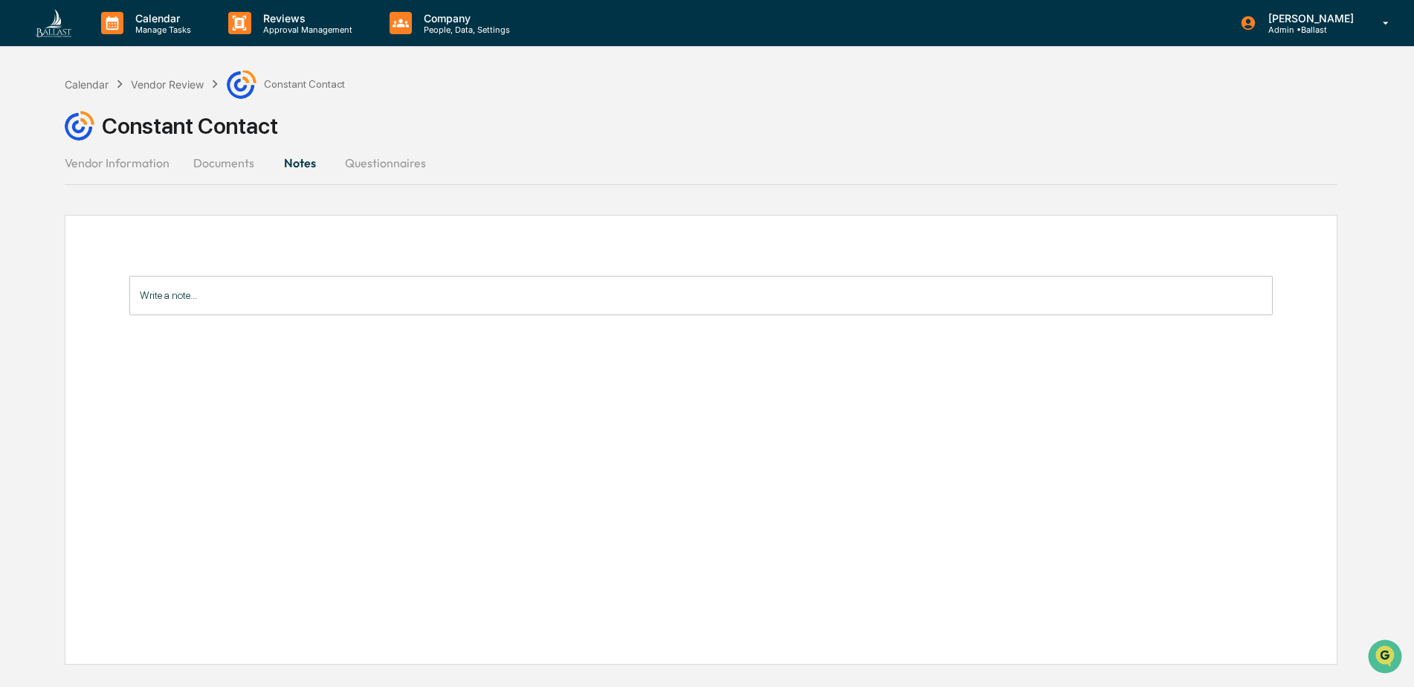
click at [233, 166] on button "Documents" at bounding box center [223, 163] width 85 height 36
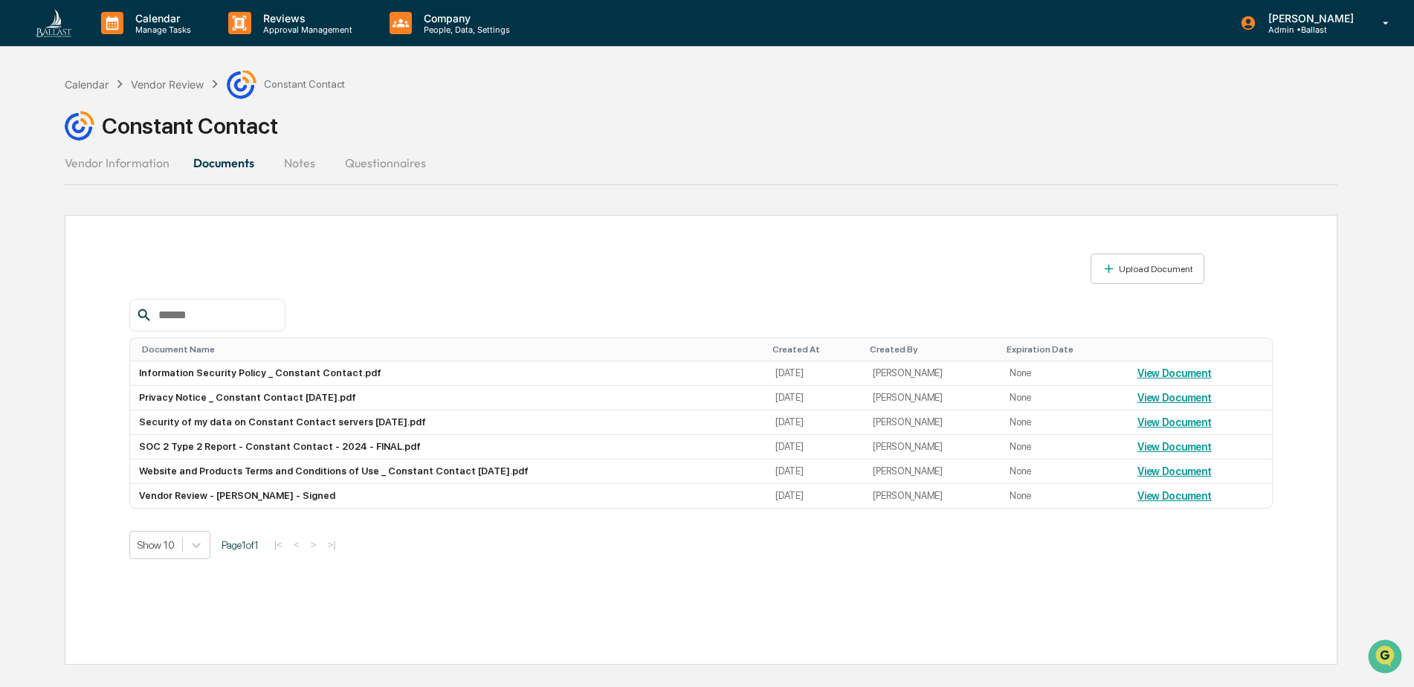
click at [148, 162] on button "Vendor Information" at bounding box center [123, 163] width 117 height 36
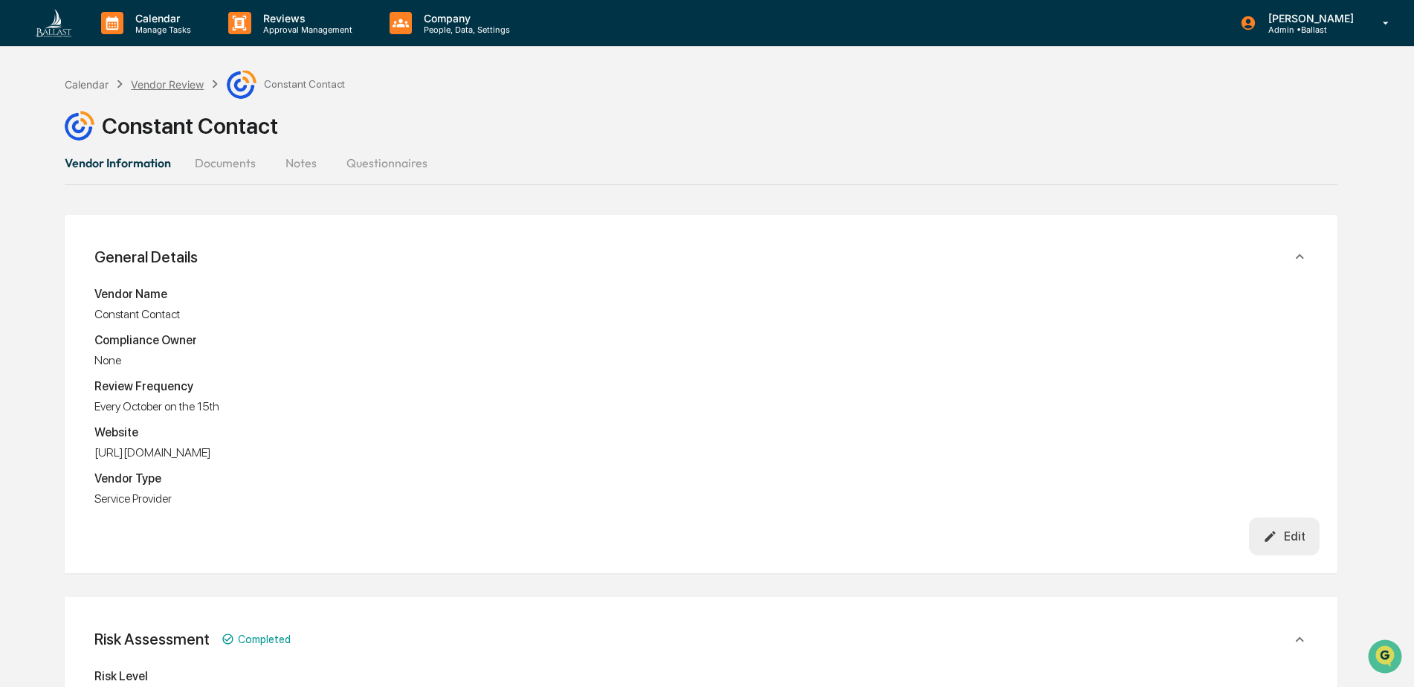
click at [193, 86] on div "Vendor Review" at bounding box center [167, 84] width 73 height 13
